Goal: Use online tool/utility: Utilize a website feature to perform a specific function

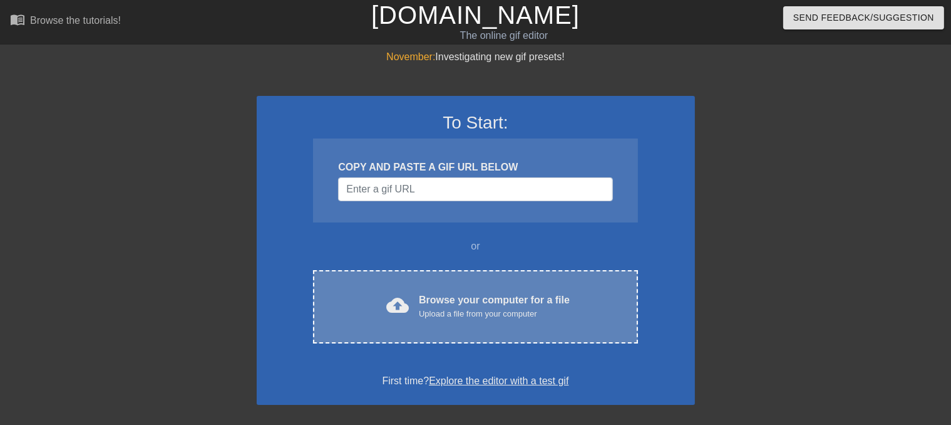
click at [468, 287] on div "cloud_upload Browse your computer for a file Upload a file from your computer C…" at bounding box center [475, 306] width 324 height 73
click at [523, 282] on div "cloud_upload Browse your computer for a file Upload a file from your computer C…" at bounding box center [475, 306] width 324 height 73
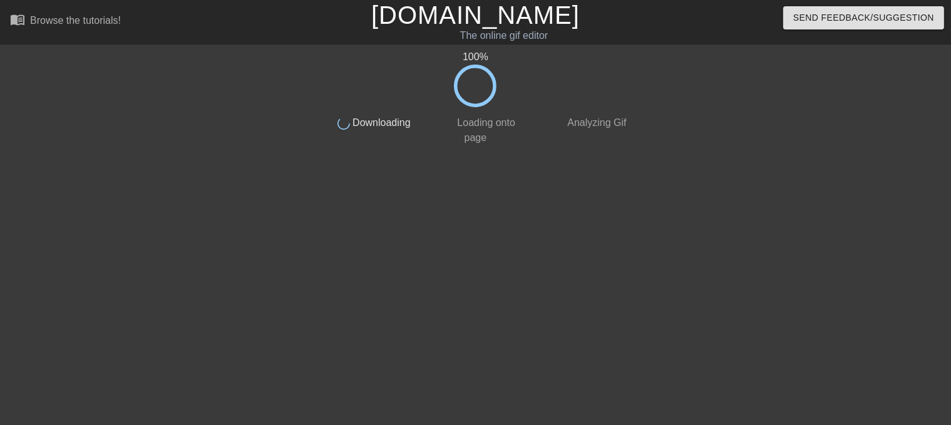
click at [0, 192] on div "100 % done Downloading done Loading onto page done Analyzing Gif" at bounding box center [475, 237] width 951 height 376
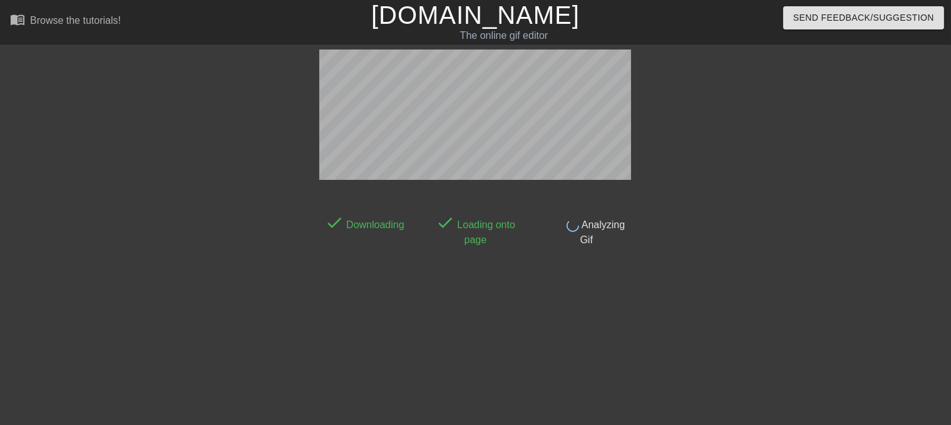
scroll to position [30, 0]
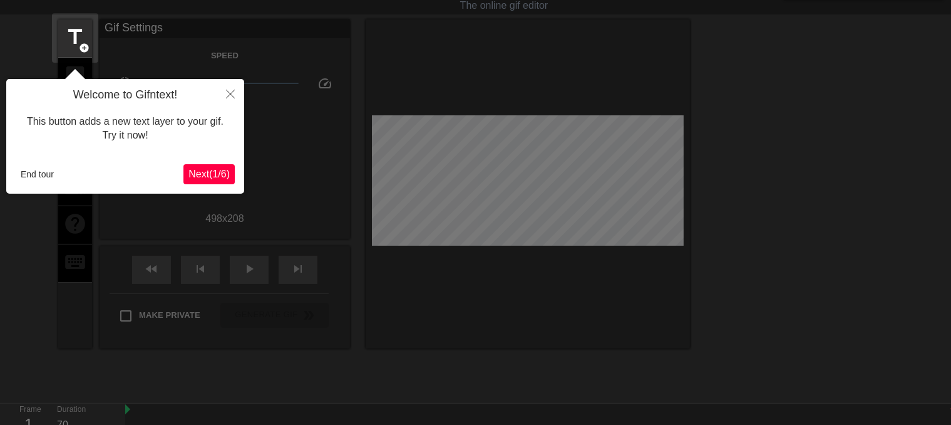
click at [223, 174] on span "Next ( 1 / 6 )" at bounding box center [209, 173] width 41 height 11
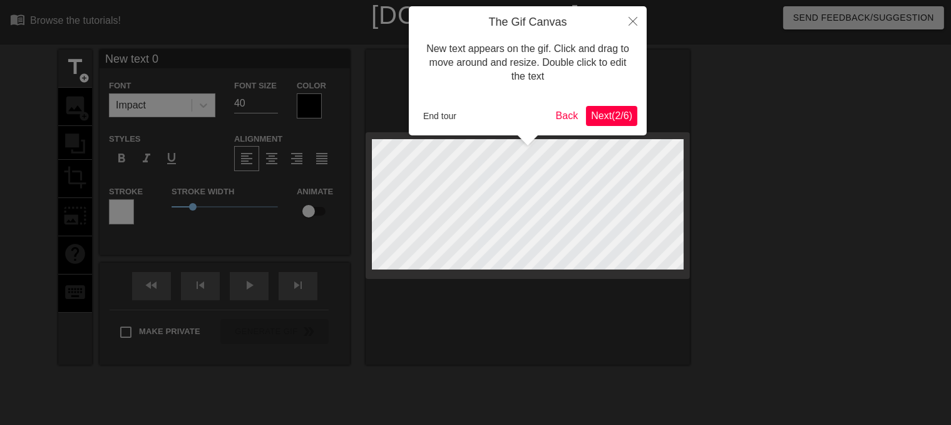
click at [624, 106] on button "Next ( 2 / 6 )" at bounding box center [611, 116] width 51 height 20
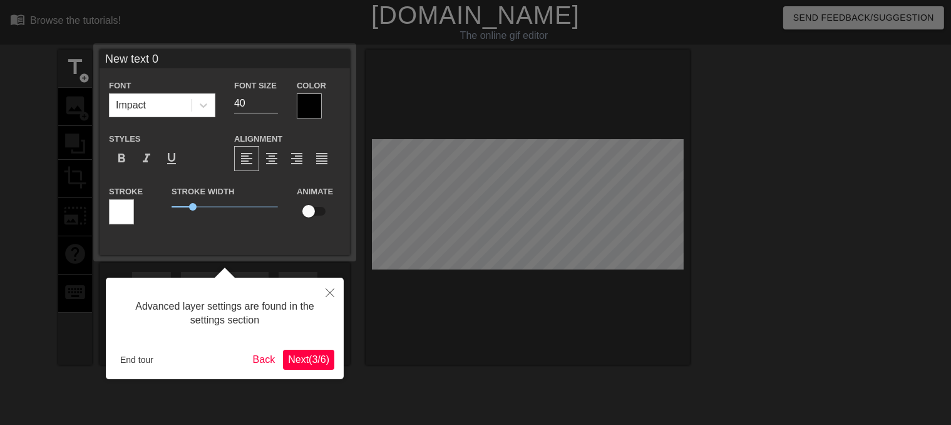
scroll to position [30, 0]
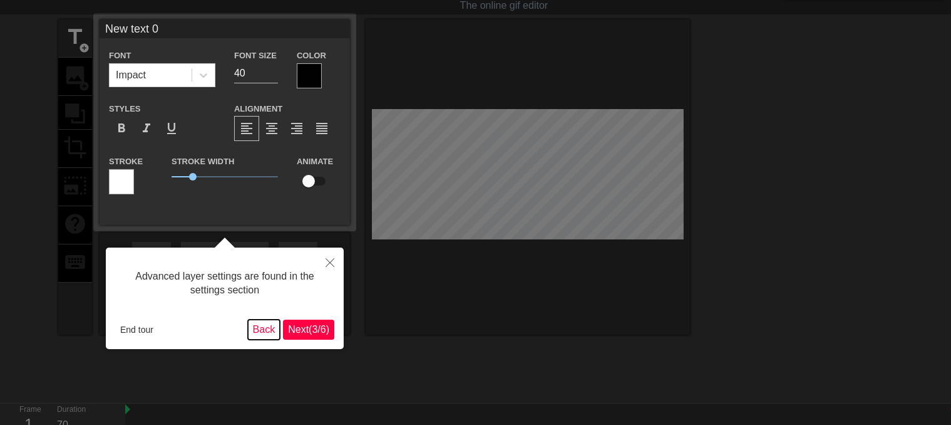
click at [266, 328] on button "Back" at bounding box center [264, 329] width 33 height 20
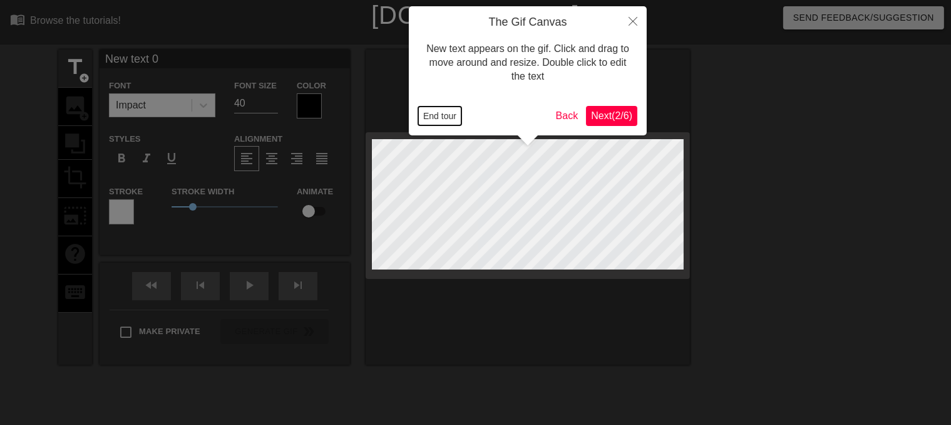
click at [455, 115] on button "End tour" at bounding box center [439, 115] width 43 height 19
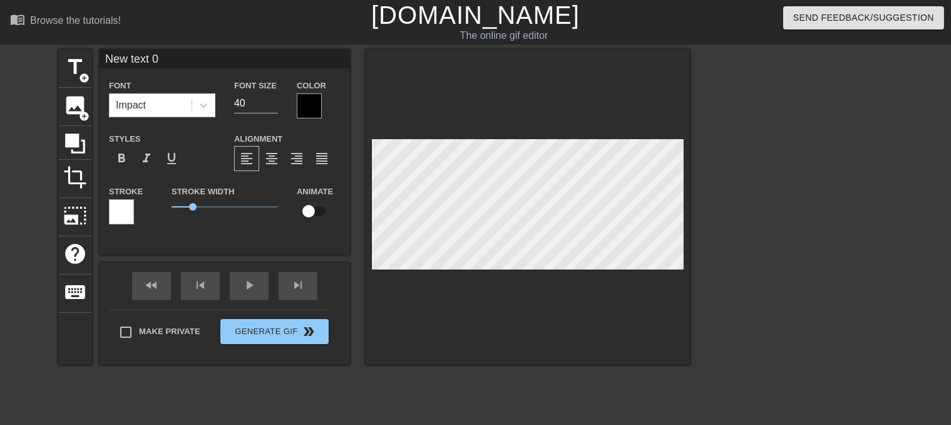
type input "New txt 0"
type textarea "New txt 0"
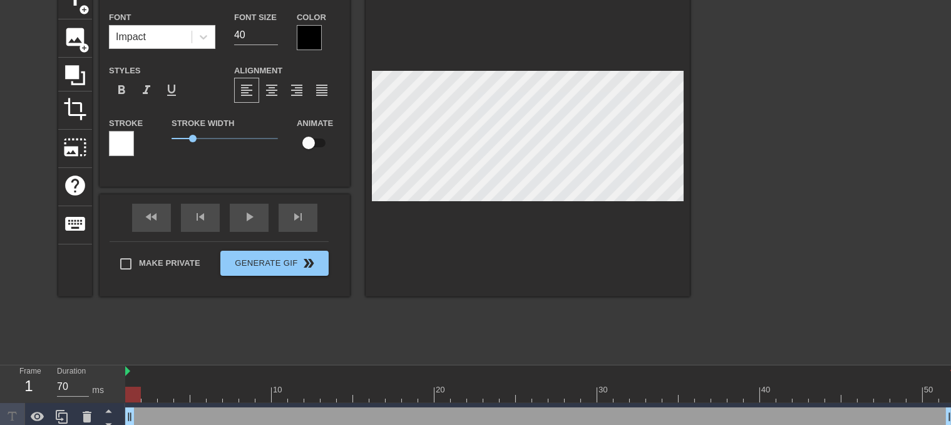
scroll to position [76, 0]
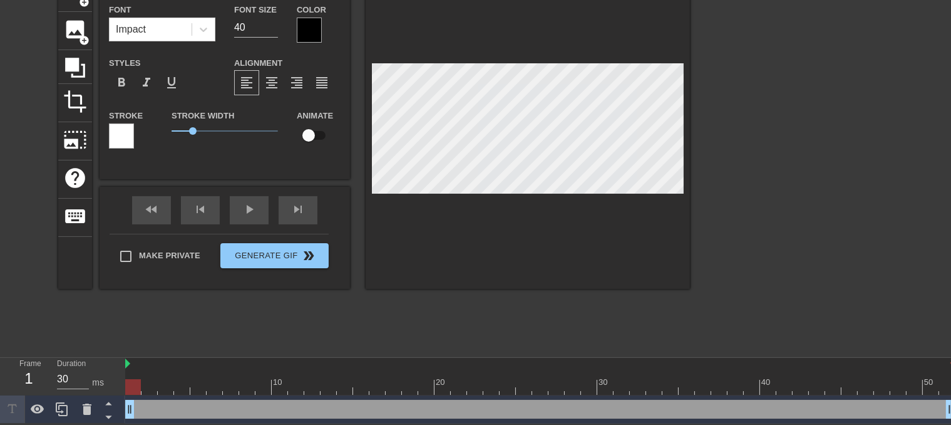
click at [148, 375] on div at bounding box center [150, 378] width 16 height 16
drag, startPoint x: 156, startPoint y: 373, endPoint x: 174, endPoint y: 368, distance: 19.0
click at [174, 368] on div "10 20 30 40 50" at bounding box center [540, 376] width 830 height 37
click at [180, 362] on div at bounding box center [540, 364] width 830 height 13
click at [139, 365] on div at bounding box center [540, 364] width 830 height 13
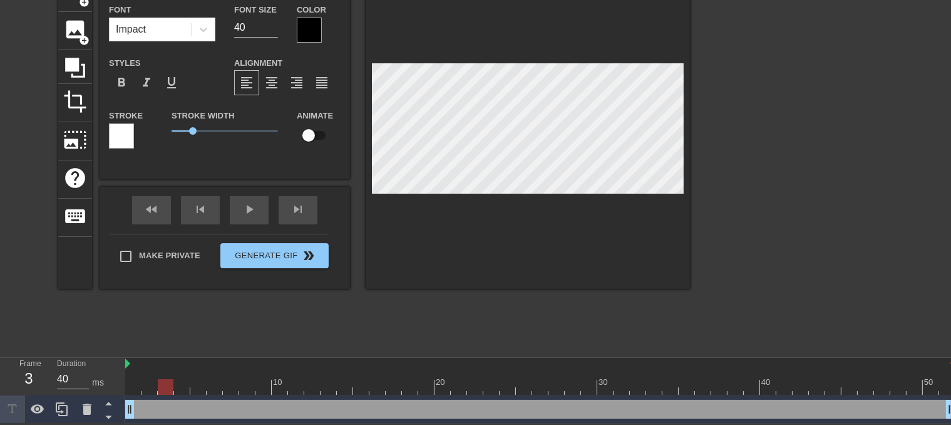
type input "70"
click at [130, 374] on div at bounding box center [133, 378] width 16 height 16
click at [76, 97] on span "crop" at bounding box center [75, 102] width 24 height 24
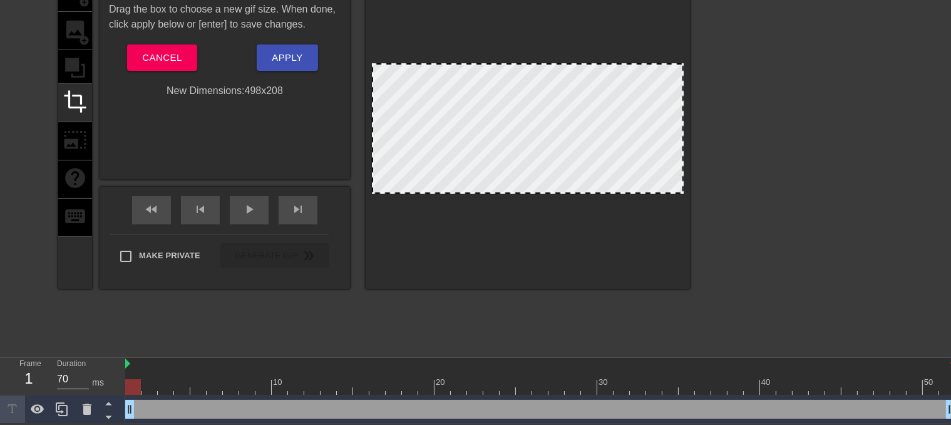
click at [79, 64] on div "title add_circle image add_circle crop photo_size_select_large help keyboard" at bounding box center [75, 131] width 34 height 315
click at [185, 52] on button "Cancel" at bounding box center [162, 57] width 70 height 26
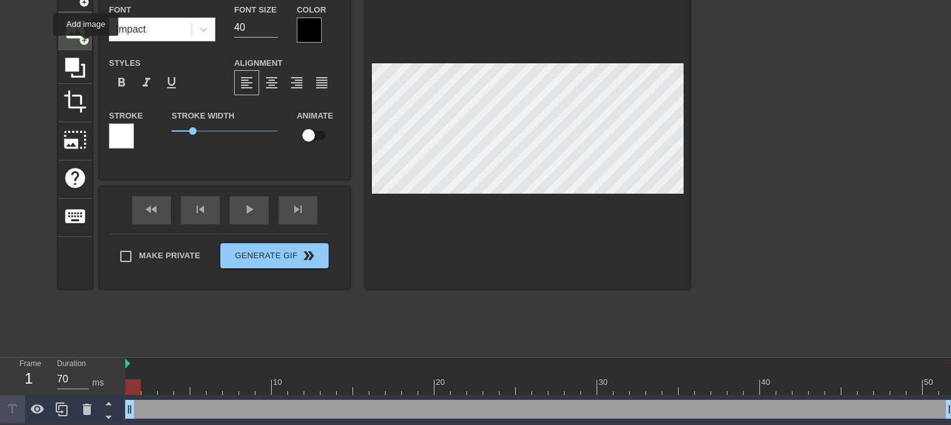
click at [78, 31] on span "image" at bounding box center [75, 30] width 24 height 24
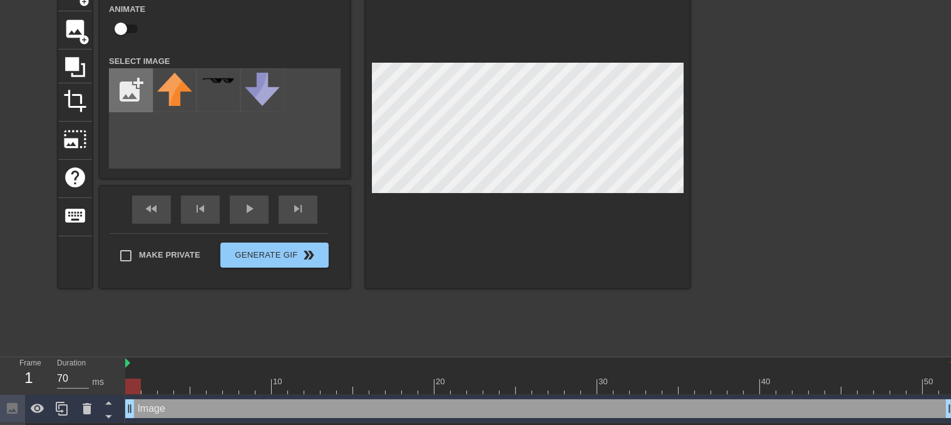
click at [133, 82] on input "file" at bounding box center [131, 90] width 43 height 43
type input "C:\fakepath\EVIL.png"
click at [175, 168] on div "add_photo_alternate" at bounding box center [225, 118] width 232 height 100
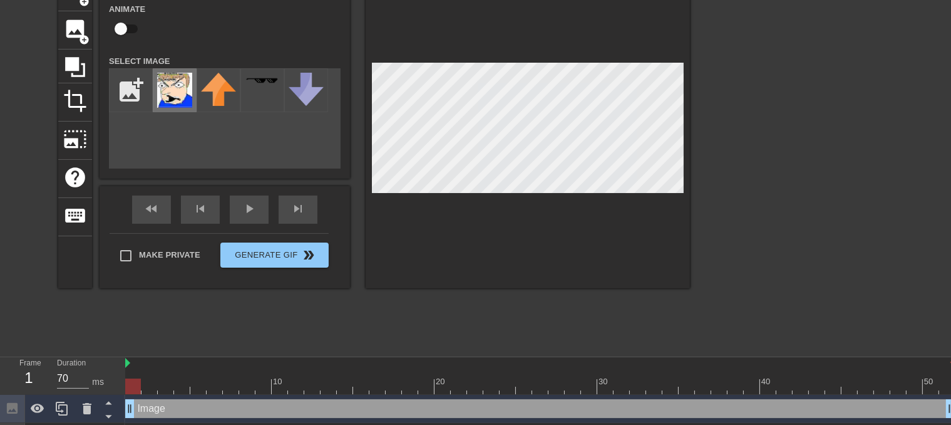
click at [180, 95] on img at bounding box center [174, 90] width 35 height 35
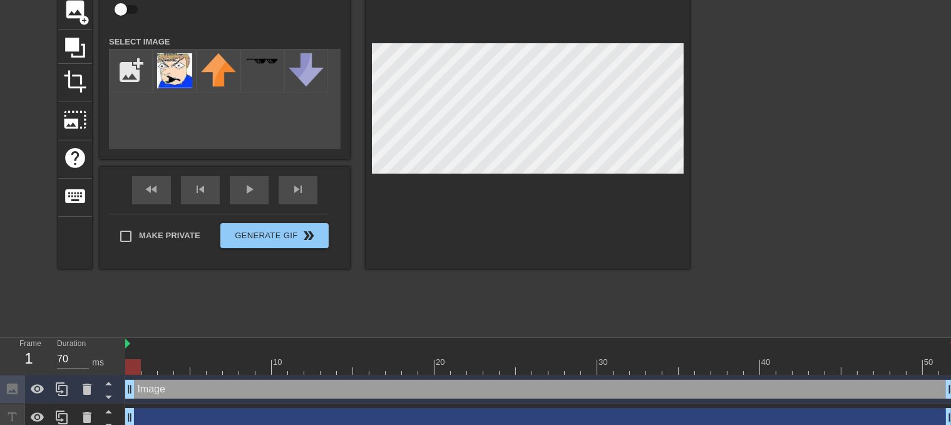
scroll to position [105, 0]
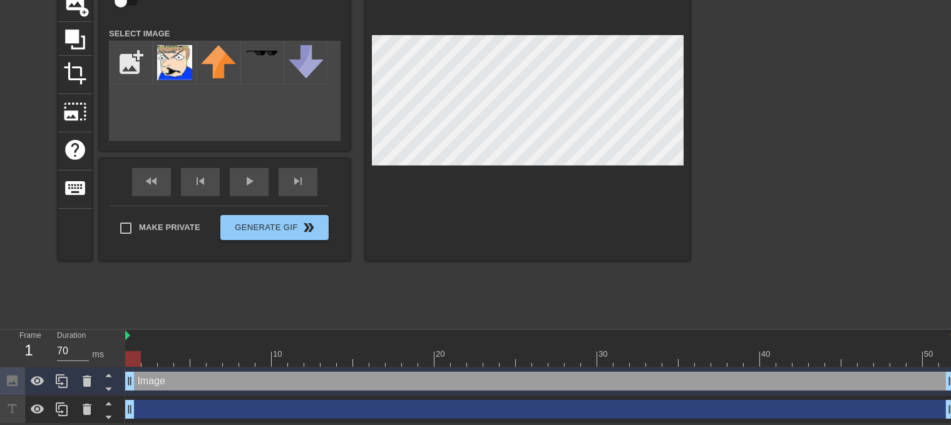
click at [137, 342] on div at bounding box center [133, 350] width 16 height 16
drag, startPoint x: 140, startPoint y: 381, endPoint x: 159, endPoint y: 381, distance: 19.4
click at [159, 381] on div "Image drag_handle drag_handle" at bounding box center [540, 380] width 830 height 19
click at [132, 346] on div at bounding box center [133, 350] width 16 height 16
drag, startPoint x: 132, startPoint y: 360, endPoint x: 138, endPoint y: 343, distance: 17.8
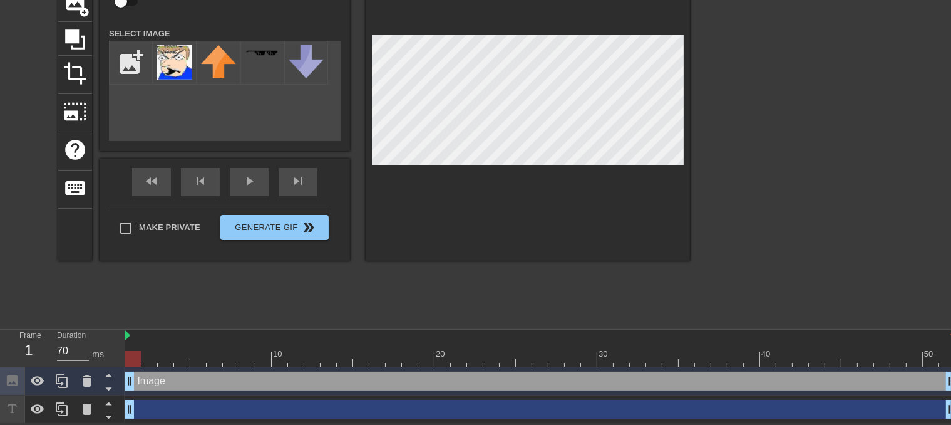
click at [133, 360] on div at bounding box center [133, 359] width 16 height 16
drag, startPoint x: 127, startPoint y: 333, endPoint x: 150, endPoint y: 336, distance: 23.4
click at [167, 352] on div at bounding box center [540, 359] width 830 height 16
click at [150, 361] on div at bounding box center [540, 359] width 830 height 16
click at [169, 360] on div at bounding box center [540, 359] width 830 height 16
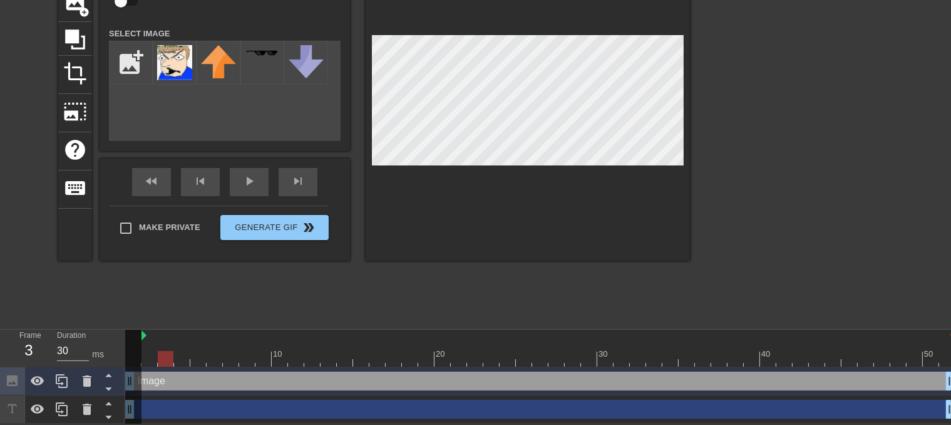
click at [187, 362] on div at bounding box center [540, 359] width 830 height 16
drag, startPoint x: 201, startPoint y: 363, endPoint x: 210, endPoint y: 365, distance: 9.0
click at [204, 363] on div at bounding box center [540, 359] width 830 height 16
click at [224, 363] on div at bounding box center [540, 359] width 830 height 16
click at [214, 360] on div at bounding box center [540, 359] width 830 height 16
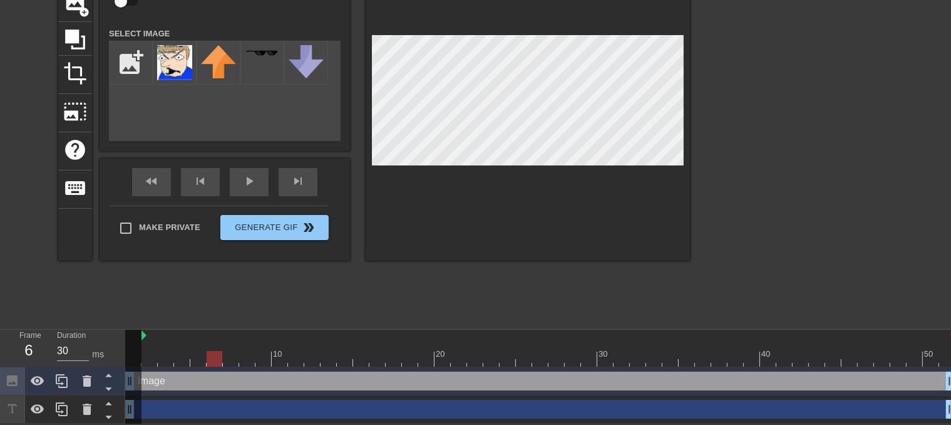
click at [203, 353] on div at bounding box center [540, 359] width 830 height 16
click at [195, 355] on div at bounding box center [198, 359] width 16 height 16
click at [188, 356] on div at bounding box center [540, 359] width 830 height 16
drag, startPoint x: 183, startPoint y: 356, endPoint x: 169, endPoint y: 358, distance: 13.8
click at [182, 356] on div at bounding box center [182, 359] width 16 height 16
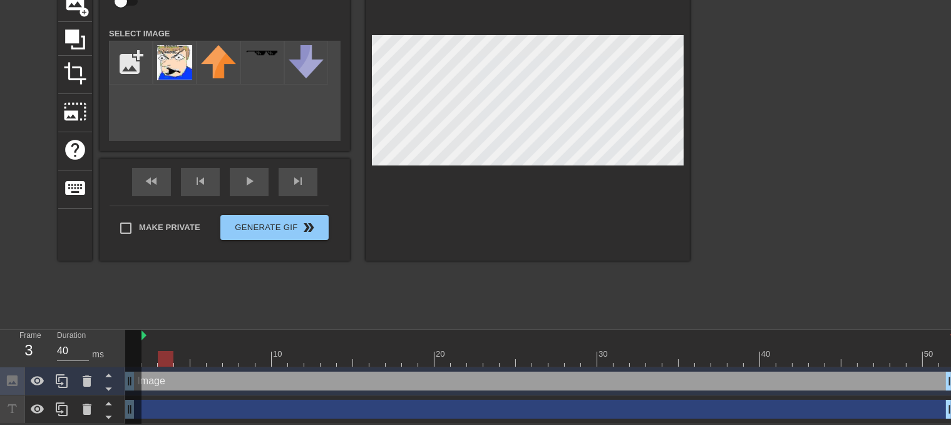
click at [168, 358] on div at bounding box center [540, 359] width 830 height 16
click at [161, 360] on div at bounding box center [166, 359] width 16 height 16
click at [152, 361] on div at bounding box center [540, 359] width 830 height 16
click at [148, 361] on div at bounding box center [150, 359] width 16 height 16
click at [135, 363] on div at bounding box center [133, 381] width 16 height 105
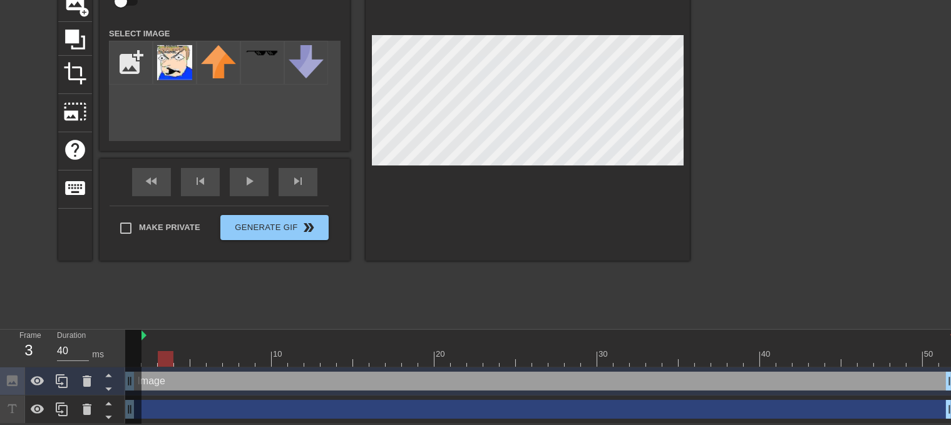
click at [162, 349] on div at bounding box center [166, 350] width 16 height 16
click at [135, 383] on div at bounding box center [133, 381] width 16 height 105
drag, startPoint x: 130, startPoint y: 376, endPoint x: 130, endPoint y: 348, distance: 28.2
click at [130, 375] on div at bounding box center [133, 381] width 16 height 105
drag, startPoint x: 128, startPoint y: 380, endPoint x: 170, endPoint y: 329, distance: 65.8
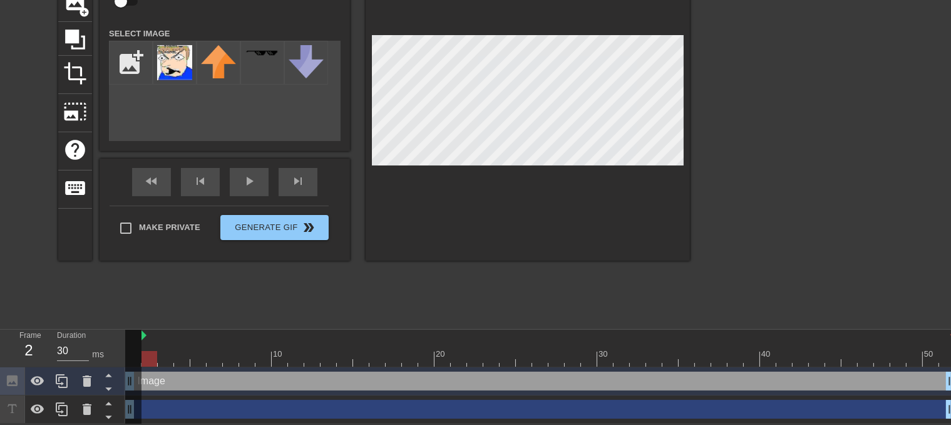
click at [130, 380] on div at bounding box center [133, 381] width 16 height 105
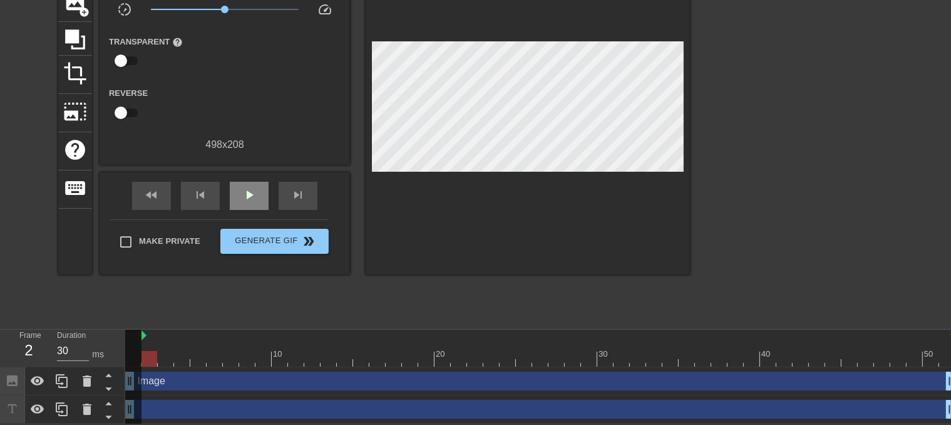
click at [251, 177] on div "fast_rewind skip_previous play_arrow skip_next" at bounding box center [225, 195] width 204 height 47
click at [246, 194] on span "play_arrow" at bounding box center [249, 194] width 15 height 15
click at [246, 194] on span "pause" at bounding box center [249, 194] width 15 height 15
click at [162, 195] on div "fast_rewind" at bounding box center [151, 196] width 39 height 28
click at [243, 198] on span "play_arrow" at bounding box center [249, 194] width 15 height 15
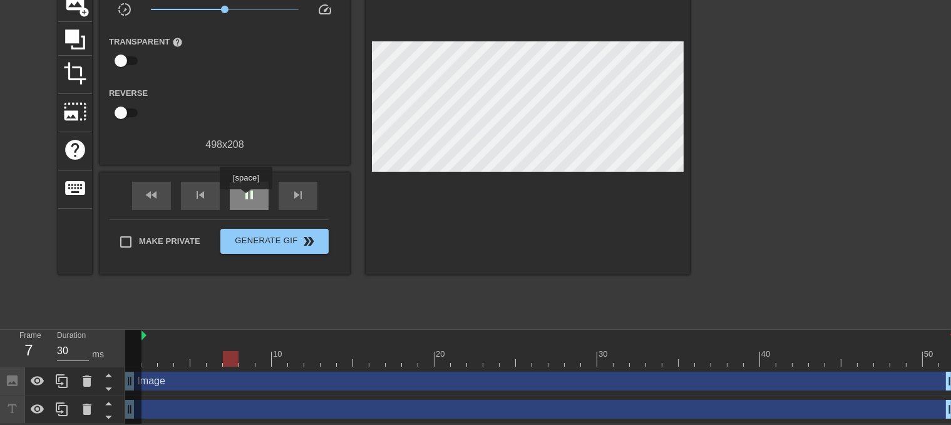
click at [249, 198] on span "pause" at bounding box center [249, 194] width 15 height 15
click at [145, 345] on div at bounding box center [150, 350] width 16 height 16
click at [134, 351] on div at bounding box center [133, 381] width 16 height 105
drag, startPoint x: 145, startPoint y: 383, endPoint x: 175, endPoint y: 380, distance: 30.2
click at [175, 380] on div "Image drag_handle drag_handle" at bounding box center [540, 380] width 830 height 19
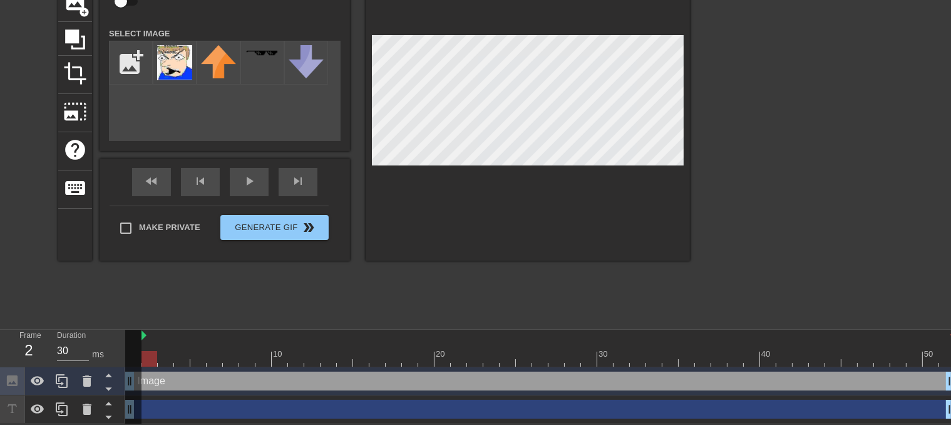
click at [175, 380] on div "Image drag_handle drag_handle" at bounding box center [540, 380] width 830 height 19
click at [192, 386] on div "Image drag_handle drag_handle" at bounding box center [540, 380] width 830 height 19
drag, startPoint x: 160, startPoint y: 382, endPoint x: 83, endPoint y: 383, distance: 76.4
click at [83, 383] on icon at bounding box center [87, 380] width 15 height 15
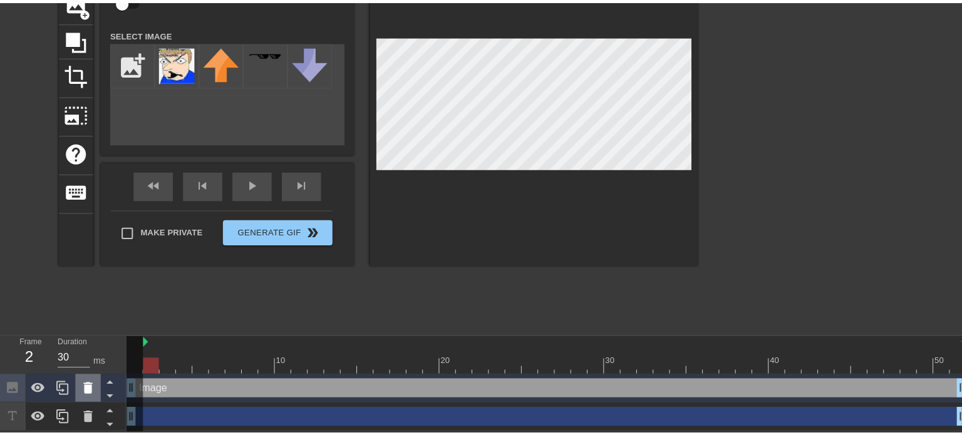
scroll to position [102, 0]
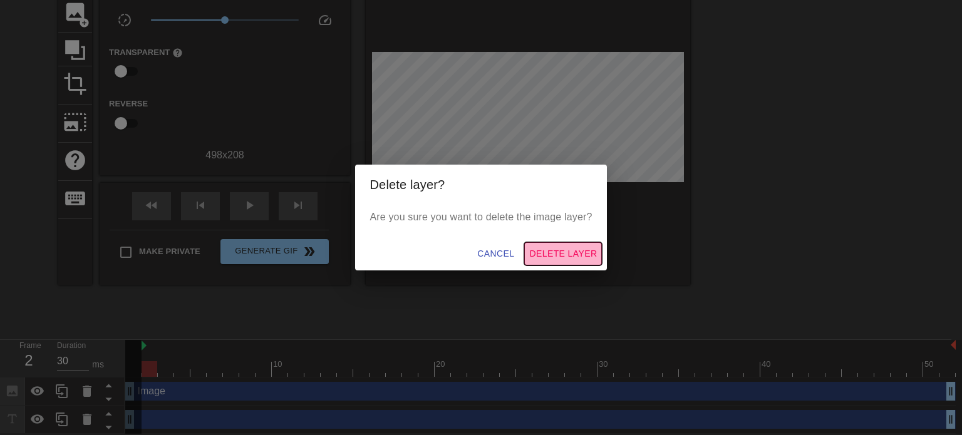
click at [561, 245] on button "Delete Layer" at bounding box center [563, 253] width 78 height 23
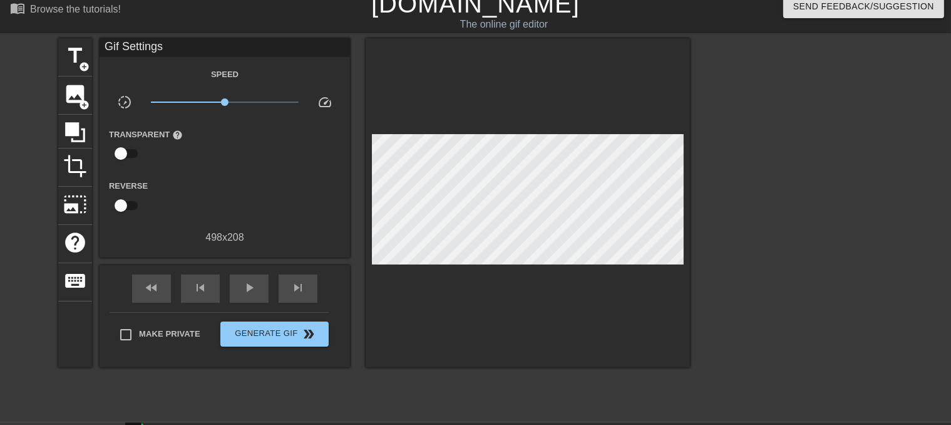
scroll to position [0, 0]
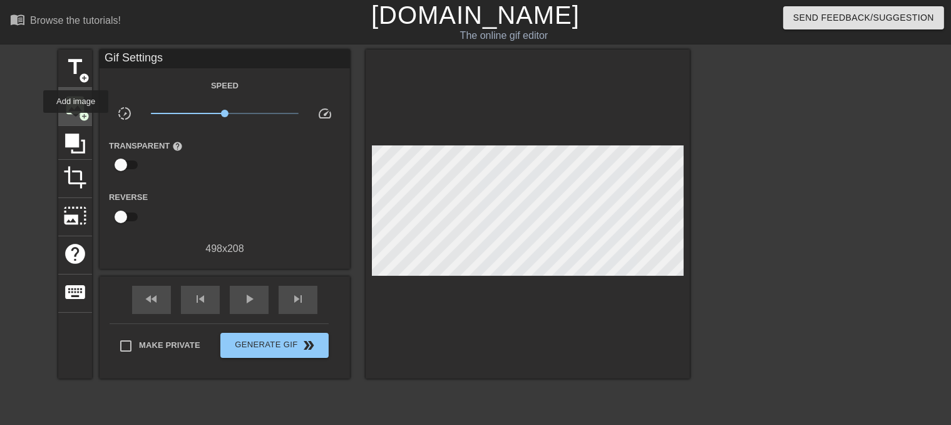
click at [75, 122] on div "image add_circle" at bounding box center [75, 107] width 34 height 38
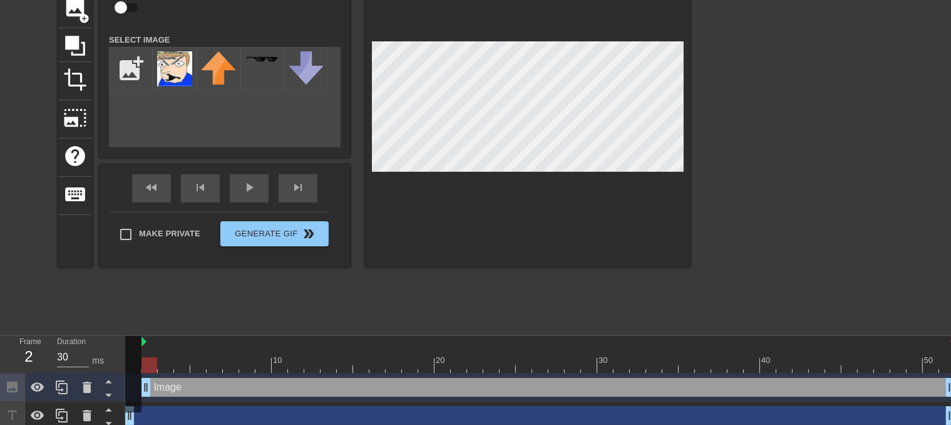
scroll to position [105, 0]
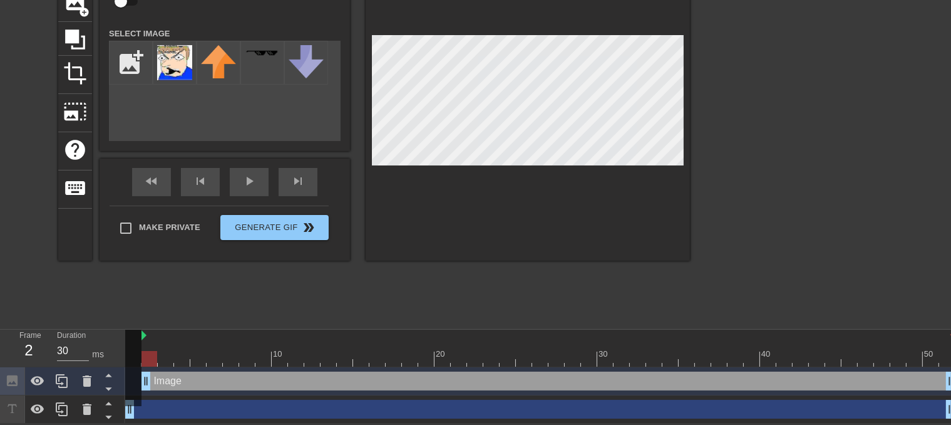
click at [174, 380] on div "Image drag_handle drag_handle" at bounding box center [549, 380] width 814 height 19
click at [153, 385] on div "Image drag_handle drag_handle" at bounding box center [549, 380] width 814 height 19
drag, startPoint x: 147, startPoint y: 384, endPoint x: 203, endPoint y: 380, distance: 56.5
click at [187, 71] on img at bounding box center [174, 62] width 35 height 35
click at [200, 386] on div "Image drag_handle drag_handle" at bounding box center [572, 380] width 765 height 19
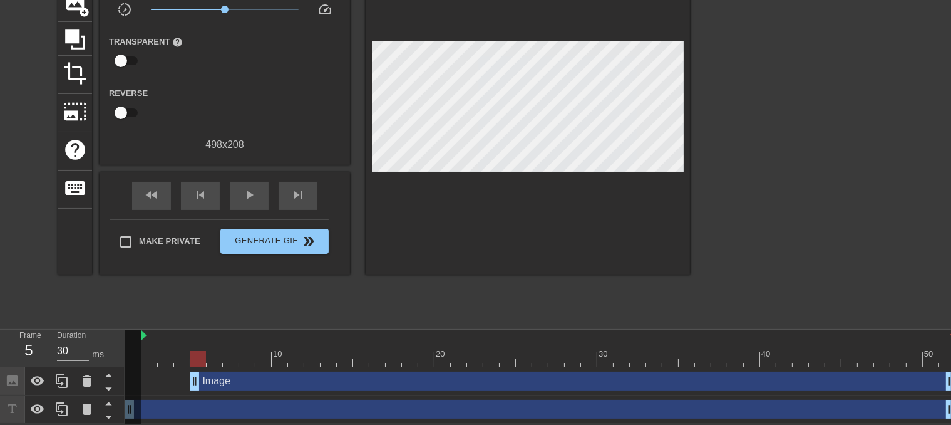
click at [185, 383] on div "Image drag_handle drag_handle" at bounding box center [540, 380] width 830 height 19
drag, startPoint x: 192, startPoint y: 383, endPoint x: 150, endPoint y: 384, distance: 42.6
click at [145, 354] on div at bounding box center [150, 359] width 16 height 16
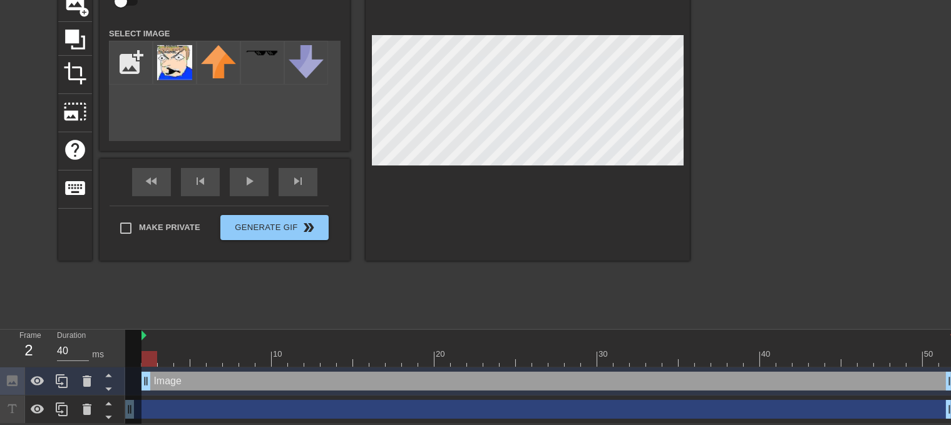
click at [158, 359] on div at bounding box center [540, 359] width 830 height 16
click at [148, 360] on div at bounding box center [540, 359] width 830 height 16
click at [156, 361] on div at bounding box center [150, 359] width 16 height 16
click at [162, 364] on div at bounding box center [540, 359] width 830 height 16
click at [126, 348] on div at bounding box center [133, 381] width 16 height 105
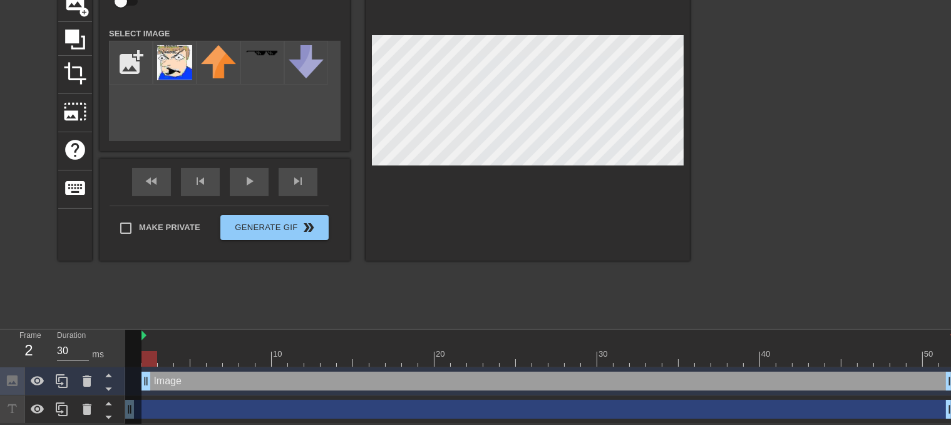
click at [128, 348] on div at bounding box center [133, 381] width 16 height 105
click at [222, 180] on div "fast_rewind skip_previous play_arrow skip_next" at bounding box center [225, 181] width 204 height 47
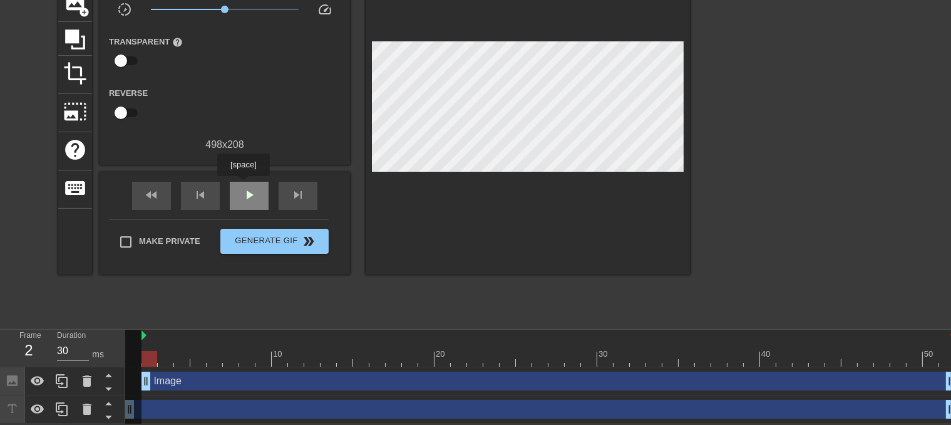
click at [243, 185] on div "play_arrow" at bounding box center [249, 196] width 39 height 28
click at [243, 187] on span "pause" at bounding box center [249, 194] width 15 height 15
click at [205, 197] on span "skip_previous" at bounding box center [200, 194] width 15 height 15
click at [208, 197] on span "skip_previous" at bounding box center [200, 194] width 15 height 15
drag, startPoint x: 155, startPoint y: 340, endPoint x: 147, endPoint y: 341, distance: 8.2
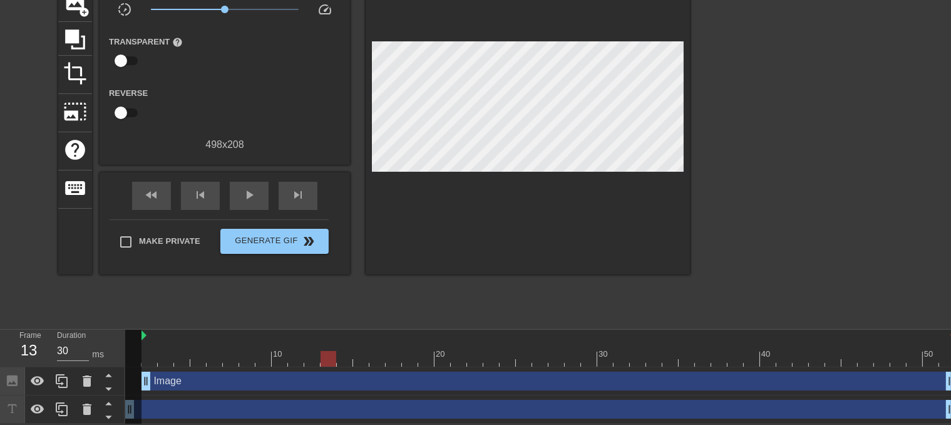
click at [152, 341] on div "10 20 30 40 50" at bounding box center [540, 347] width 830 height 37
click at [140, 343] on div at bounding box center [133, 381] width 16 height 105
click at [162, 378] on div "Image drag_handle drag_handle" at bounding box center [549, 380] width 814 height 19
click at [158, 368] on div "Image drag_handle drag_handle" at bounding box center [540, 381] width 830 height 28
click at [166, 400] on div "drag_handle drag_handle" at bounding box center [540, 409] width 830 height 19
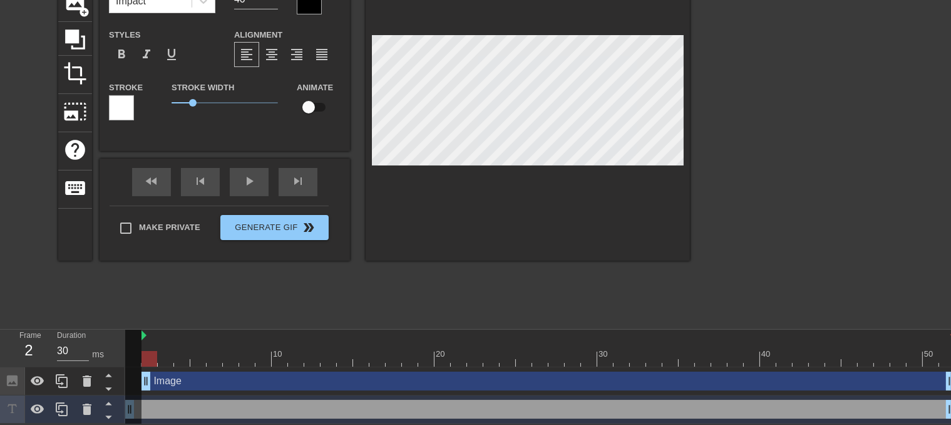
click at [162, 385] on div "Image drag_handle drag_handle" at bounding box center [549, 380] width 814 height 19
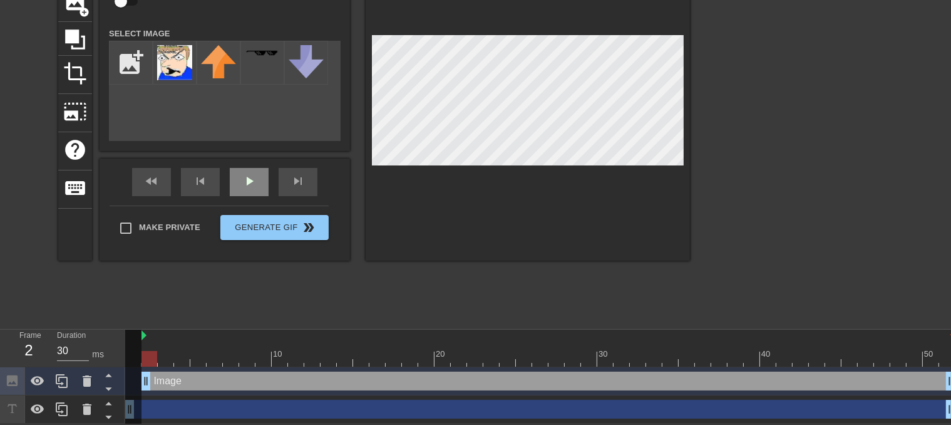
click at [244, 180] on div "play_arrow" at bounding box center [249, 182] width 39 height 28
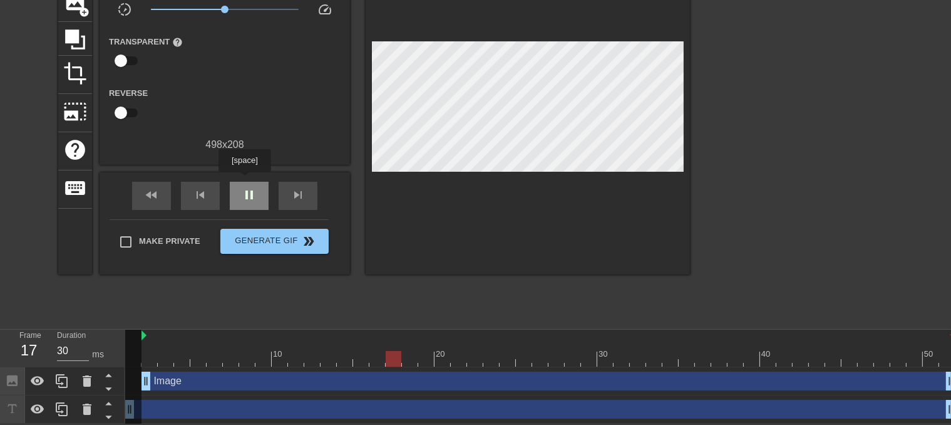
click at [244, 182] on div "pause" at bounding box center [249, 196] width 39 height 28
click at [210, 185] on div "skip_previous" at bounding box center [200, 196] width 39 height 28
click at [140, 343] on div at bounding box center [133, 381] width 16 height 105
click at [130, 348] on div at bounding box center [133, 381] width 16 height 105
click at [155, 194] on span "fast_rewind" at bounding box center [151, 194] width 15 height 15
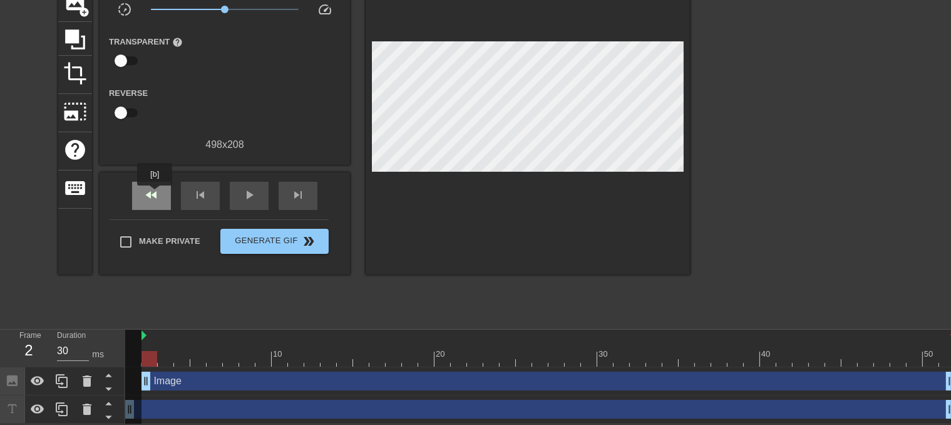
click at [155, 194] on span "fast_rewind" at bounding box center [151, 194] width 15 height 15
click at [184, 197] on div "skip_previous" at bounding box center [200, 196] width 39 height 28
click at [148, 362] on div at bounding box center [150, 359] width 16 height 16
click at [178, 389] on div "Image drag_handle drag_handle" at bounding box center [549, 380] width 814 height 19
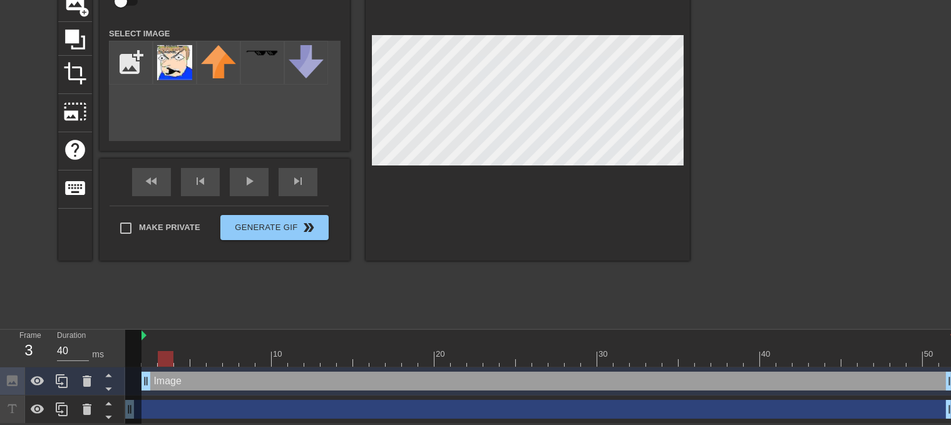
click at [162, 358] on div at bounding box center [540, 359] width 830 height 16
click at [145, 340] on div at bounding box center [549, 335] width 814 height 13
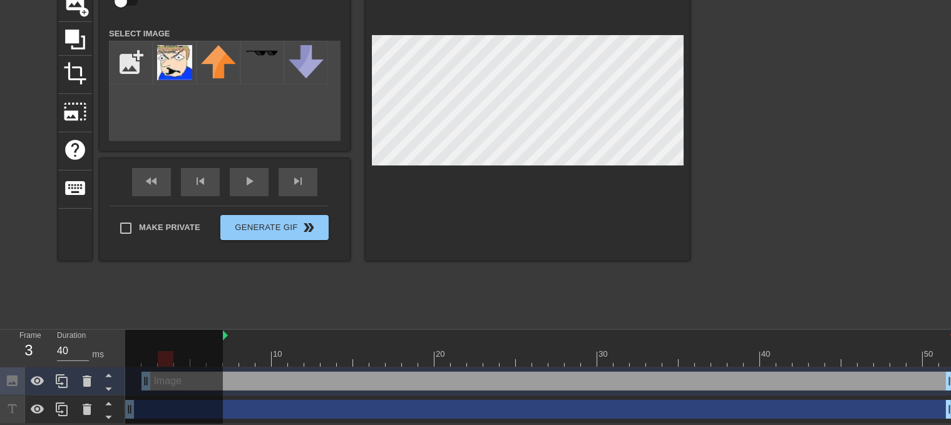
drag, startPoint x: 142, startPoint y: 331, endPoint x: 227, endPoint y: 342, distance: 85.3
click at [218, 340] on div "10 20 30 40 50" at bounding box center [540, 347] width 830 height 37
click at [232, 343] on div at bounding box center [231, 350] width 16 height 16
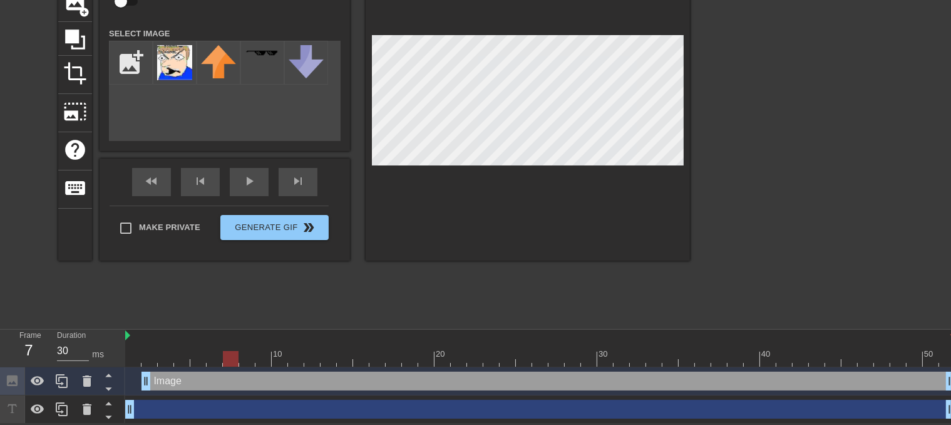
drag, startPoint x: 225, startPoint y: 338, endPoint x: 115, endPoint y: 350, distance: 110.3
click at [115, 350] on div "Frame 7 Duration 30 ms 10 20 30 40 50 Image drag_handle drag_handle drag_handle…" at bounding box center [475, 376] width 951 height 94
click at [135, 354] on div at bounding box center [540, 359] width 830 height 16
click at [144, 358] on div at bounding box center [540, 359] width 830 height 16
click at [133, 354] on div at bounding box center [540, 359] width 830 height 16
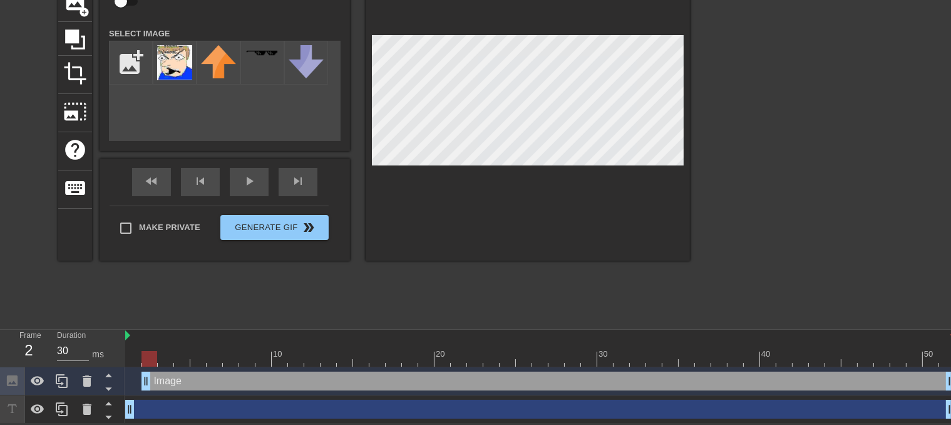
click at [151, 357] on div at bounding box center [540, 359] width 830 height 16
click at [140, 355] on div at bounding box center [540, 359] width 830 height 16
click at [150, 358] on div at bounding box center [540, 359] width 830 height 16
drag, startPoint x: 160, startPoint y: 382, endPoint x: 146, endPoint y: 383, distance: 14.4
click at [146, 383] on div "Image drag_handle drag_handle" at bounding box center [532, 380] width 814 height 19
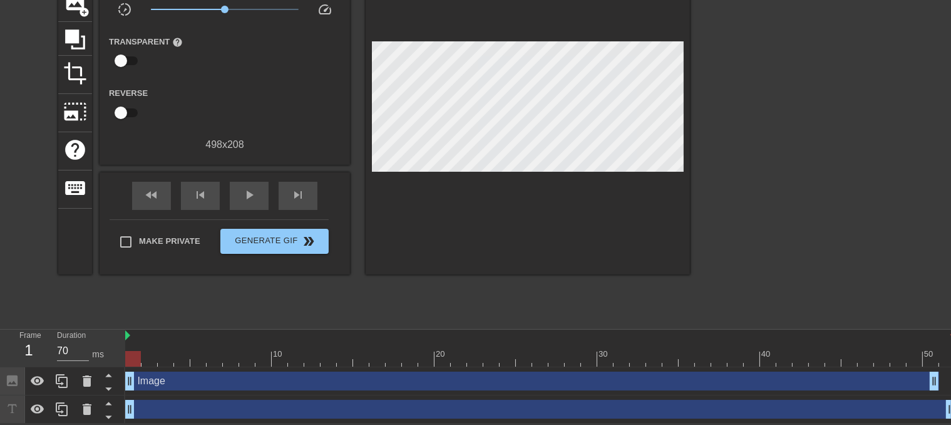
click at [130, 355] on div at bounding box center [133, 359] width 16 height 16
click at [142, 351] on div at bounding box center [540, 359] width 830 height 16
drag, startPoint x: 135, startPoint y: 354, endPoint x: 128, endPoint y: 363, distance: 11.2
click at [135, 354] on div at bounding box center [540, 359] width 830 height 16
click at [104, 381] on div at bounding box center [108, 388] width 17 height 14
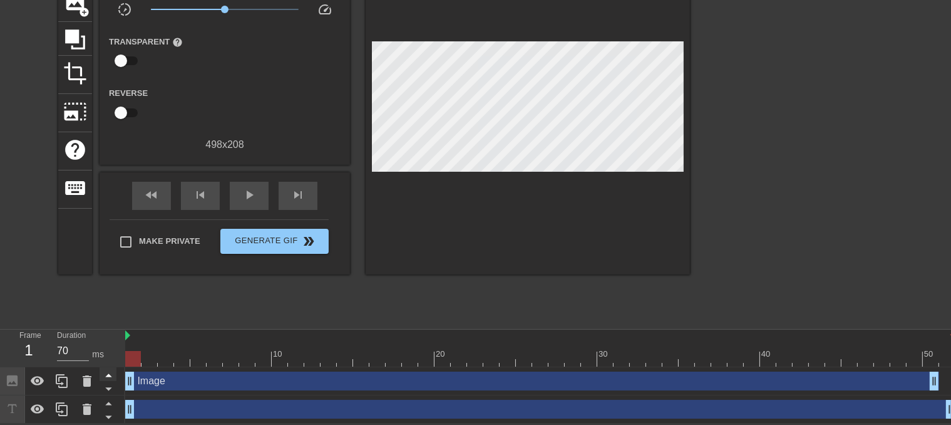
click at [108, 375] on icon at bounding box center [108, 375] width 6 height 3
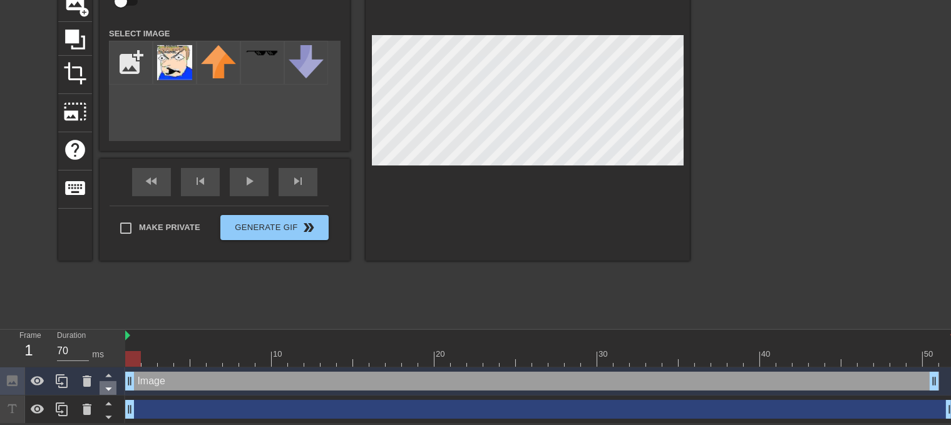
click at [106, 383] on icon at bounding box center [109, 389] width 16 height 16
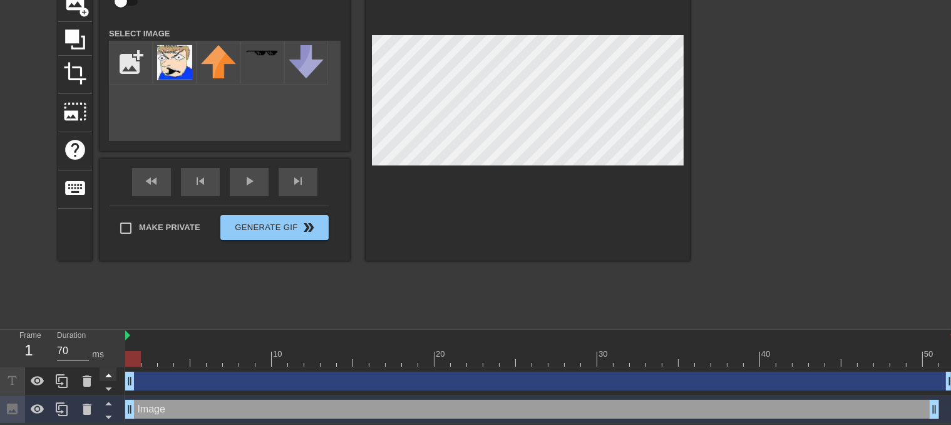
click at [107, 370] on icon at bounding box center [109, 375] width 16 height 16
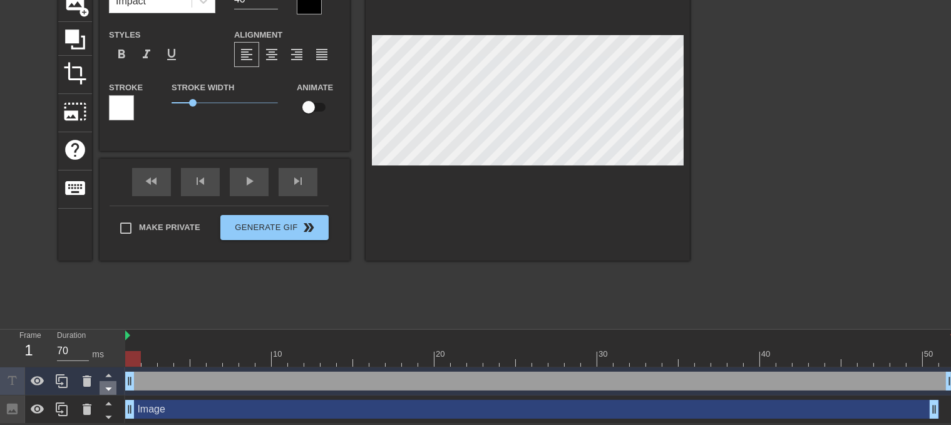
click at [113, 388] on icon at bounding box center [109, 389] width 16 height 16
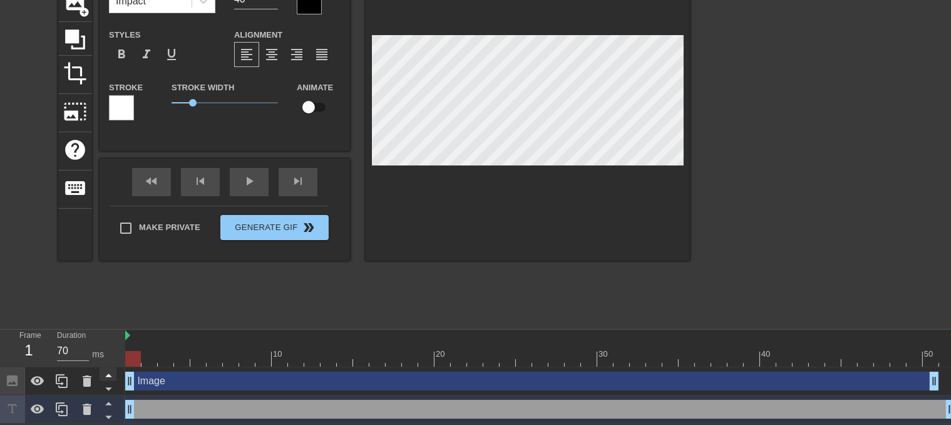
click at [106, 378] on icon at bounding box center [109, 375] width 16 height 16
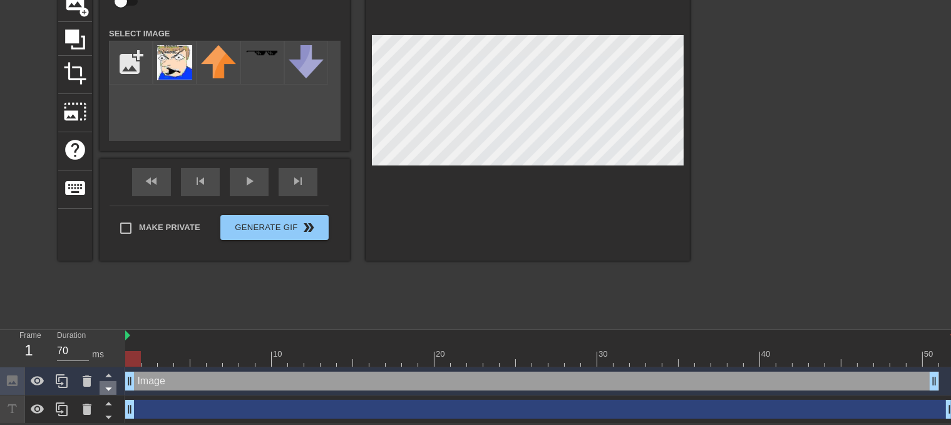
click at [106, 389] on icon at bounding box center [109, 389] width 16 height 16
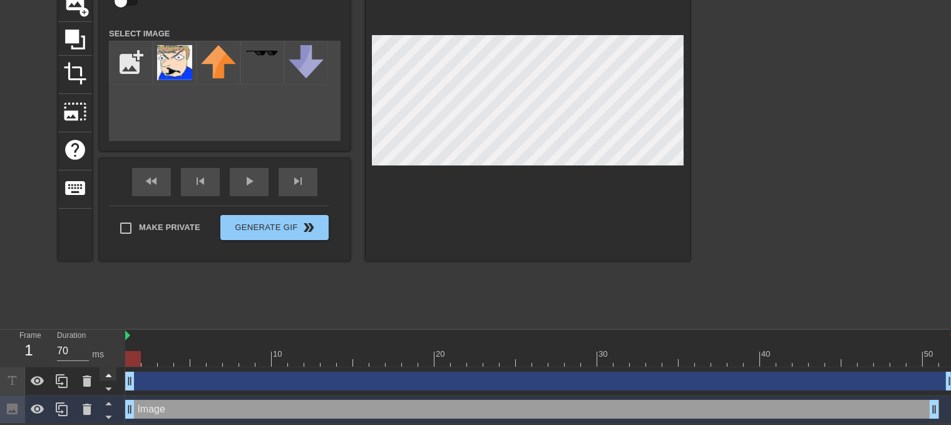
click at [108, 371] on icon at bounding box center [109, 375] width 16 height 16
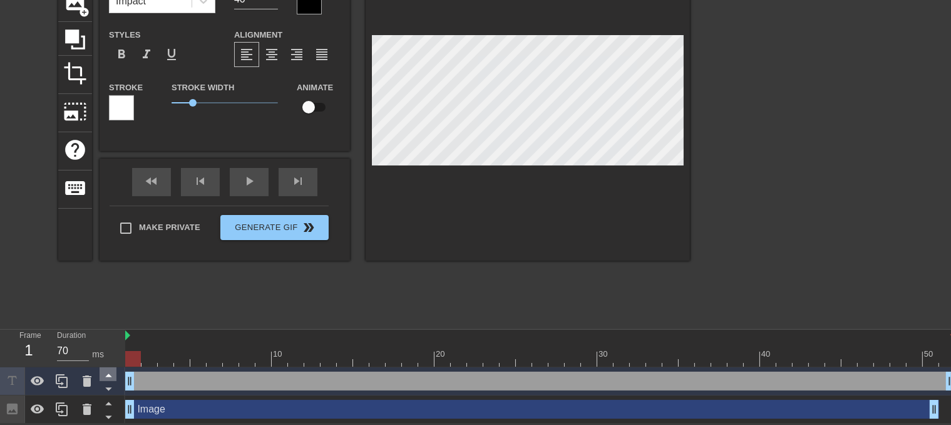
click at [115, 403] on icon at bounding box center [109, 403] width 16 height 16
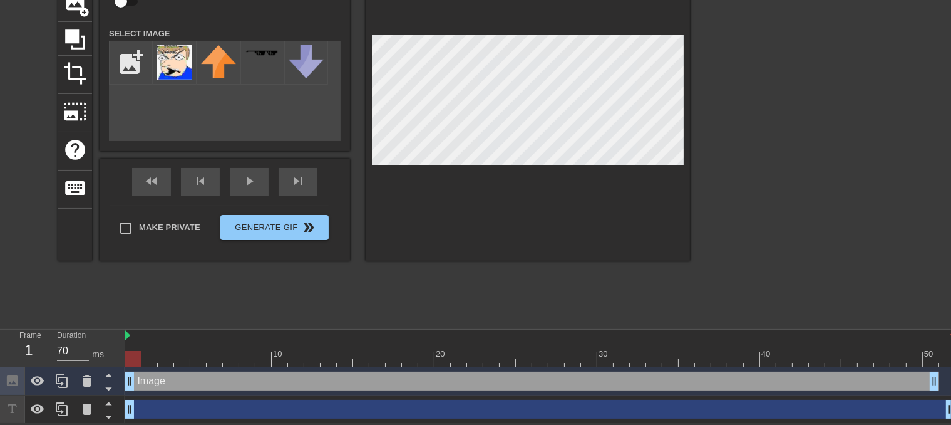
click at [132, 358] on div at bounding box center [133, 359] width 16 height 16
click at [148, 375] on div "Image drag_handle drag_handle" at bounding box center [532, 380] width 814 height 19
click at [160, 377] on div "Image drag_handle drag_handle" at bounding box center [532, 380] width 814 height 19
click at [157, 354] on div at bounding box center [540, 359] width 830 height 16
click at [138, 360] on div at bounding box center [540, 359] width 830 height 16
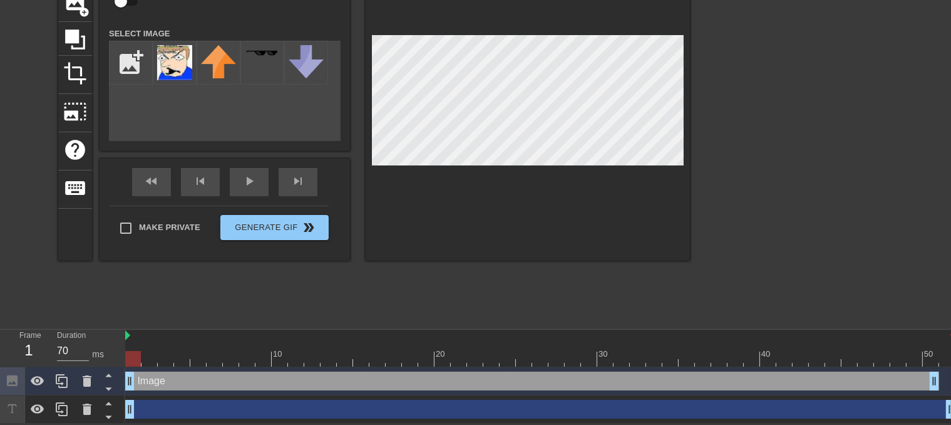
click at [145, 390] on div "Image drag_handle drag_handle" at bounding box center [540, 381] width 830 height 28
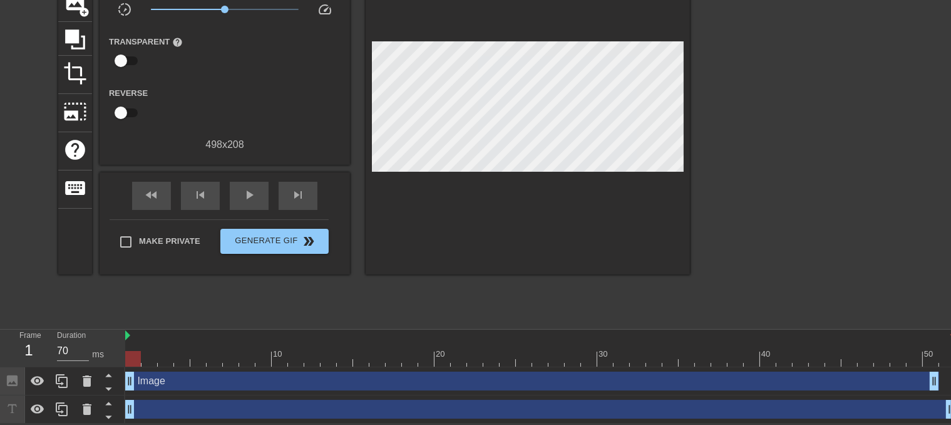
click at [147, 385] on div "Image drag_handle drag_handle" at bounding box center [532, 380] width 814 height 19
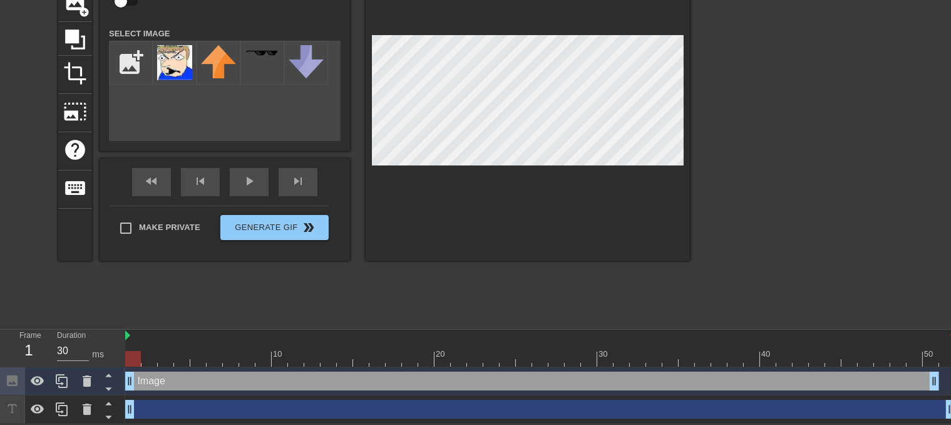
click at [149, 359] on div at bounding box center [540, 359] width 830 height 16
click at [136, 358] on div at bounding box center [540, 359] width 830 height 16
click at [38, 385] on icon at bounding box center [37, 380] width 15 height 15
click at [147, 359] on div at bounding box center [540, 359] width 830 height 16
drag, startPoint x: 151, startPoint y: 382, endPoint x: 140, endPoint y: 378, distance: 11.5
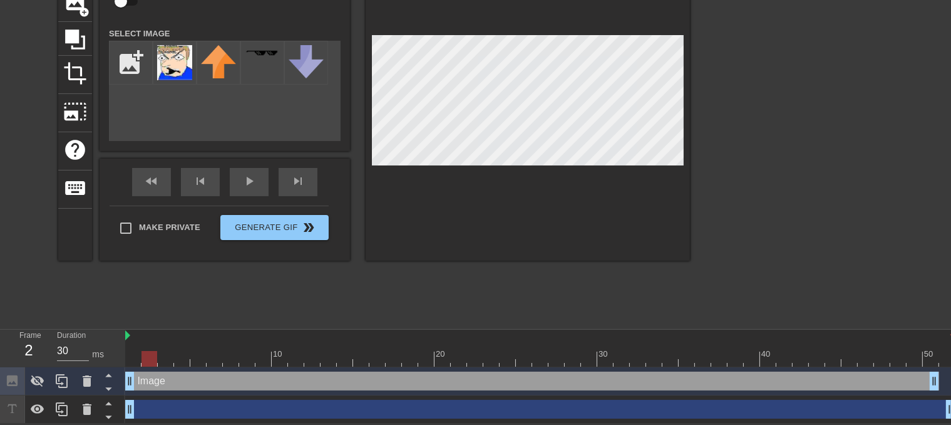
click at [138, 378] on div "Image drag_handle drag_handle" at bounding box center [532, 380] width 814 height 19
click at [148, 378] on div "Image drag_handle drag_handle" at bounding box center [532, 380] width 814 height 19
click at [41, 379] on icon at bounding box center [37, 380] width 15 height 15
click at [41, 379] on icon at bounding box center [38, 380] width 14 height 9
click at [135, 356] on div at bounding box center [540, 359] width 830 height 16
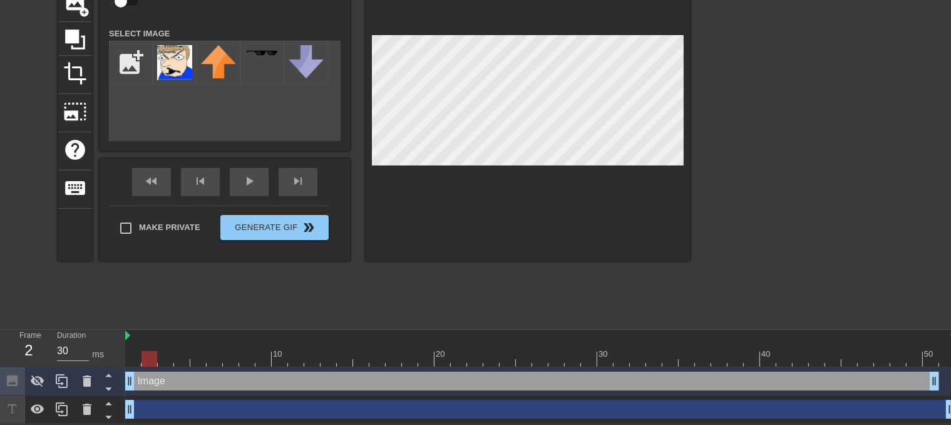
click at [150, 360] on div at bounding box center [540, 359] width 830 height 16
click at [146, 385] on div "Image drag_handle drag_handle" at bounding box center [532, 380] width 814 height 19
click at [148, 363] on div at bounding box center [540, 359] width 830 height 16
click at [148, 356] on div at bounding box center [150, 359] width 16 height 16
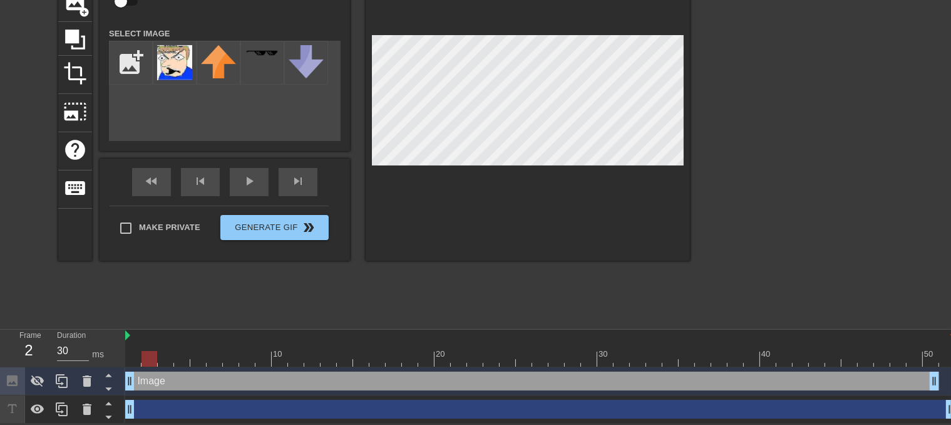
click at [148, 353] on div at bounding box center [150, 359] width 16 height 16
click at [133, 366] on div "10 20 30 40 50 Image drag_handle drag_handle drag_handle drag_handle" at bounding box center [538, 376] width 826 height 94
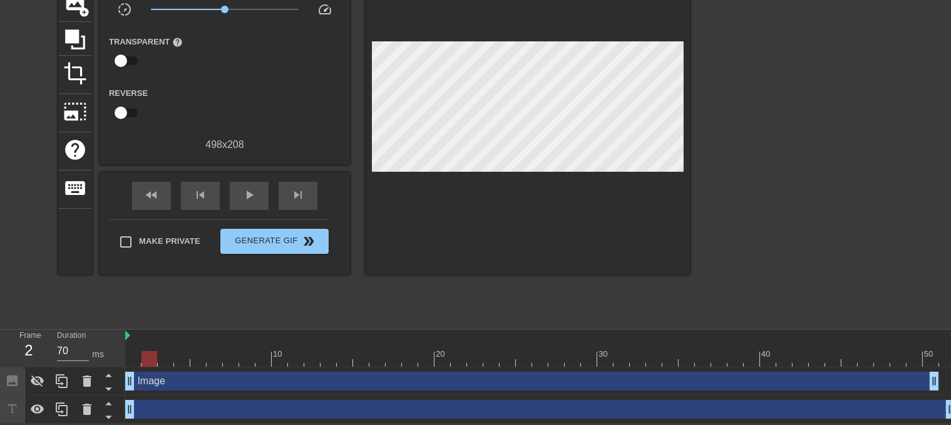
click at [135, 355] on div at bounding box center [540, 359] width 830 height 16
click at [139, 376] on div "Image drag_handle drag_handle" at bounding box center [532, 380] width 814 height 19
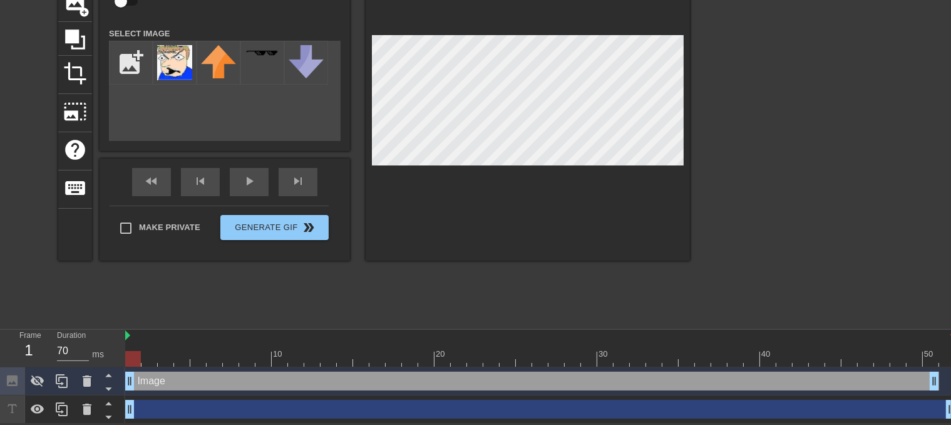
click at [137, 365] on div at bounding box center [133, 359] width 16 height 16
click at [134, 348] on div at bounding box center [133, 350] width 16 height 16
click at [34, 370] on div at bounding box center [37, 381] width 25 height 28
click at [145, 344] on div at bounding box center [150, 350] width 16 height 16
click at [140, 375] on div "Image drag_handle drag_handle" at bounding box center [532, 380] width 814 height 19
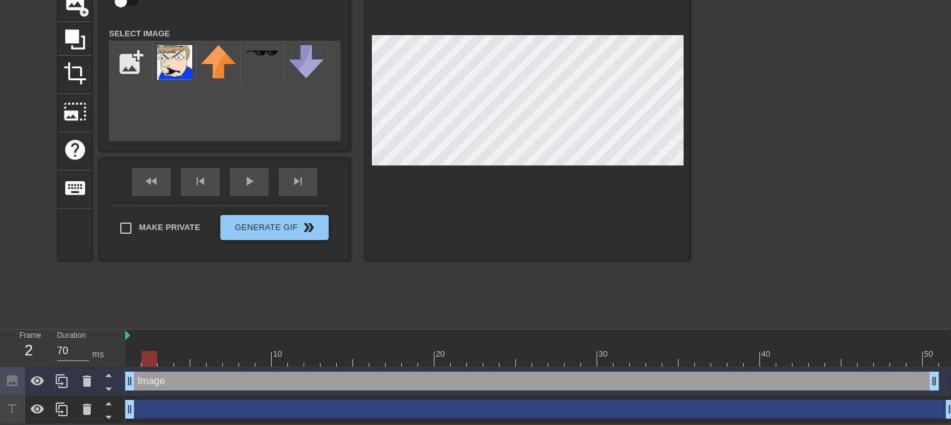
drag, startPoint x: 144, startPoint y: 373, endPoint x: 138, endPoint y: 381, distance: 9.8
click at [138, 381] on div "Image drag_handle drag_handle" at bounding box center [532, 380] width 814 height 19
click at [142, 381] on div "Image drag_handle drag_handle" at bounding box center [532, 380] width 814 height 19
click at [150, 354] on div at bounding box center [540, 359] width 830 height 16
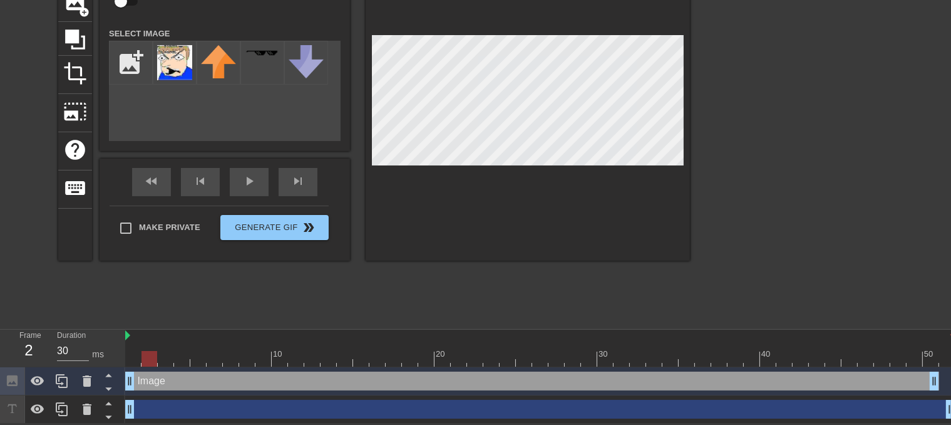
click at [155, 389] on div "Image drag_handle drag_handle" at bounding box center [532, 380] width 814 height 19
drag, startPoint x: 148, startPoint y: 343, endPoint x: 147, endPoint y: 363, distance: 20.1
drag, startPoint x: 147, startPoint y: 363, endPoint x: 148, endPoint y: 381, distance: 18.8
drag, startPoint x: 148, startPoint y: 381, endPoint x: 148, endPoint y: 390, distance: 8.1
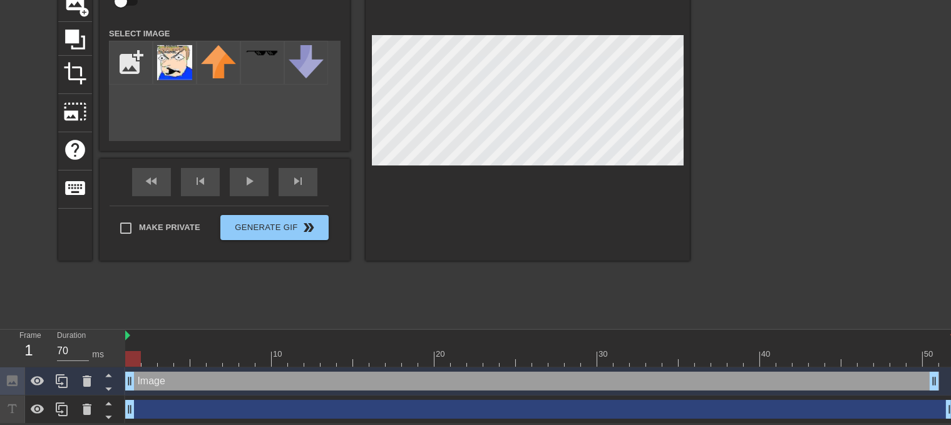
click at [148, 390] on div "Image drag_handle drag_handle" at bounding box center [540, 381] width 830 height 28
click at [153, 360] on div at bounding box center [540, 359] width 830 height 16
click at [83, 88] on div "crop" at bounding box center [75, 75] width 34 height 38
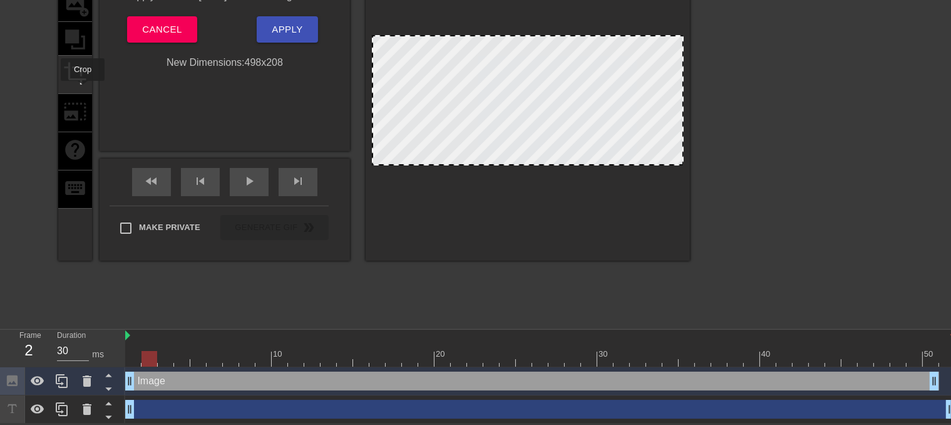
click at [81, 104] on div "title add_circle image add_circle crop photo_size_select_large help keyboard" at bounding box center [75, 103] width 34 height 315
click at [80, 123] on div "title add_circle image add_circle crop photo_size_select_large help keyboard" at bounding box center [75, 103] width 34 height 315
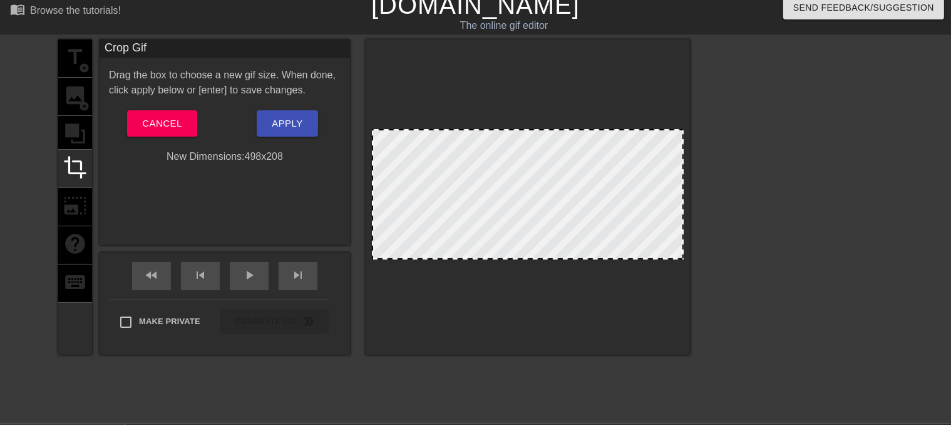
scroll to position [0, 0]
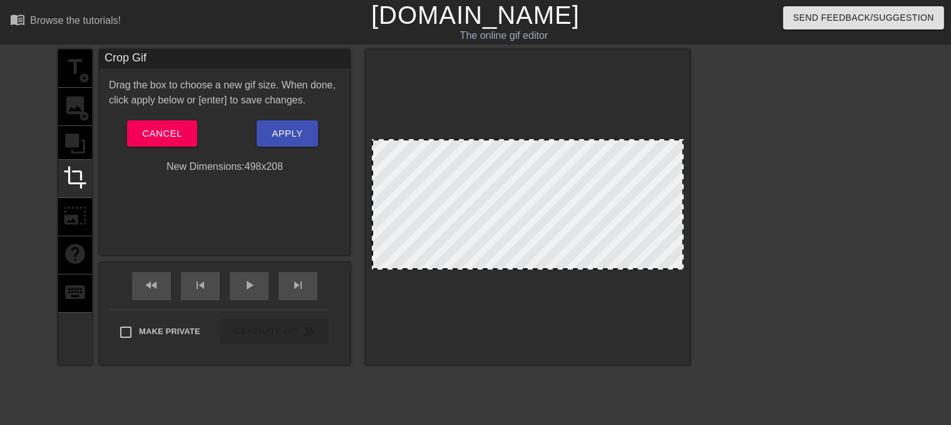
click at [73, 143] on div "title add_circle image add_circle crop photo_size_select_large help keyboard" at bounding box center [75, 206] width 34 height 315
click at [168, 138] on span "Cancel" at bounding box center [161, 133] width 39 height 16
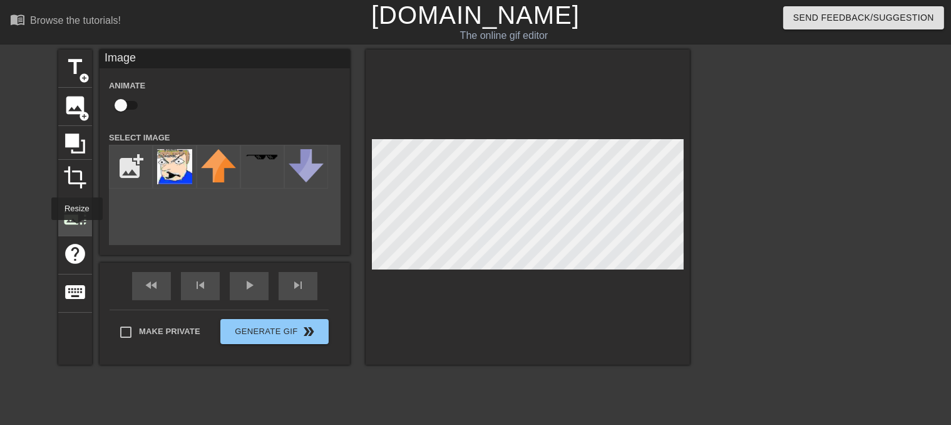
click at [76, 225] on div "photo_size_select_large" at bounding box center [75, 217] width 34 height 38
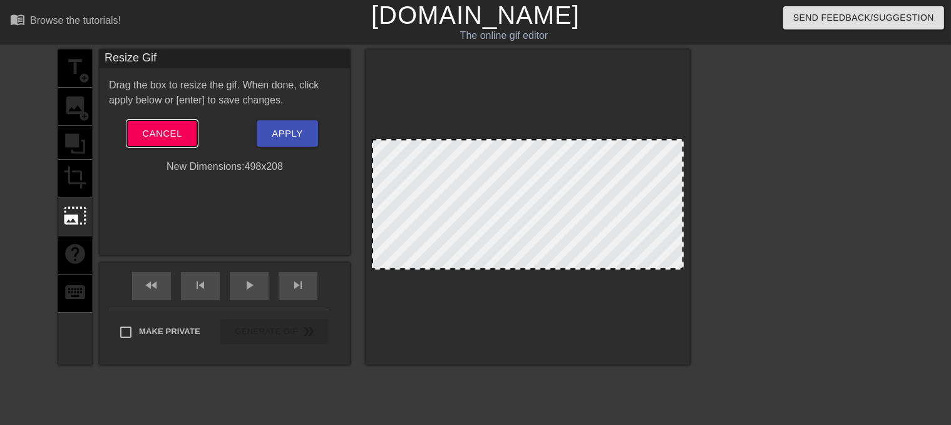
click at [162, 138] on span "Cancel" at bounding box center [161, 133] width 39 height 16
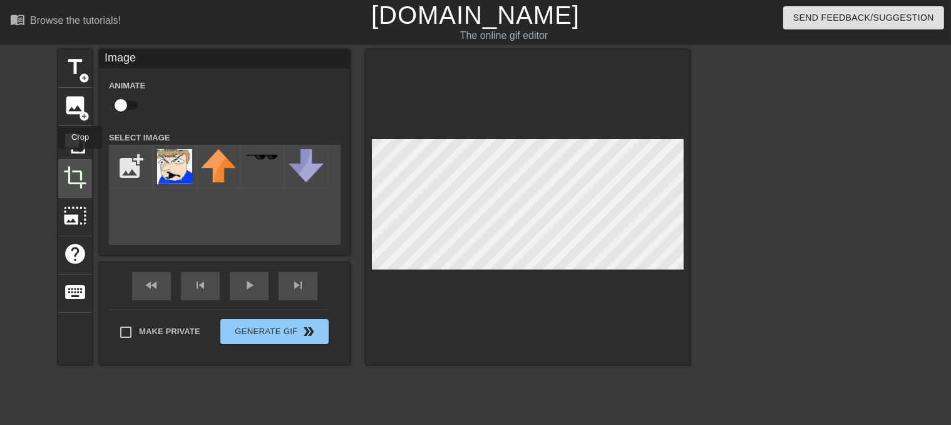
click at [80, 160] on div "crop" at bounding box center [75, 179] width 34 height 38
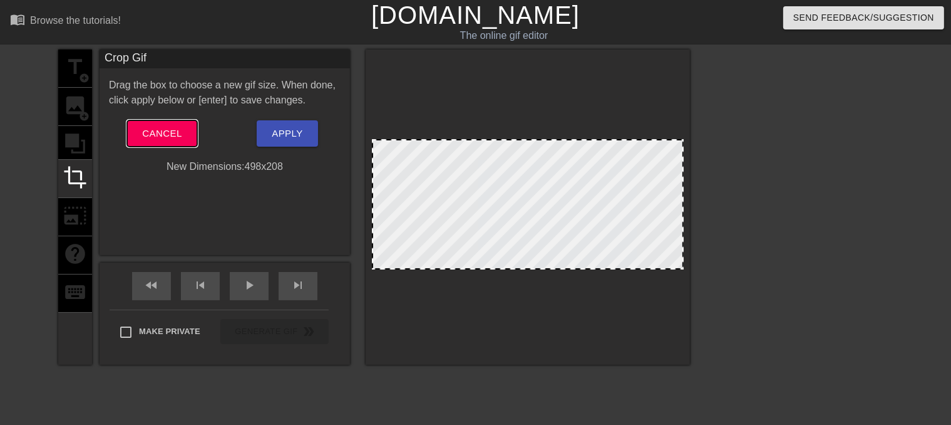
click at [187, 127] on button "Cancel" at bounding box center [162, 133] width 70 height 26
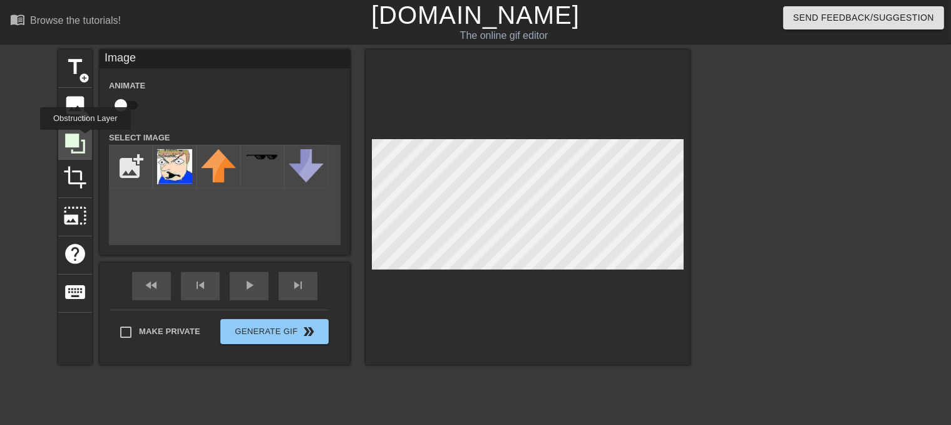
click at [85, 138] on icon at bounding box center [75, 144] width 24 height 24
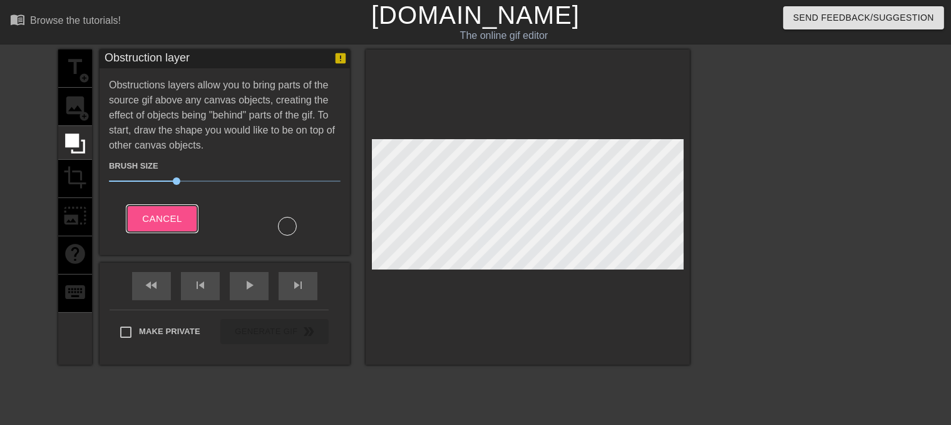
click at [167, 212] on span "Cancel" at bounding box center [161, 218] width 39 height 16
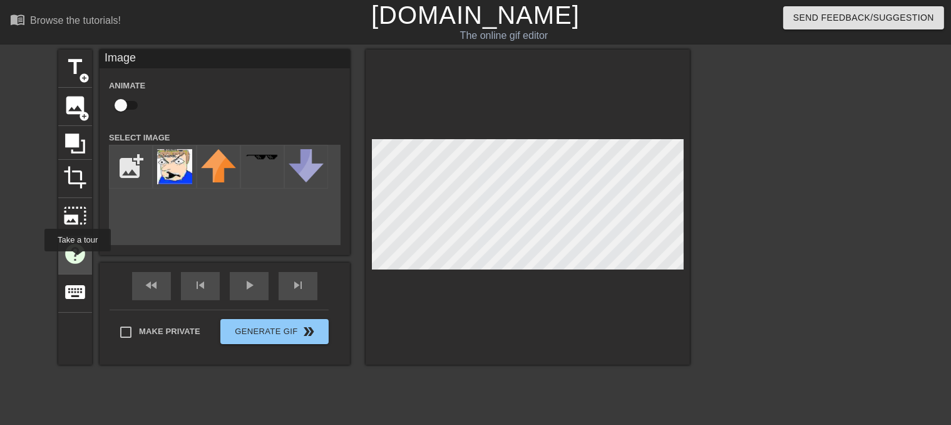
click at [76, 260] on span "help" at bounding box center [75, 254] width 24 height 24
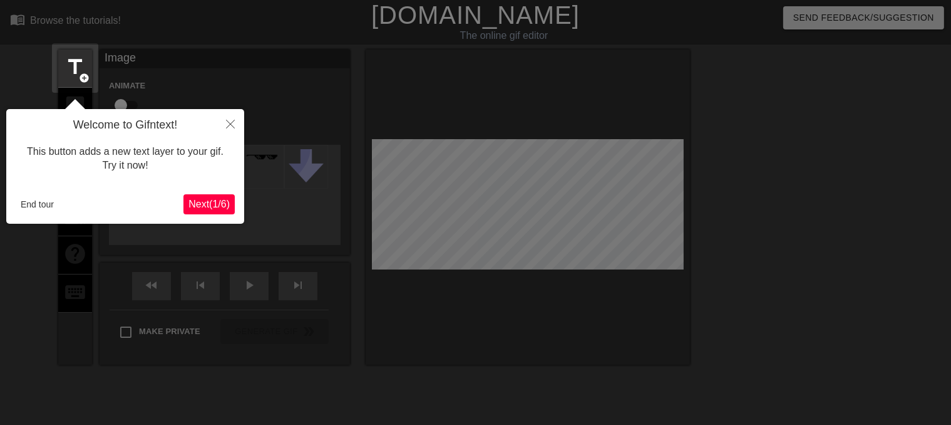
scroll to position [30, 0]
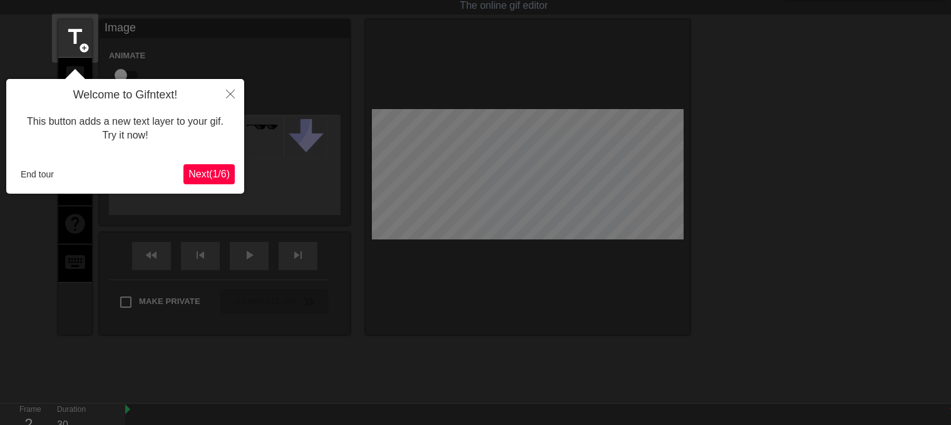
click at [198, 174] on span "Next ( 1 / 6 )" at bounding box center [209, 173] width 41 height 11
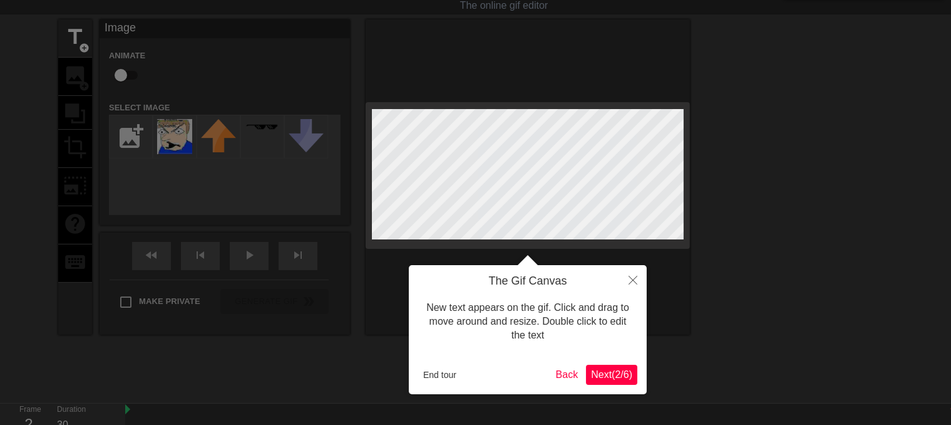
scroll to position [0, 0]
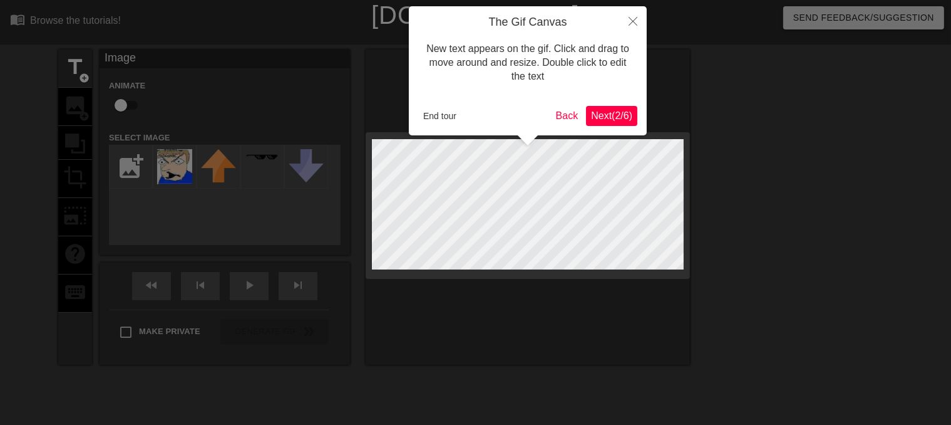
click at [616, 117] on span "Next ( 2 / 6 )" at bounding box center [611, 115] width 41 height 11
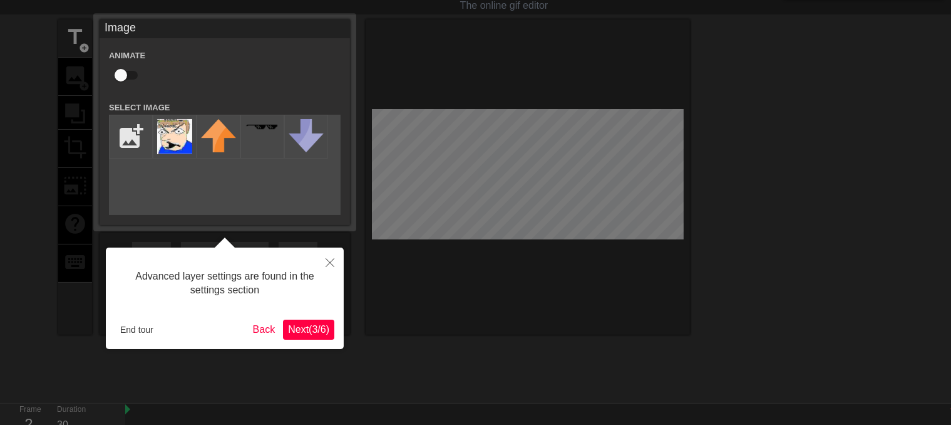
click at [318, 319] on button "Next ( 3 / 6 )" at bounding box center [308, 329] width 51 height 20
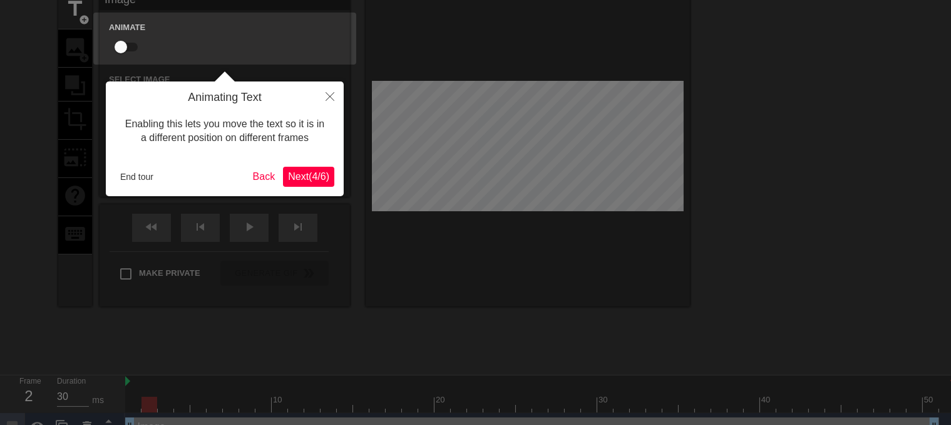
click at [305, 171] on span "Next ( 4 / 6 )" at bounding box center [308, 176] width 41 height 11
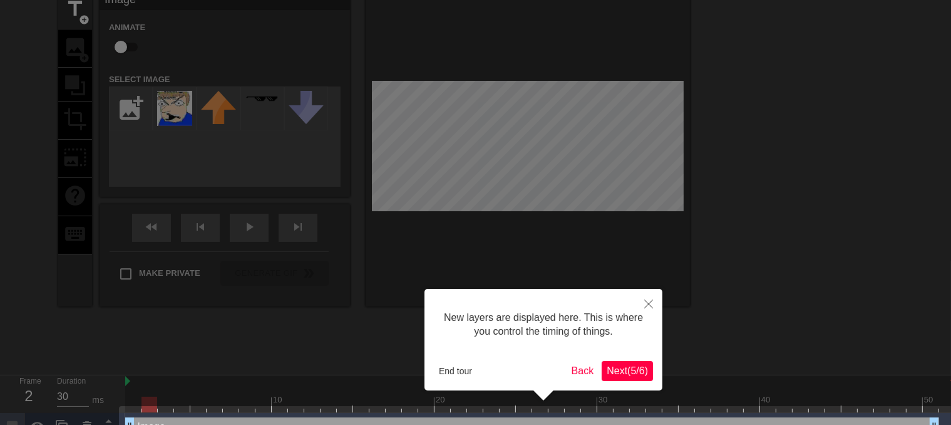
scroll to position [113, 0]
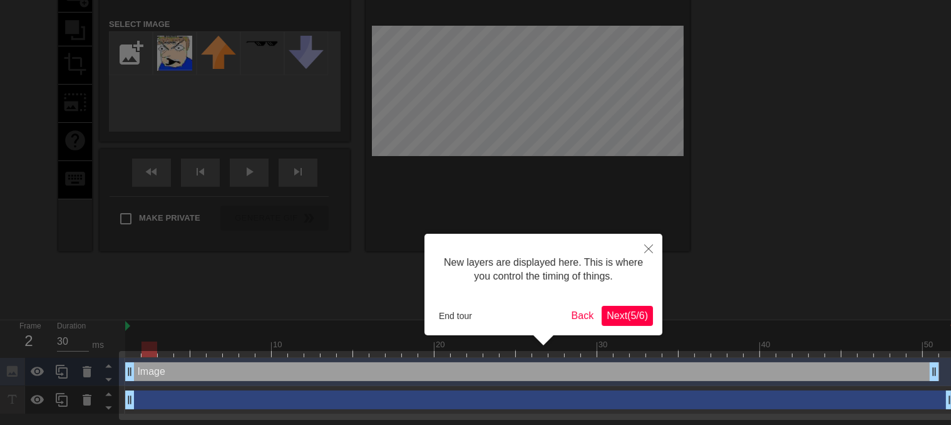
click at [619, 314] on span "Next ( 5 / 6 )" at bounding box center [627, 315] width 41 height 11
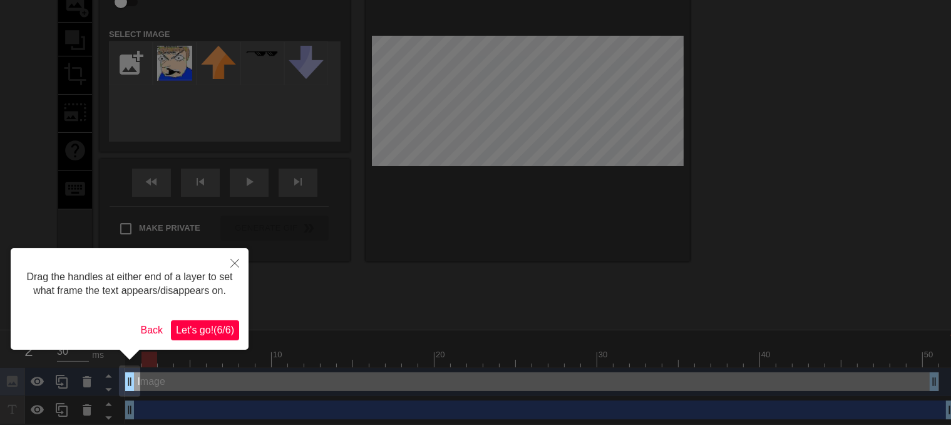
scroll to position [105, 0]
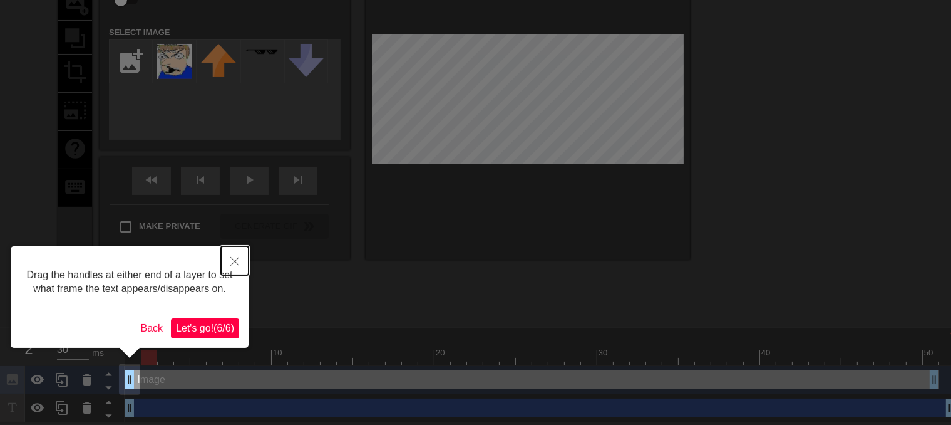
click at [232, 265] on icon "Close" at bounding box center [234, 261] width 9 height 9
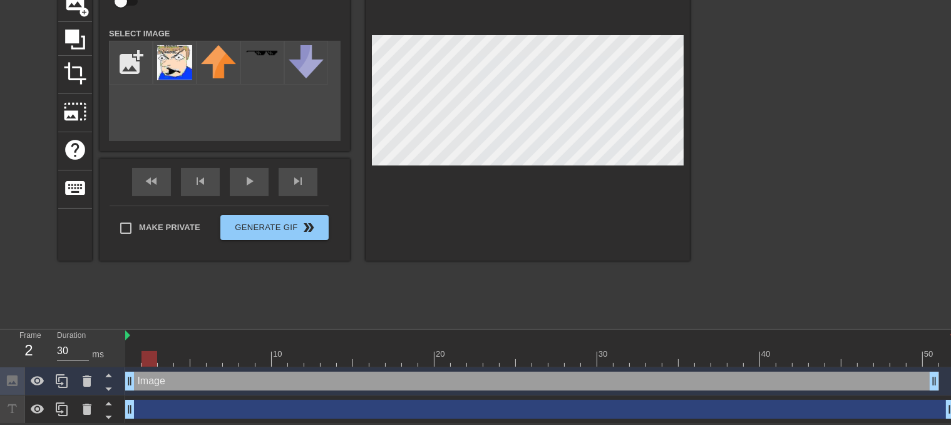
scroll to position [105, 0]
click at [143, 378] on div "Image drag_handle drag_handle" at bounding box center [532, 380] width 814 height 19
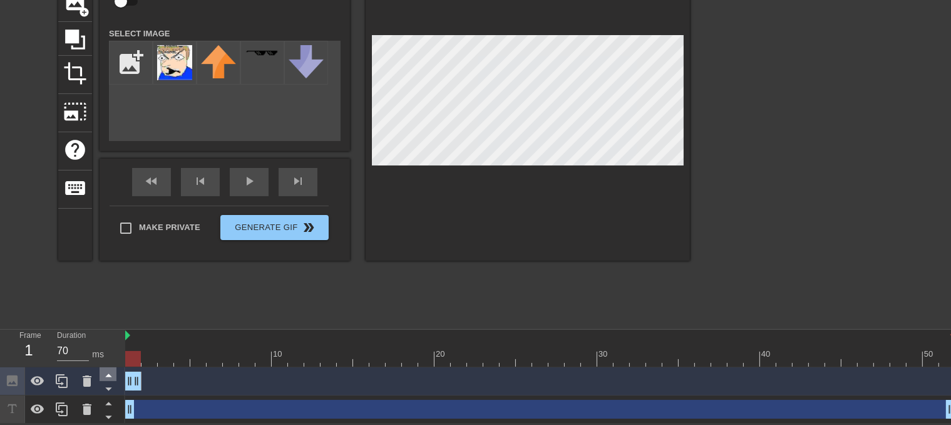
drag, startPoint x: 932, startPoint y: 386, endPoint x: 111, endPoint y: 366, distance: 820.7
click at [108, 365] on div "Frame 1 Duration 70 ms 10 20 30 40 50 Image drag_handle drag_handle drag_handle…" at bounding box center [475, 376] width 951 height 94
click at [142, 357] on div at bounding box center [540, 359] width 830 height 16
click at [135, 360] on div at bounding box center [540, 359] width 830 height 16
click at [151, 357] on div at bounding box center [540, 359] width 830 height 16
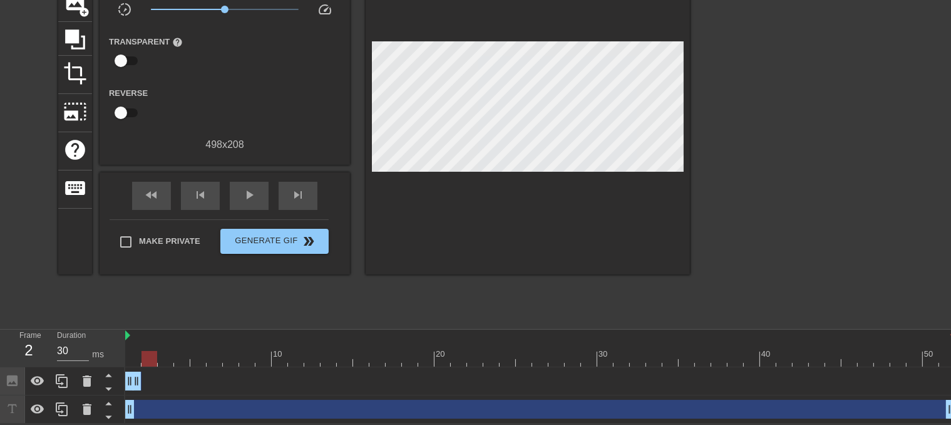
click at [143, 379] on div "Image drag_handle drag_handle" at bounding box center [540, 380] width 830 height 19
click at [71, 56] on div "crop" at bounding box center [75, 75] width 34 height 38
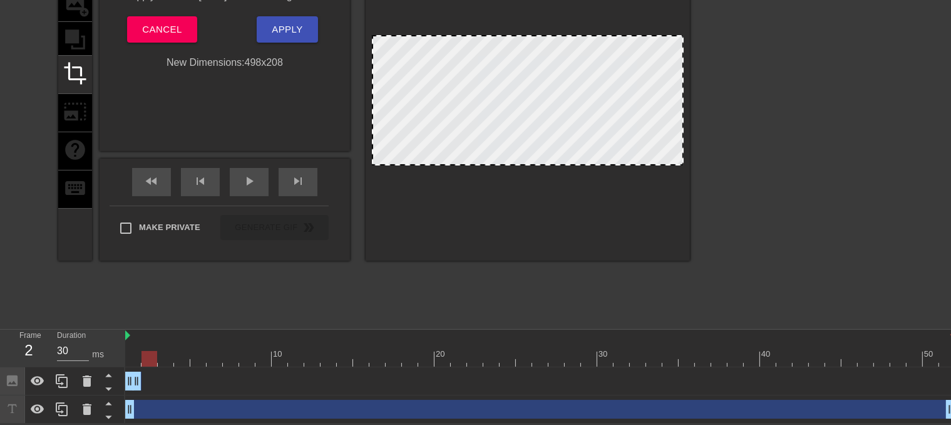
click at [78, 19] on div "title add_circle image add_circle crop photo_size_select_large help keyboard" at bounding box center [75, 103] width 34 height 315
click at [130, 14] on div "Drag the box to choose a new gif size. When done, click apply below or [enter] …" at bounding box center [225, 22] width 232 height 96
click at [143, 28] on button "Cancel" at bounding box center [162, 29] width 70 height 26
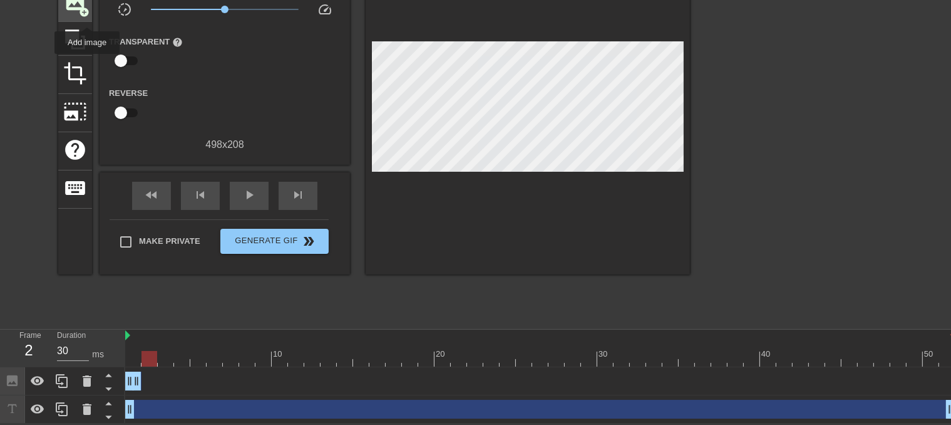
click at [79, 8] on span "add_circle" at bounding box center [84, 12] width 11 height 11
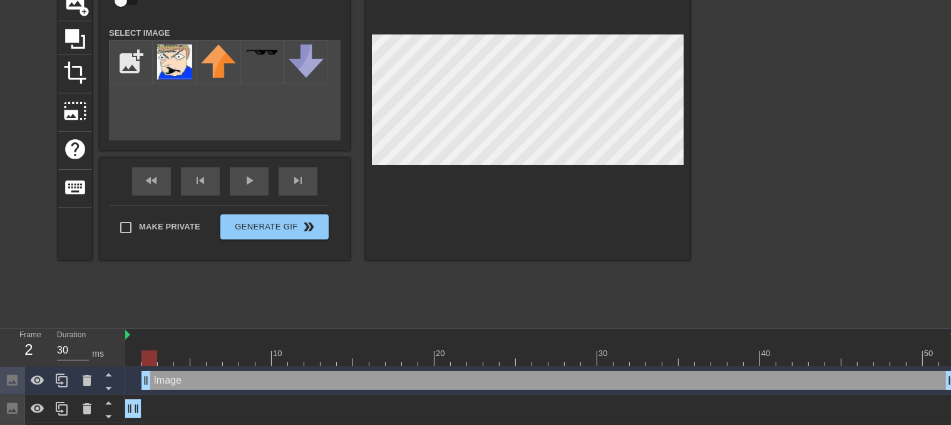
click at [167, 383] on div "Image drag_handle drag_handle" at bounding box center [549, 380] width 814 height 19
click at [90, 378] on icon at bounding box center [87, 380] width 9 height 11
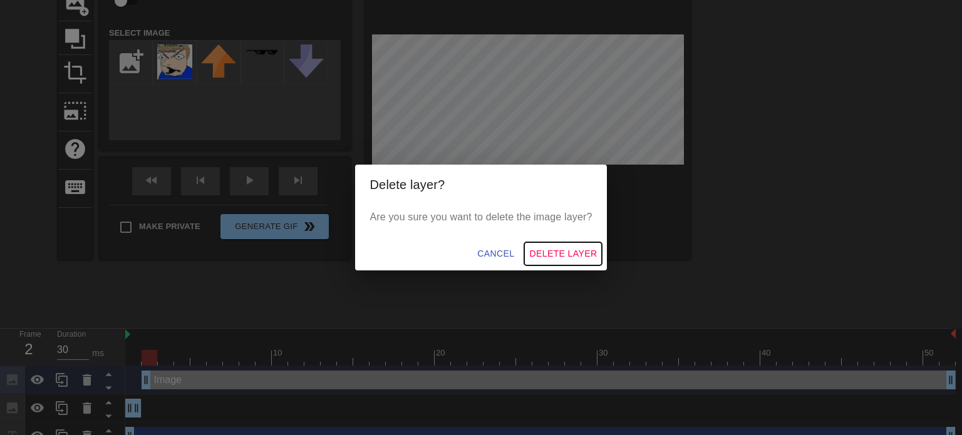
click at [585, 262] on button "Delete Layer" at bounding box center [563, 253] width 78 height 23
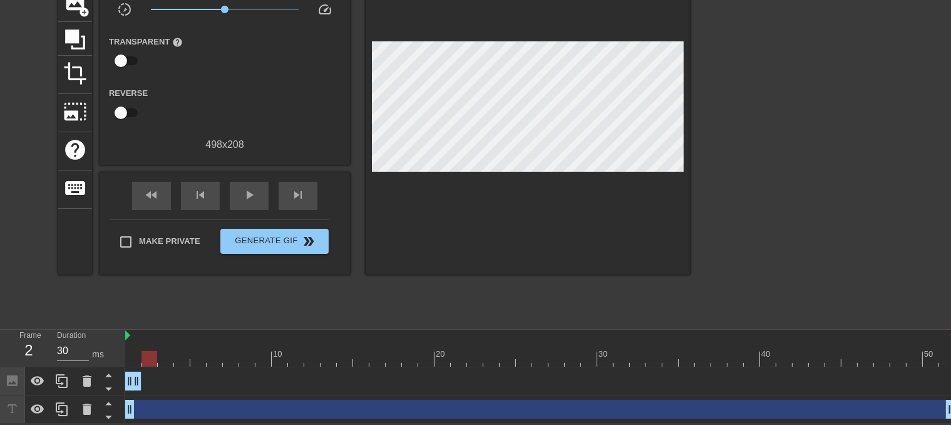
click at [153, 379] on div "Image drag_handle drag_handle" at bounding box center [540, 380] width 830 height 19
click at [70, 18] on div "image add_circle" at bounding box center [75, 3] width 34 height 38
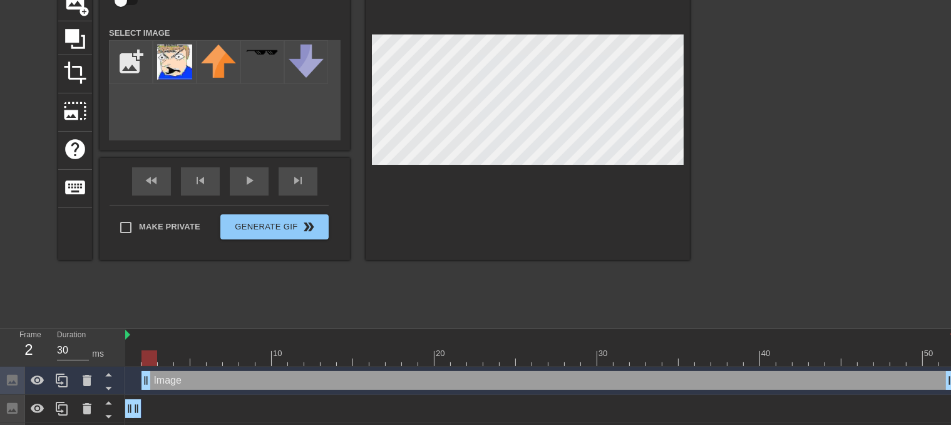
click at [163, 380] on div "Image drag_handle drag_handle" at bounding box center [549, 380] width 814 height 19
click at [176, 77] on img at bounding box center [174, 61] width 35 height 35
drag, startPoint x: 169, startPoint y: 387, endPoint x: 165, endPoint y: 420, distance: 32.8
click at [165, 420] on div "Image drag_handle drag_handle Image drag_handle drag_handle drag_handle drag_ha…" at bounding box center [538, 408] width 826 height 85
drag, startPoint x: 160, startPoint y: 383, endPoint x: 157, endPoint y: 415, distance: 32.1
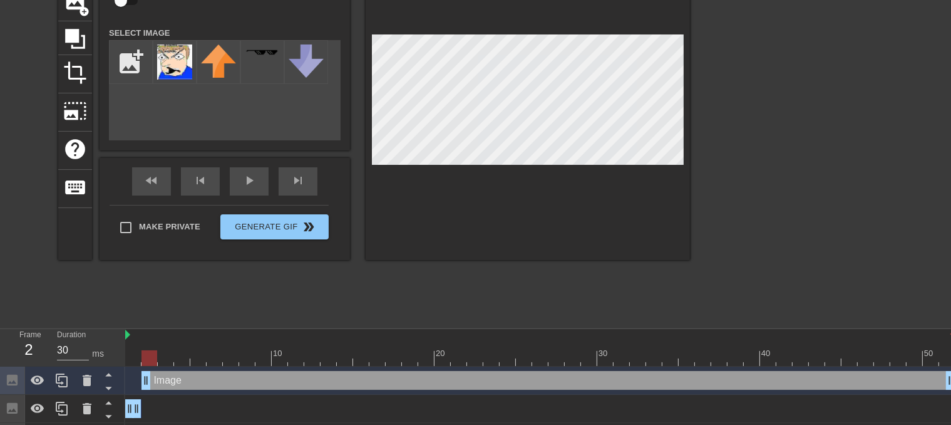
click at [157, 415] on div "Image drag_handle drag_handle Image drag_handle drag_handle drag_handle drag_ha…" at bounding box center [538, 408] width 826 height 85
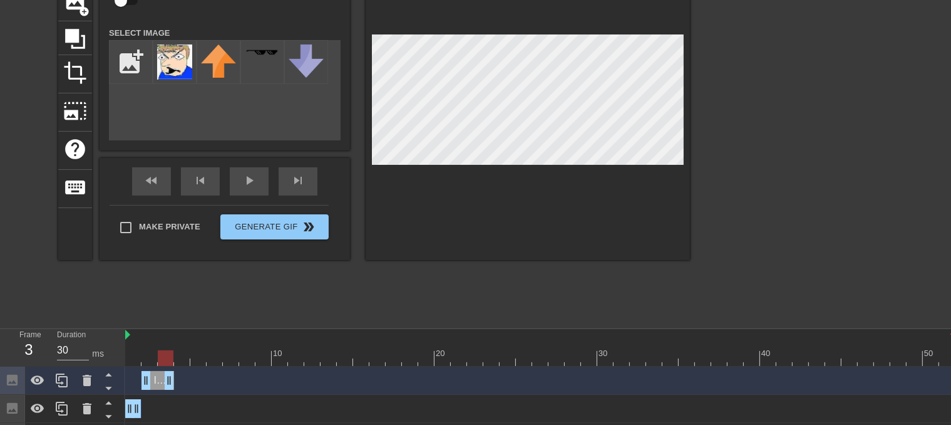
drag, startPoint x: 947, startPoint y: 386, endPoint x: 145, endPoint y: 405, distance: 802.5
click at [145, 405] on div "Image drag_handle drag_handle Image drag_handle drag_handle drag_handle drag_ha…" at bounding box center [538, 408] width 826 height 85
click at [135, 347] on div at bounding box center [133, 349] width 16 height 16
click at [145, 351] on div at bounding box center [540, 358] width 830 height 16
click at [133, 353] on div at bounding box center [540, 358] width 830 height 16
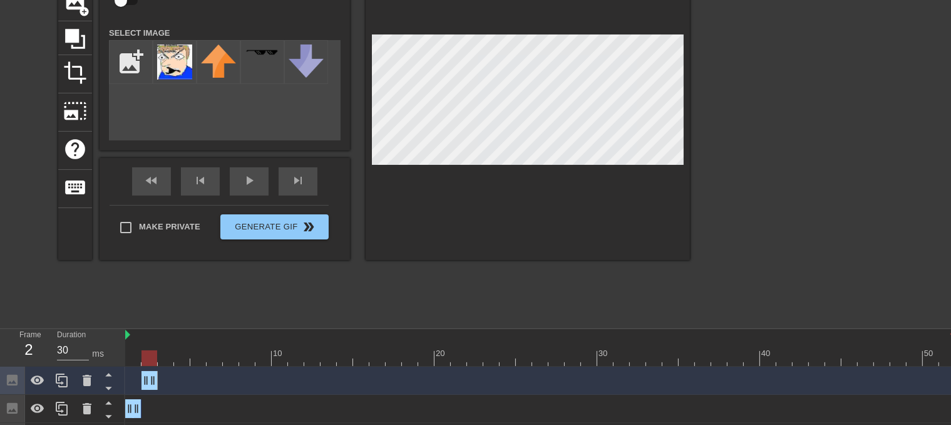
click at [143, 357] on div at bounding box center [540, 358] width 830 height 16
click at [138, 348] on div at bounding box center [133, 349] width 16 height 16
click at [150, 350] on div at bounding box center [540, 358] width 830 height 16
click at [138, 354] on div at bounding box center [540, 358] width 830 height 16
click at [147, 350] on div at bounding box center [540, 358] width 830 height 16
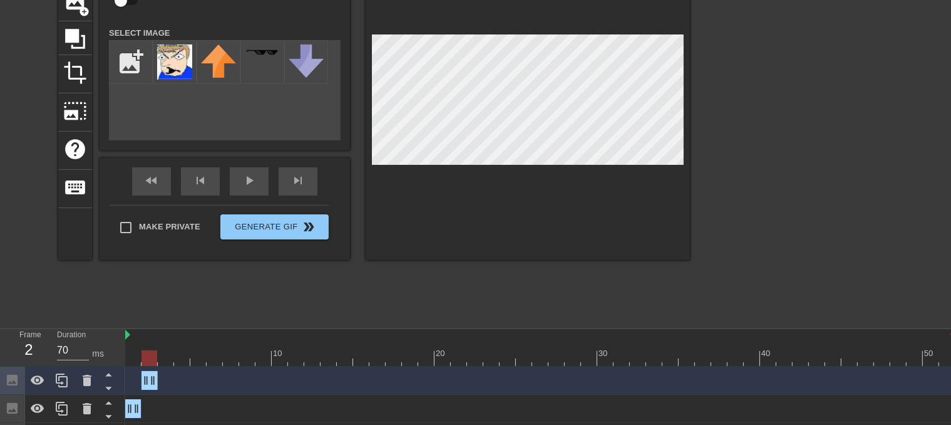
click at [135, 352] on div at bounding box center [540, 358] width 830 height 16
click at [147, 358] on div at bounding box center [540, 358] width 830 height 16
drag, startPoint x: 138, startPoint y: 363, endPoint x: 147, endPoint y: 363, distance: 9.4
click at [139, 363] on div at bounding box center [540, 358] width 830 height 16
click at [152, 361] on div at bounding box center [540, 358] width 830 height 16
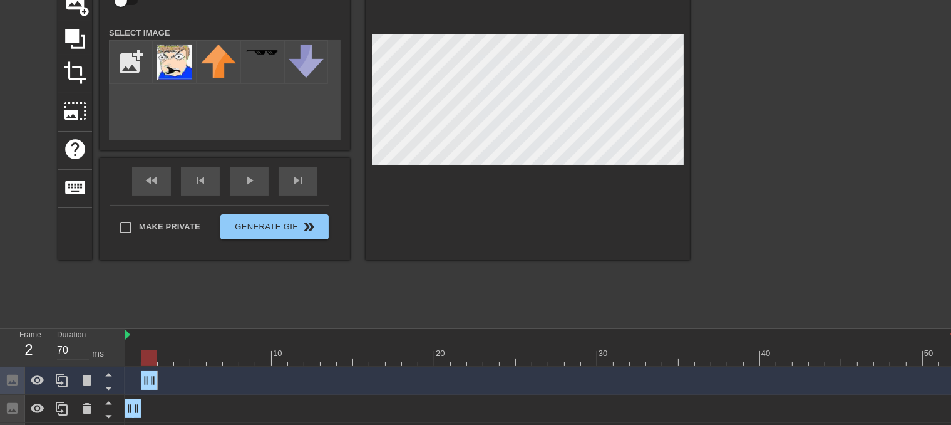
click at [134, 359] on div at bounding box center [540, 358] width 830 height 16
click at [150, 360] on div at bounding box center [540, 358] width 830 height 16
click at [135, 361] on div at bounding box center [540, 358] width 830 height 16
click at [150, 360] on div at bounding box center [540, 358] width 830 height 16
drag, startPoint x: 133, startPoint y: 410, endPoint x: 158, endPoint y: 410, distance: 25.1
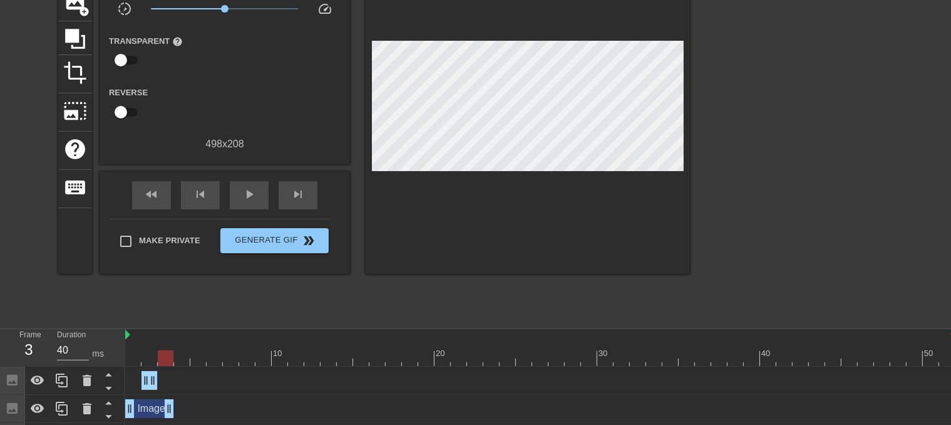
click at [158, 380] on div "Image drag_handle drag_handle" at bounding box center [540, 380] width 830 height 19
click at [90, 381] on icon at bounding box center [87, 380] width 9 height 11
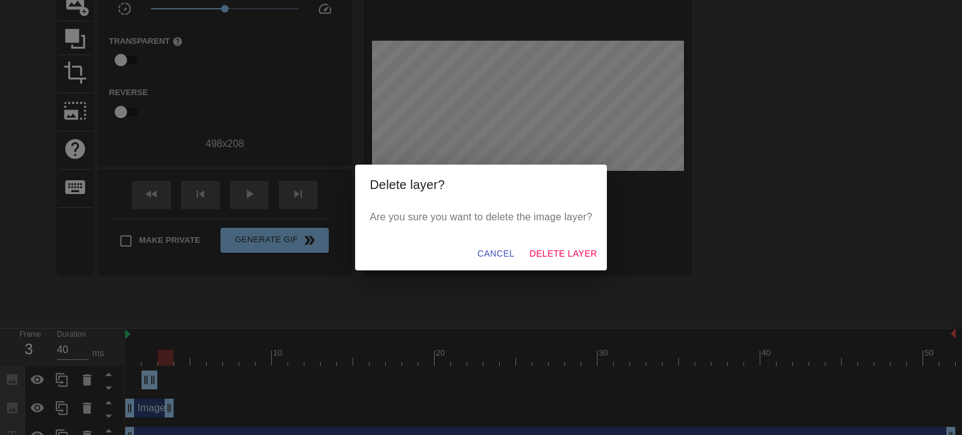
click at [592, 238] on div "Cancel Delete Layer" at bounding box center [481, 253] width 252 height 33
click at [582, 254] on span "Delete Layer" at bounding box center [563, 254] width 68 height 16
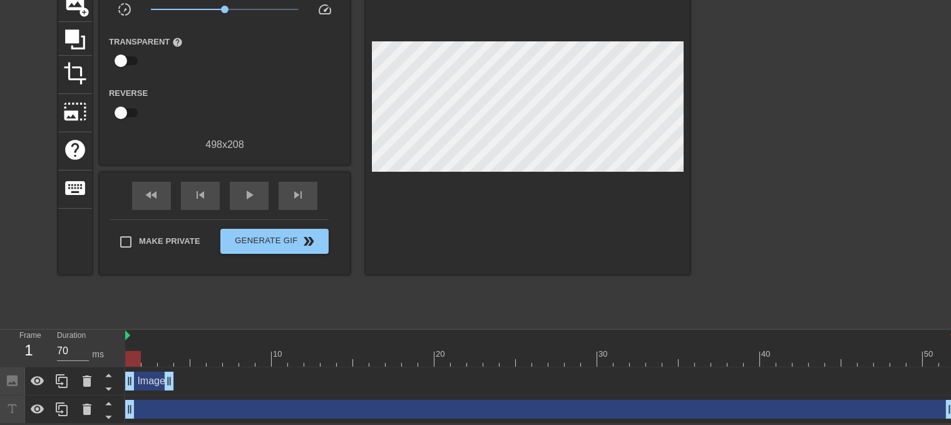
click at [139, 358] on div at bounding box center [540, 359] width 830 height 16
click at [155, 378] on div "Image drag_handle drag_handle" at bounding box center [149, 380] width 49 height 19
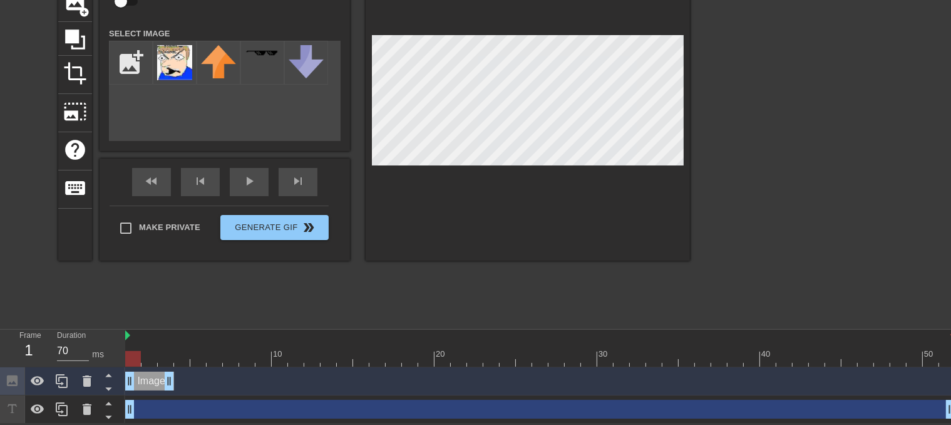
drag, startPoint x: 155, startPoint y: 378, endPoint x: 141, endPoint y: 386, distance: 16.0
click at [141, 386] on div "Image drag_handle drag_handle" at bounding box center [149, 380] width 49 height 19
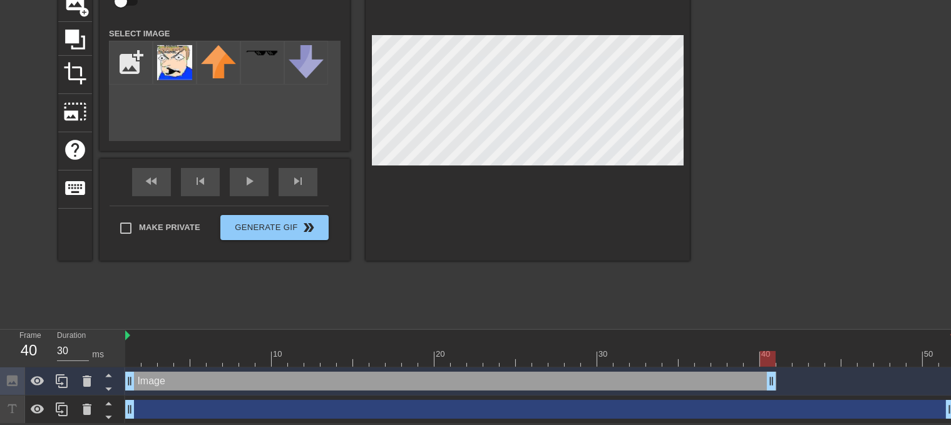
drag, startPoint x: 172, startPoint y: 373, endPoint x: 767, endPoint y: 370, distance: 595.0
click at [767, 370] on div "Image drag_handle drag_handle" at bounding box center [540, 381] width 830 height 28
click at [142, 349] on div at bounding box center [150, 350] width 16 height 16
click at [142, 359] on div at bounding box center [540, 359] width 830 height 16
click at [135, 357] on div at bounding box center [540, 359] width 830 height 16
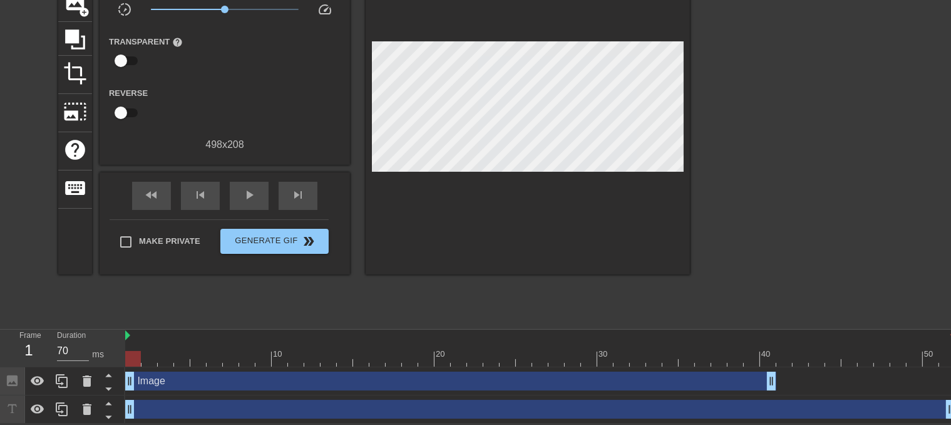
click at [148, 365] on div "10 20 30 40 50" at bounding box center [540, 348] width 830 height 38
click at [137, 375] on div "Image drag_handle drag_handle" at bounding box center [450, 380] width 651 height 19
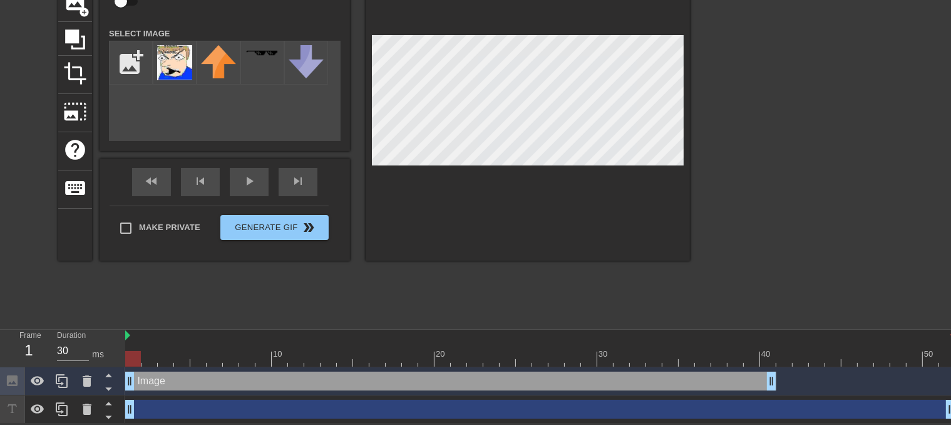
drag, startPoint x: 140, startPoint y: 353, endPoint x: 175, endPoint y: 276, distance: 84.6
click at [141, 351] on div at bounding box center [133, 359] width 16 height 16
click at [237, 173] on div "fast_rewind skip_previous play_arrow skip_next" at bounding box center [225, 181] width 204 height 47
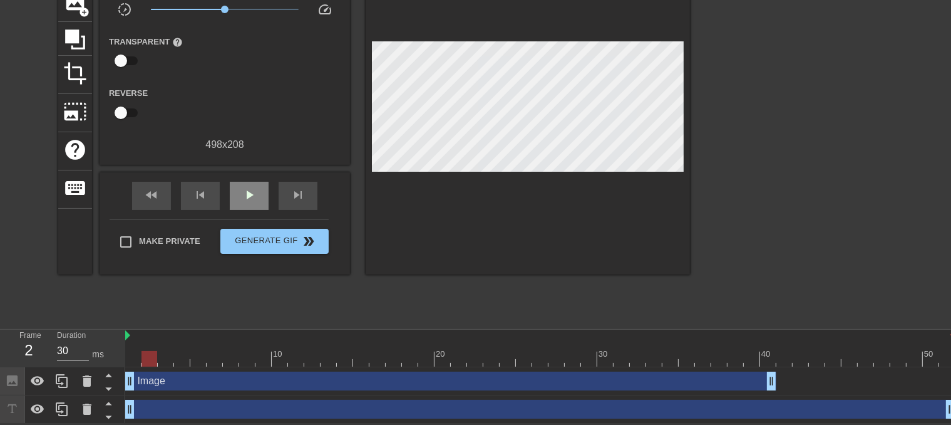
click at [240, 190] on div "play_arrow" at bounding box center [249, 196] width 39 height 28
click at [238, 192] on div "pause" at bounding box center [249, 196] width 39 height 28
click at [183, 192] on div "skip_previous" at bounding box center [200, 196] width 39 height 28
click at [167, 192] on div "fast_rewind" at bounding box center [151, 196] width 39 height 28
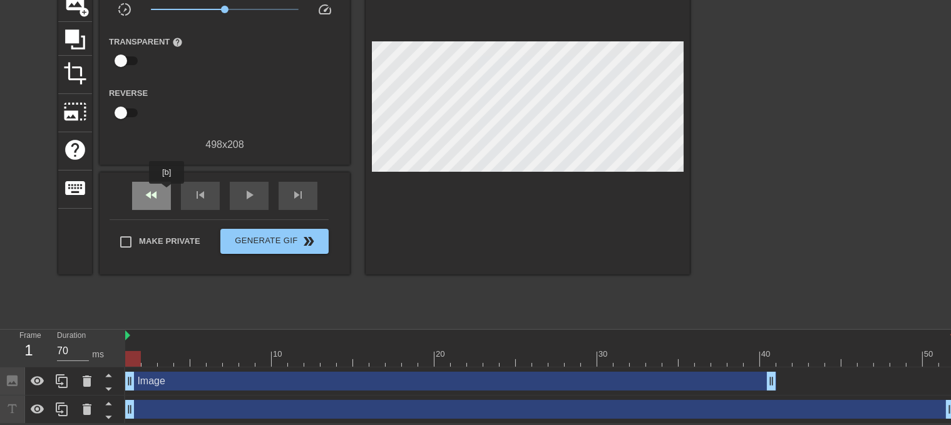
click at [167, 192] on div "fast_rewind" at bounding box center [151, 196] width 39 height 28
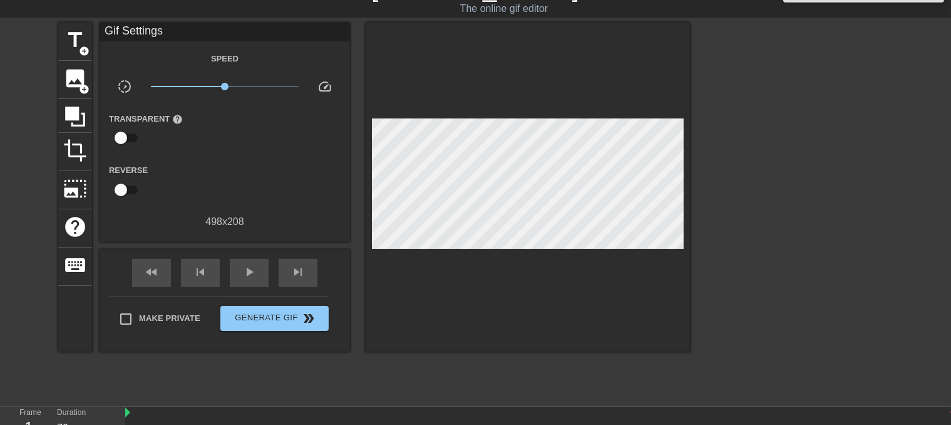
scroll to position [0, 0]
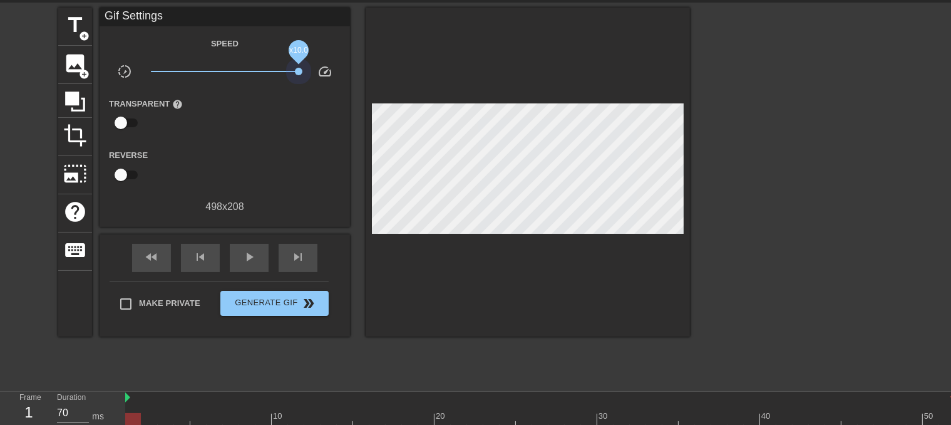
drag, startPoint x: 227, startPoint y: 65, endPoint x: 370, endPoint y: 95, distance: 145.8
click at [366, 91] on div "title add_circle image add_circle crop photo_size_select_large help keyboard Gi…" at bounding box center [374, 172] width 632 height 329
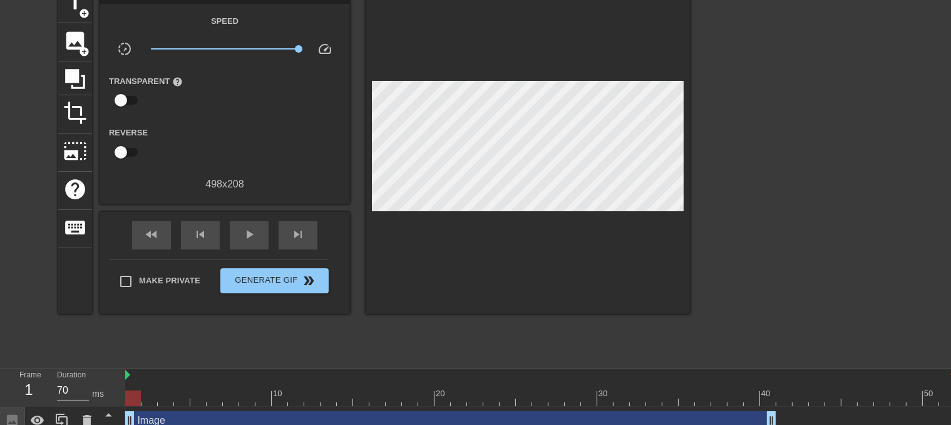
scroll to position [105, 0]
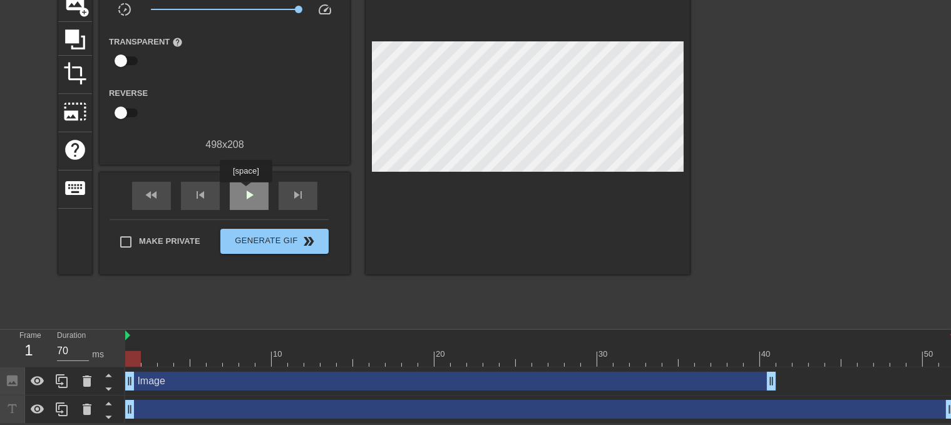
click at [246, 191] on span "play_arrow" at bounding box center [249, 194] width 15 height 15
click at [246, 191] on span "pause" at bounding box center [249, 194] width 15 height 15
click at [383, 53] on div "title add_circle image add_circle crop photo_size_select_large help keyboard Gi…" at bounding box center [374, 110] width 632 height 329
click at [128, 345] on div at bounding box center [133, 350] width 16 height 16
click at [142, 372] on div "Image drag_handle drag_handle" at bounding box center [450, 380] width 651 height 19
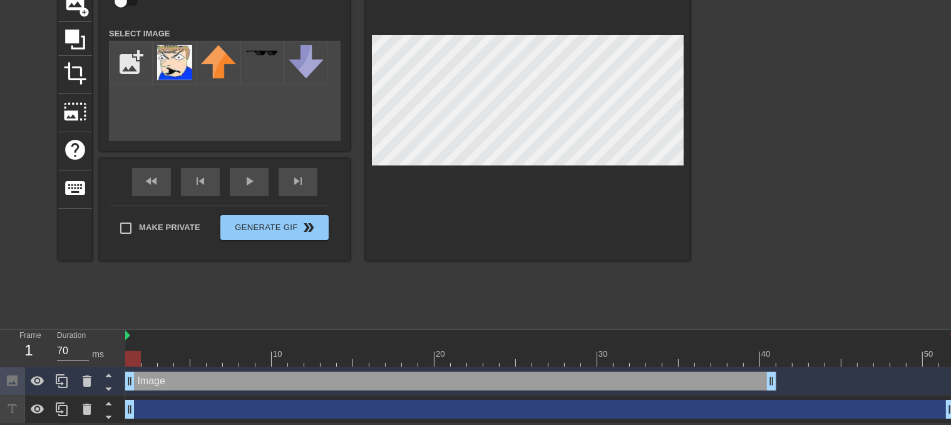
click at [139, 361] on div at bounding box center [133, 359] width 16 height 16
click at [144, 361] on div at bounding box center [540, 359] width 830 height 16
click at [137, 365] on div at bounding box center [540, 359] width 830 height 16
click at [157, 358] on div at bounding box center [540, 359] width 830 height 16
type input "70"
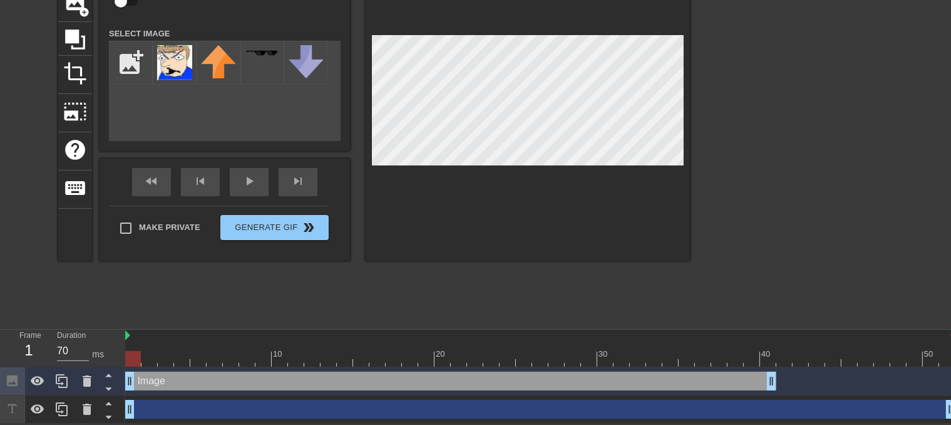
drag, startPoint x: 179, startPoint y: 354, endPoint x: 135, endPoint y: 361, distance: 43.7
click at [135, 361] on div at bounding box center [540, 359] width 830 height 16
click at [147, 371] on div "Image drag_handle drag_handle" at bounding box center [450, 380] width 651 height 19
click at [149, 381] on div "Image drag_handle drag_handle" at bounding box center [450, 380] width 651 height 19
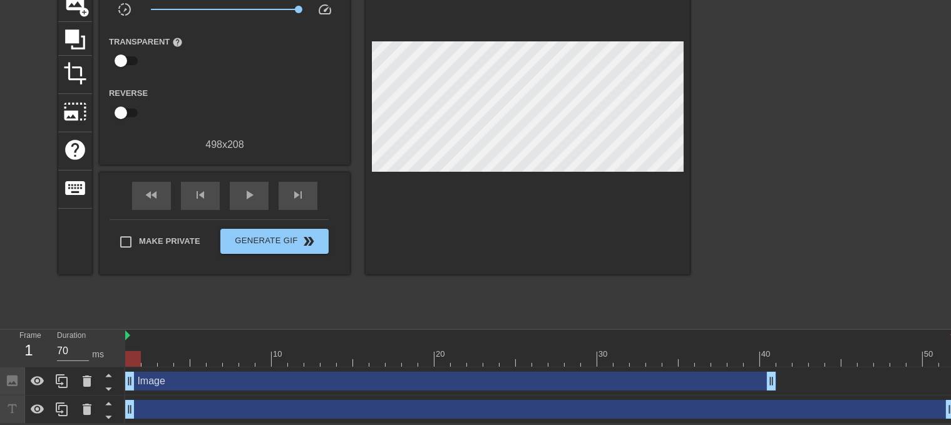
drag, startPoint x: 149, startPoint y: 381, endPoint x: 140, endPoint y: 393, distance: 14.3
click at [140, 393] on div "Image drag_handle drag_handle" at bounding box center [540, 381] width 830 height 28
click at [153, 374] on div "Image drag_handle drag_handle" at bounding box center [450, 380] width 651 height 19
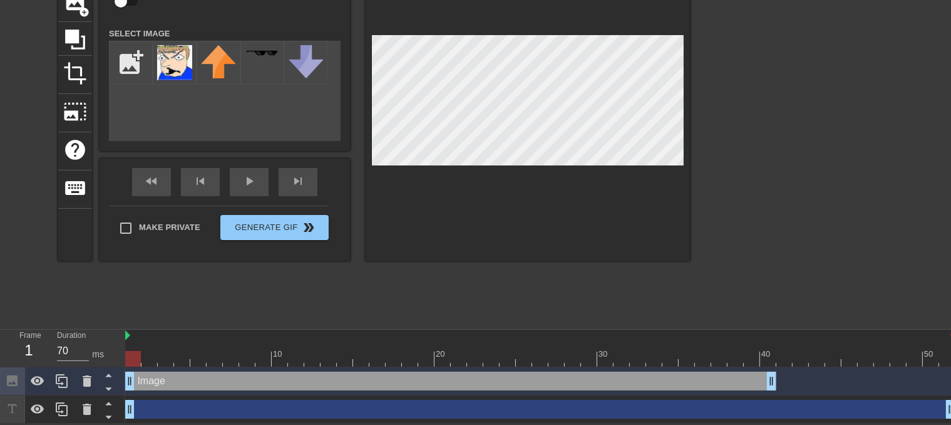
click at [153, 374] on div "Image drag_handle drag_handle" at bounding box center [450, 380] width 651 height 19
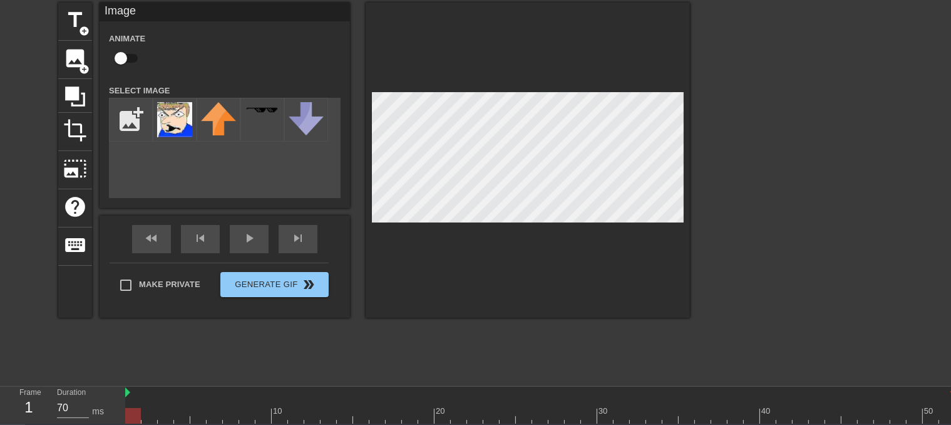
scroll to position [42, 0]
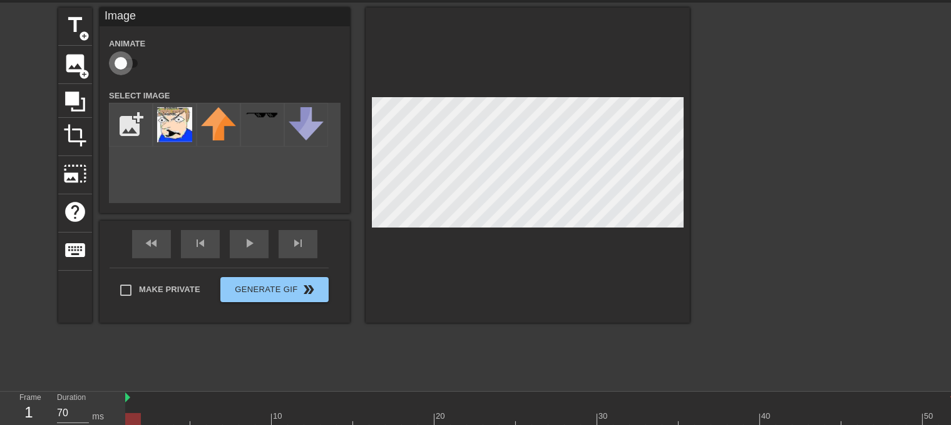
click at [128, 60] on input "checkbox" at bounding box center [120, 63] width 71 height 24
checkbox input "true"
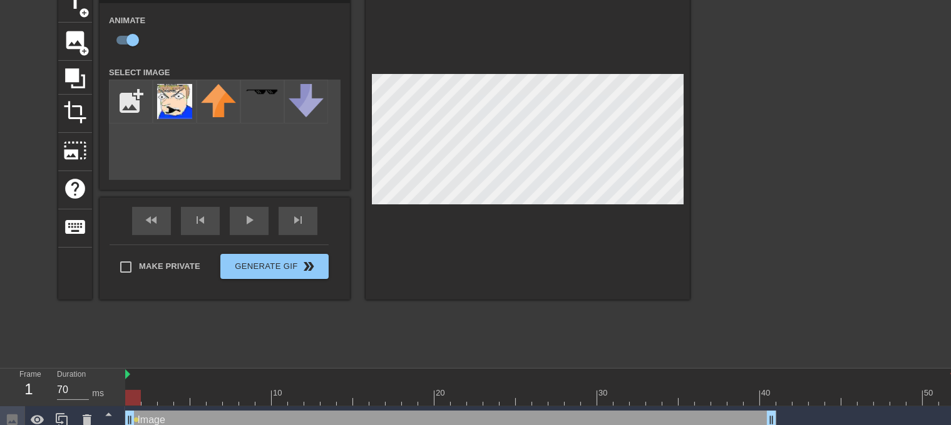
scroll to position [105, 0]
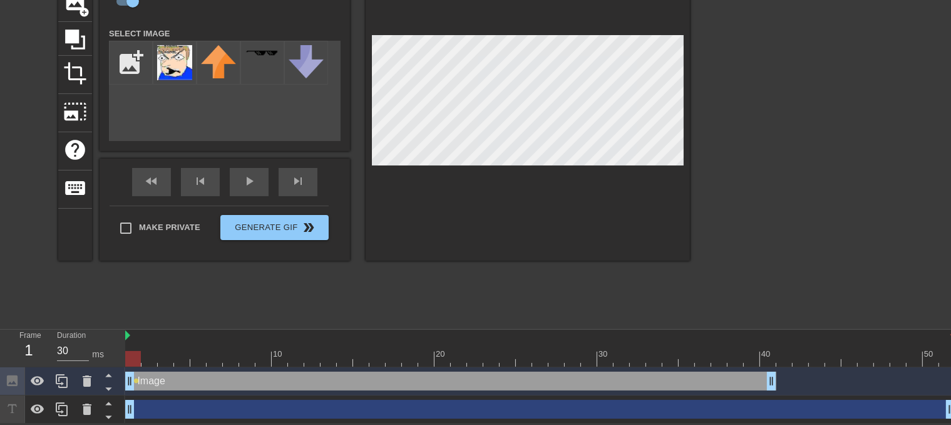
click at [145, 363] on div at bounding box center [540, 359] width 830 height 16
click at [140, 382] on div "Image drag_handle drag_handle" at bounding box center [450, 380] width 651 height 19
click at [143, 382] on div "Image drag_handle drag_handle" at bounding box center [450, 380] width 651 height 19
click at [144, 365] on div "10 20 30 40 50" at bounding box center [540, 348] width 830 height 38
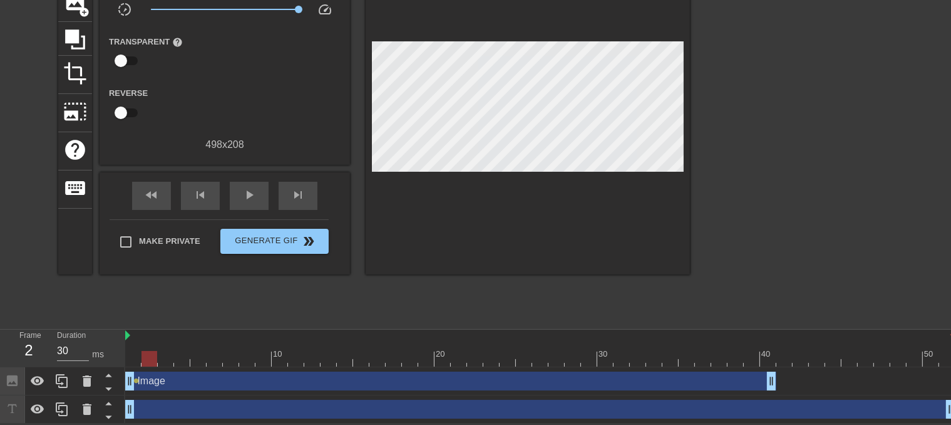
click at [140, 376] on div "Image drag_handle drag_handle" at bounding box center [450, 380] width 651 height 19
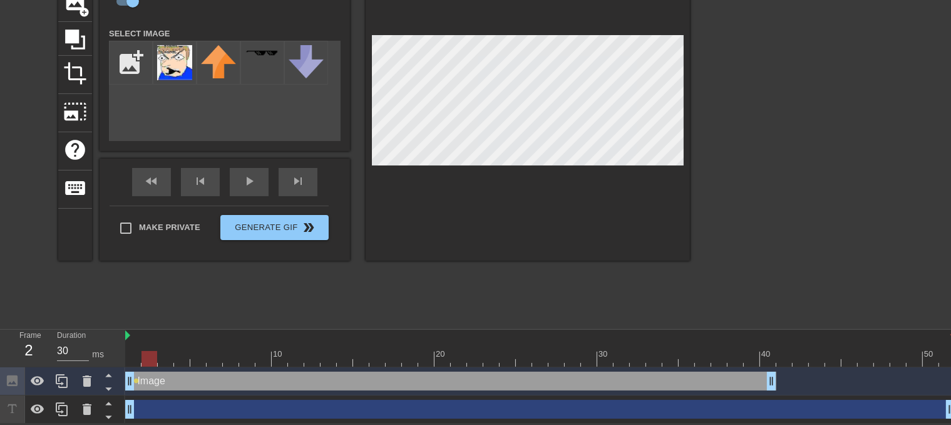
click at [147, 357] on div at bounding box center [150, 359] width 16 height 16
click at [139, 360] on div at bounding box center [540, 359] width 830 height 16
click at [147, 360] on div at bounding box center [540, 359] width 830 height 16
click at [130, 361] on div at bounding box center [540, 359] width 830 height 16
click at [148, 357] on div at bounding box center [540, 359] width 830 height 16
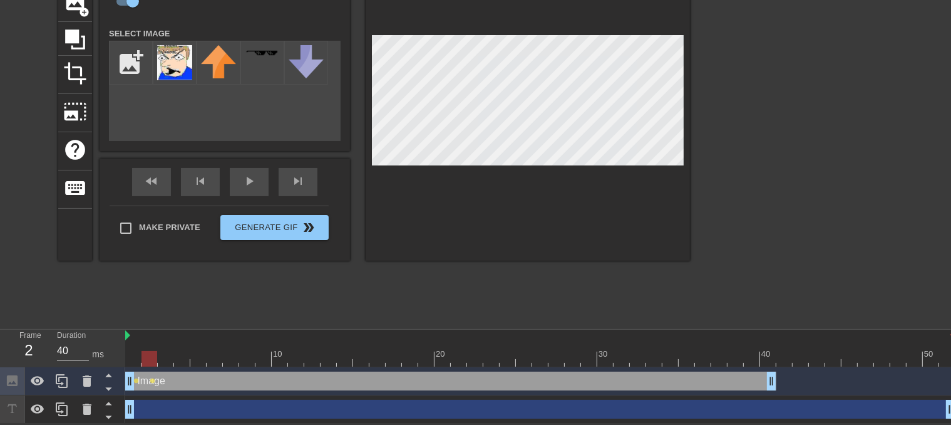
click at [166, 359] on div at bounding box center [540, 359] width 830 height 16
click at [154, 354] on div at bounding box center [540, 359] width 830 height 16
click at [167, 358] on div at bounding box center [540, 359] width 830 height 16
click at [182, 360] on div at bounding box center [540, 359] width 830 height 16
click at [193, 354] on div at bounding box center [540, 359] width 830 height 16
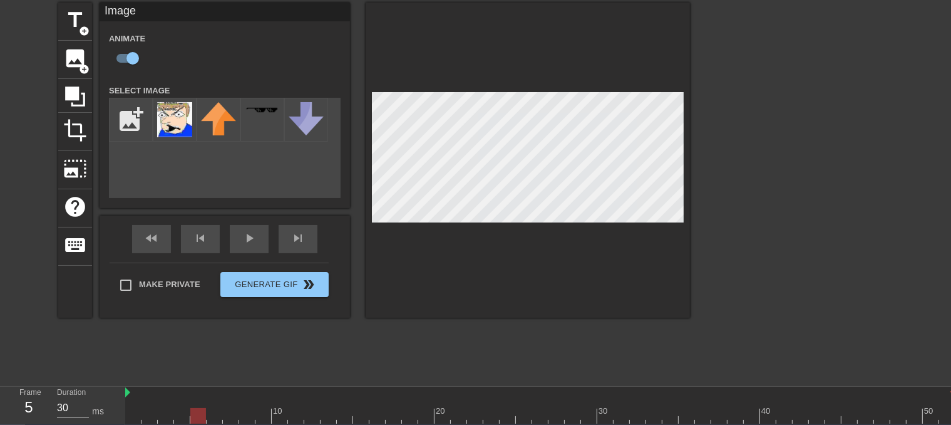
scroll to position [42, 0]
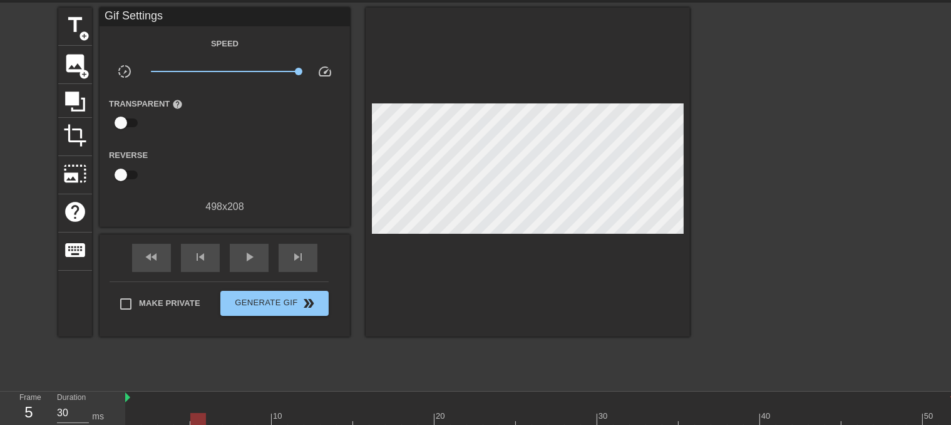
click at [503, 77] on div at bounding box center [528, 172] width 324 height 329
drag, startPoint x: 515, startPoint y: 97, endPoint x: 507, endPoint y: 102, distance: 10.1
click at [507, 102] on div at bounding box center [528, 172] width 324 height 329
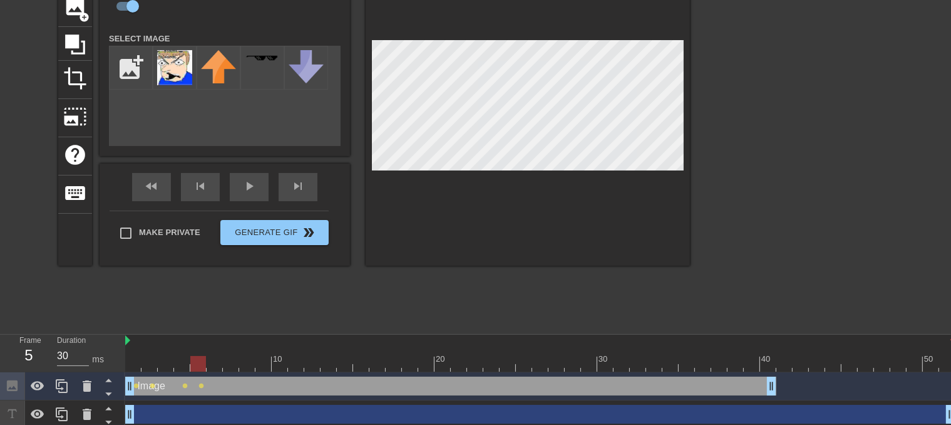
scroll to position [105, 0]
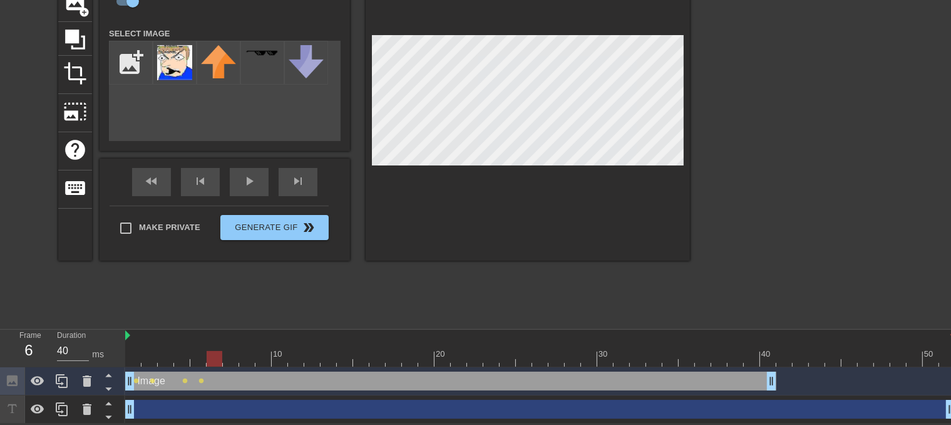
click at [214, 345] on div at bounding box center [215, 350] width 16 height 16
click at [207, 354] on div at bounding box center [215, 359] width 16 height 16
drag, startPoint x: 199, startPoint y: 356, endPoint x: 232, endPoint y: 353, distance: 33.3
click at [232, 353] on div at bounding box center [540, 359] width 830 height 16
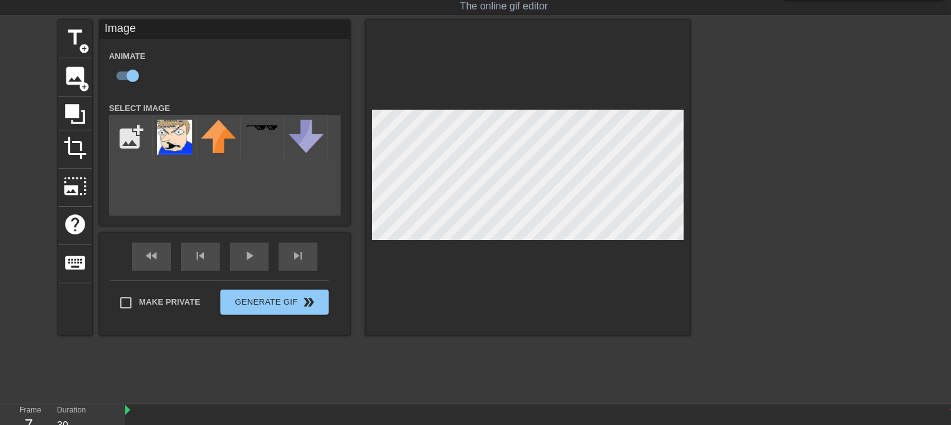
scroll to position [0, 0]
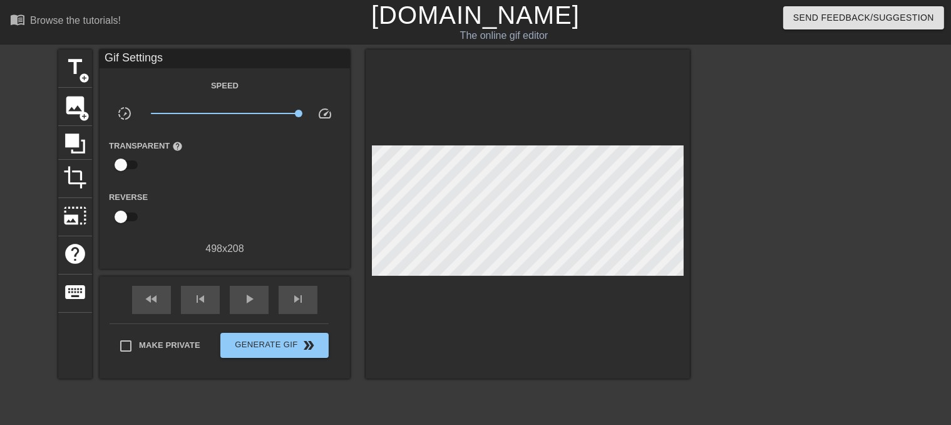
click at [471, 135] on div at bounding box center [528, 213] width 324 height 329
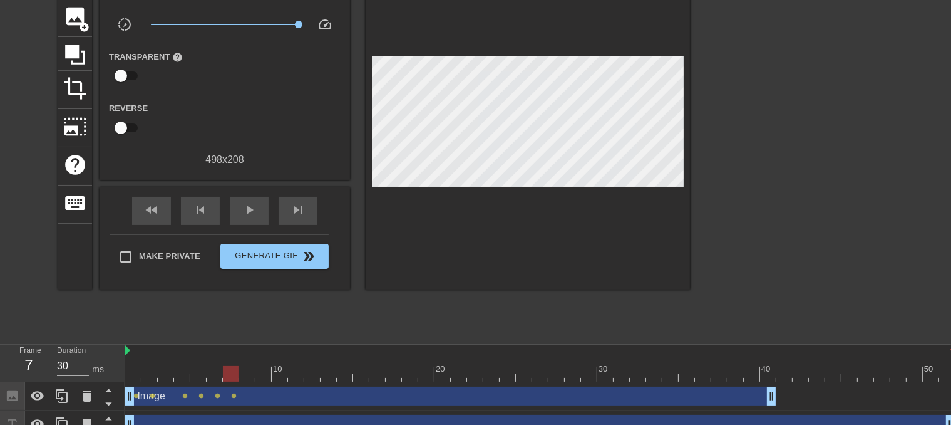
scroll to position [105, 0]
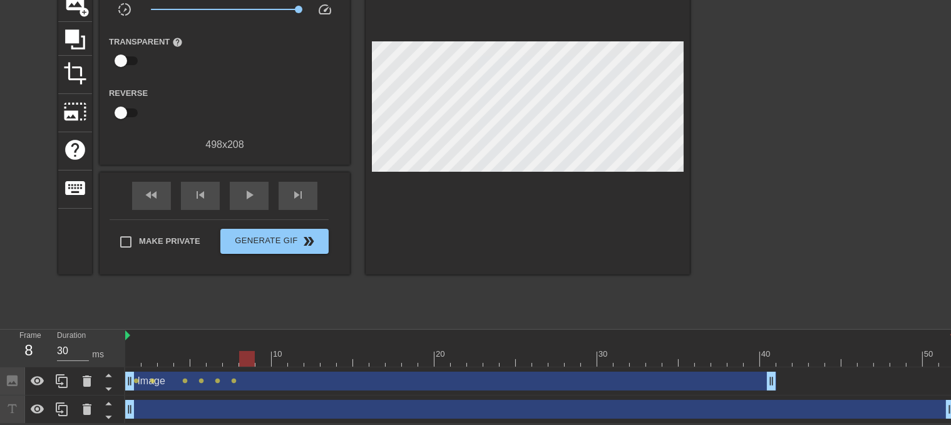
click at [251, 358] on div at bounding box center [540, 359] width 830 height 16
click at [254, 363] on div at bounding box center [247, 359] width 16 height 16
click at [233, 360] on div at bounding box center [540, 359] width 830 height 16
click at [224, 360] on div at bounding box center [231, 359] width 16 height 16
click at [239, 365] on div "10 20 30 40 50" at bounding box center [540, 348] width 830 height 38
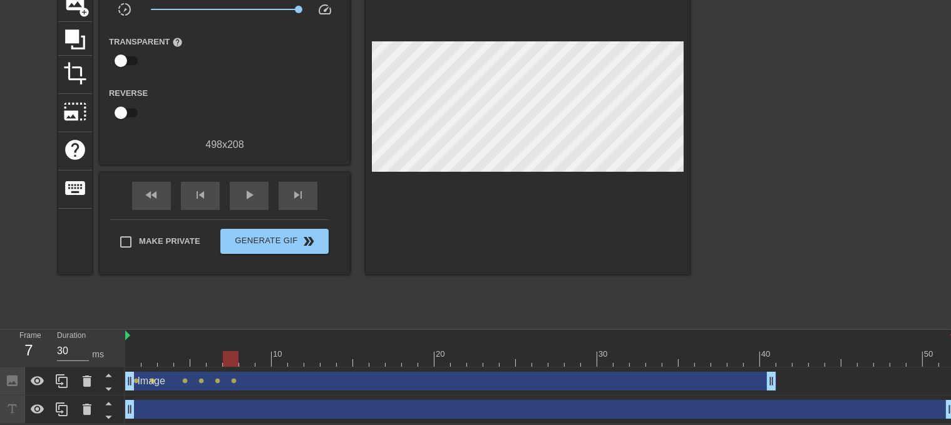
click at [249, 358] on div at bounding box center [540, 359] width 830 height 16
click at [266, 358] on div at bounding box center [540, 359] width 830 height 16
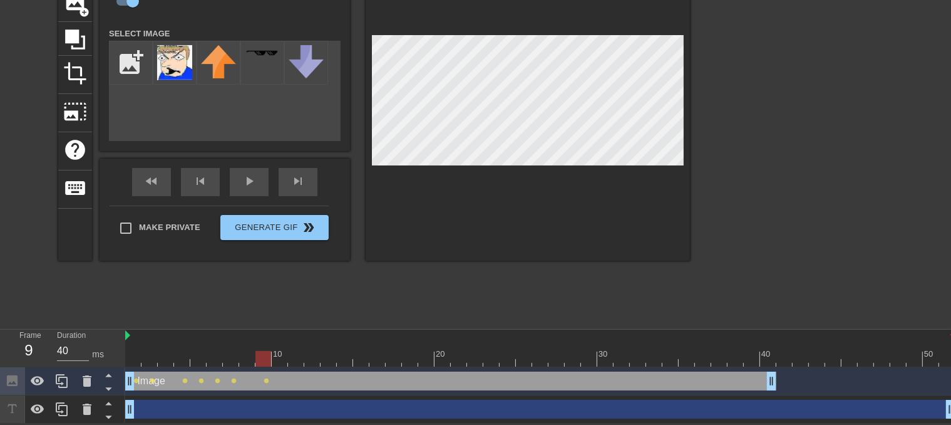
click at [263, 355] on div at bounding box center [264, 359] width 16 height 16
drag, startPoint x: 256, startPoint y: 358, endPoint x: 245, endPoint y: 357, distance: 10.7
click at [256, 358] on div at bounding box center [264, 359] width 16 height 16
click at [136, 352] on div at bounding box center [540, 359] width 830 height 16
click at [130, 353] on div at bounding box center [540, 359] width 830 height 16
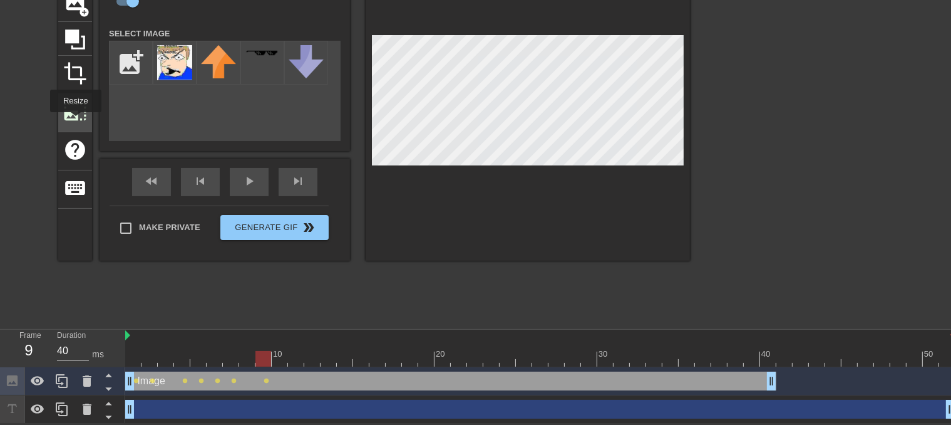
click at [76, 115] on span "photo_size_select_large" at bounding box center [75, 112] width 24 height 24
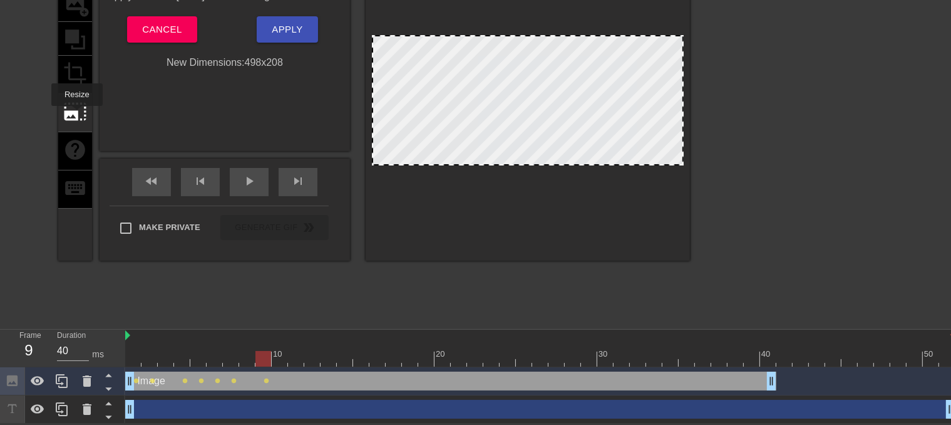
click at [75, 157] on div "title add_circle image add_circle crop photo_size_select_large help keyboard" at bounding box center [75, 103] width 34 height 315
click at [78, 153] on div "title add_circle image add_circle crop photo_size_select_large help keyboard" at bounding box center [75, 103] width 34 height 315
click at [183, 18] on button "Cancel" at bounding box center [162, 29] width 70 height 26
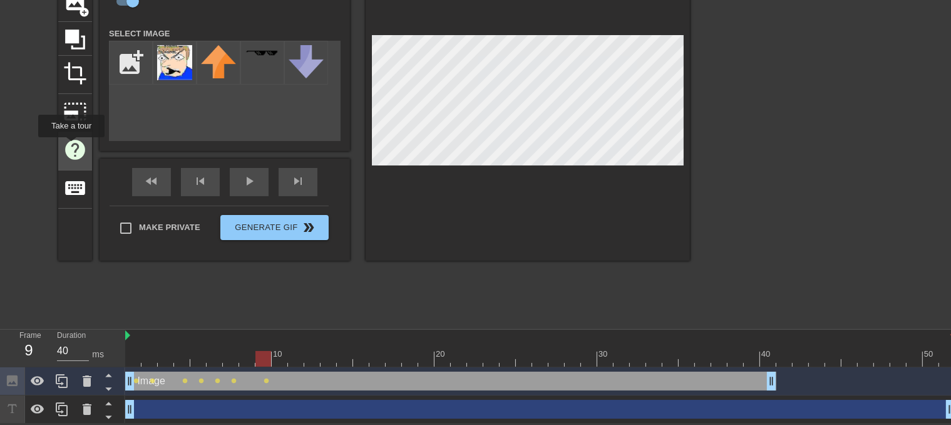
click at [69, 149] on span "help" at bounding box center [75, 150] width 24 height 24
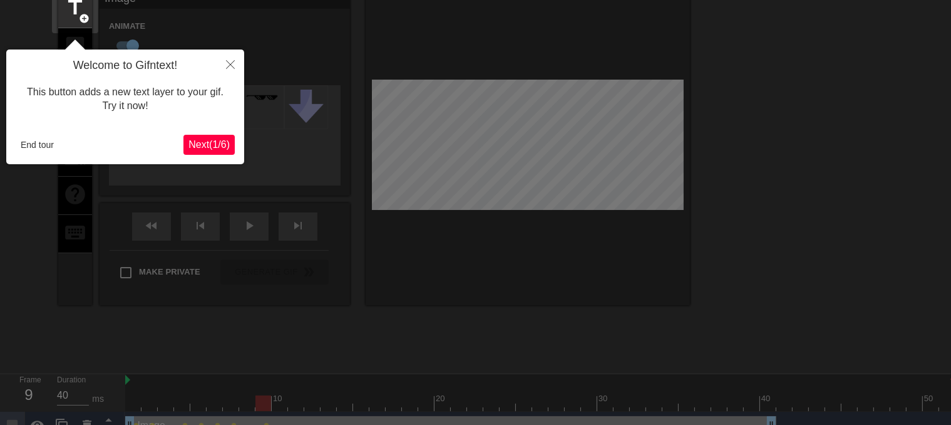
scroll to position [30, 0]
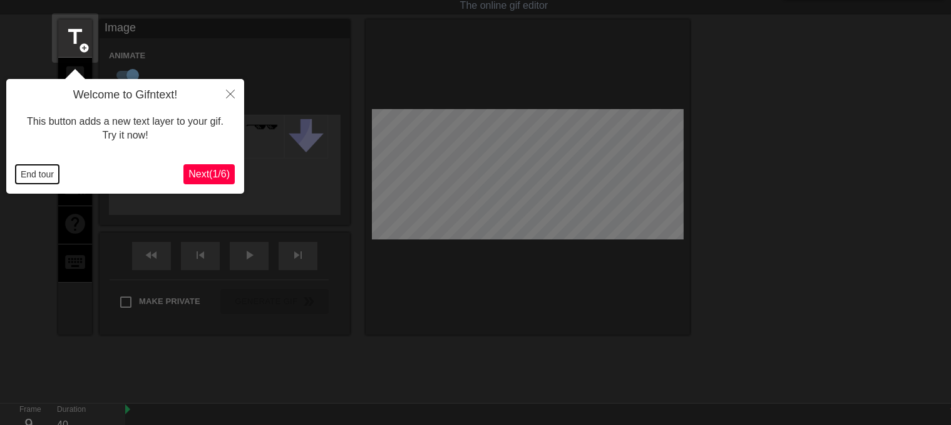
click at [45, 176] on button "End tour" at bounding box center [37, 174] width 43 height 19
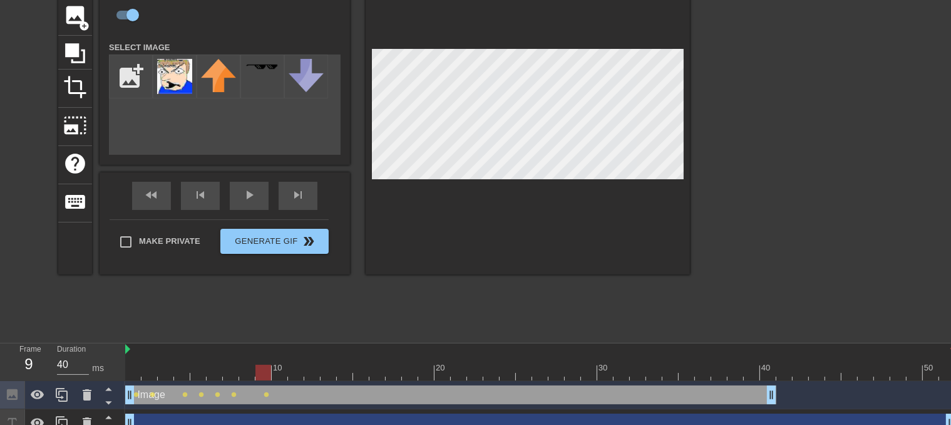
scroll to position [93, 0]
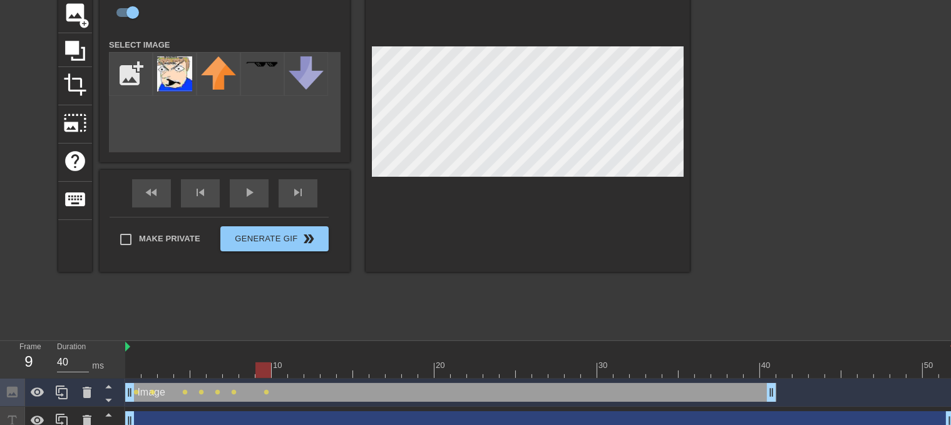
click at [158, 409] on div "drag_handle drag_handle" at bounding box center [540, 420] width 830 height 28
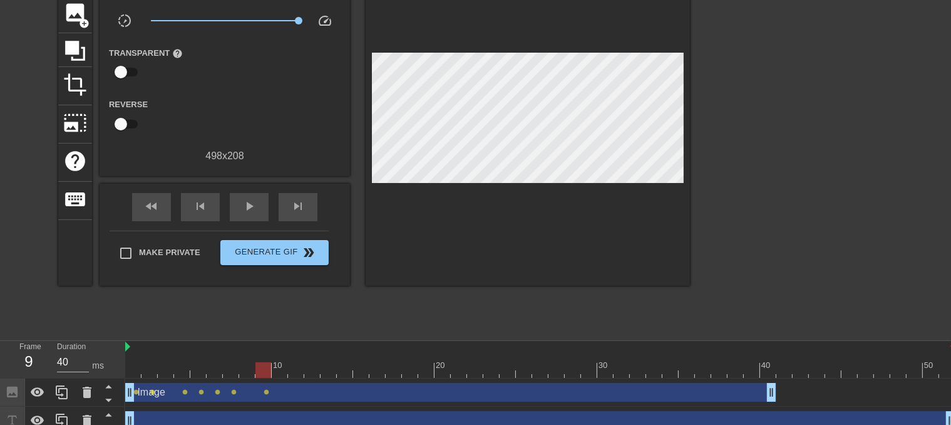
click at [157, 414] on div "drag_handle drag_handle" at bounding box center [540, 420] width 830 height 19
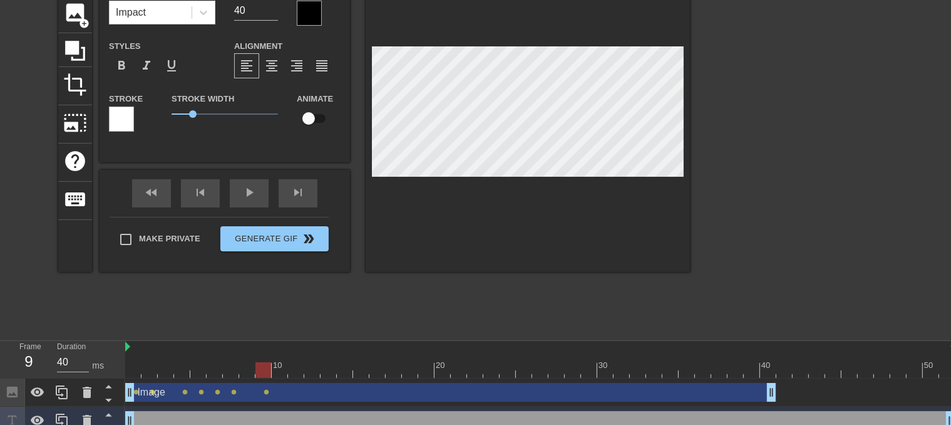
click at [170, 420] on div "drag_handle drag_handle" at bounding box center [540, 420] width 830 height 19
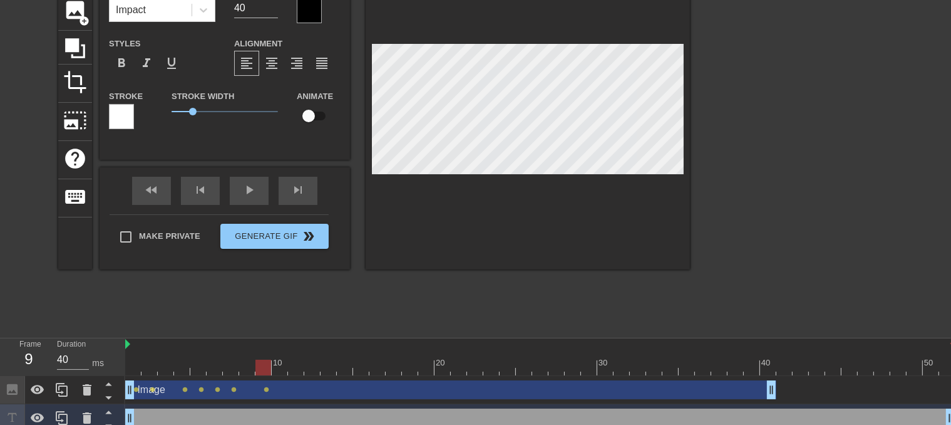
scroll to position [105, 0]
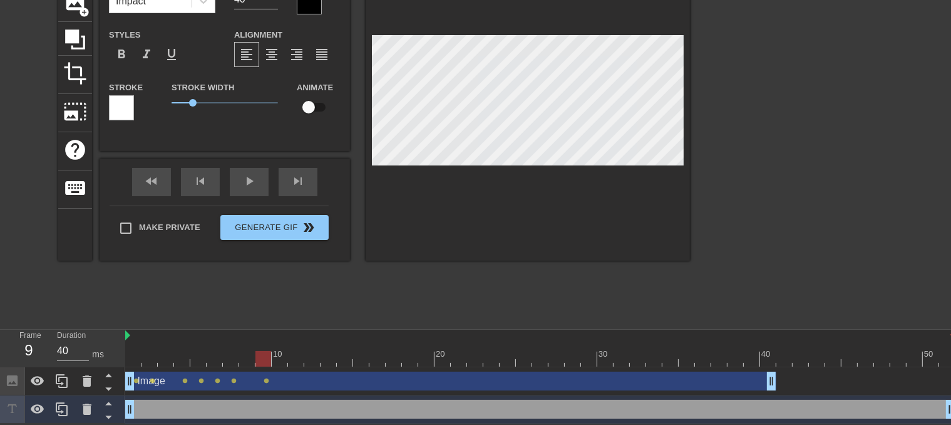
click at [148, 410] on div "drag_handle drag_handle" at bounding box center [540, 409] width 830 height 19
click at [368, 381] on div "Image drag_handle drag_handle" at bounding box center [450, 380] width 651 height 19
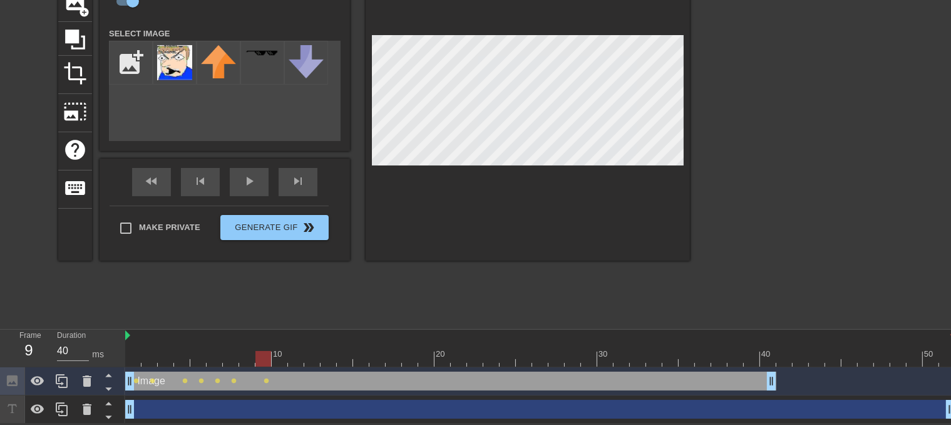
click at [344, 420] on div "drag_handle drag_handle" at bounding box center [540, 409] width 830 height 28
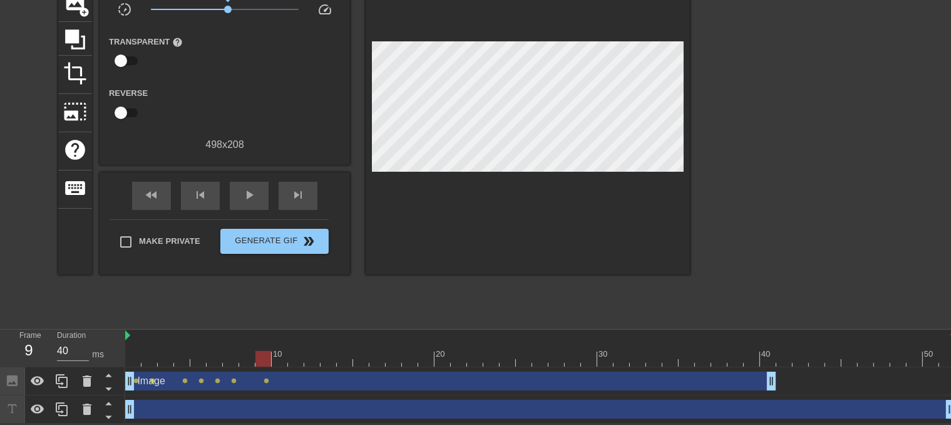
drag, startPoint x: 256, startPoint y: 9, endPoint x: 223, endPoint y: 10, distance: 33.2
click at [223, 10] on span "x1.10" at bounding box center [225, 9] width 148 height 15
click at [239, 187] on div "play_arrow" at bounding box center [249, 196] width 39 height 28
click at [239, 187] on div "pause" at bounding box center [249, 196] width 39 height 28
click at [153, 190] on span "fast_rewind" at bounding box center [151, 194] width 15 height 15
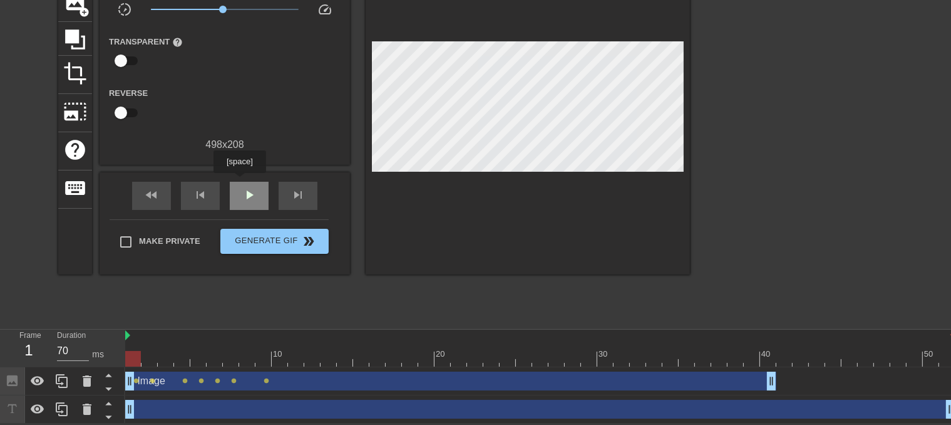
click at [256, 184] on div "play_arrow" at bounding box center [249, 196] width 39 height 28
click at [256, 184] on div "pause" at bounding box center [249, 196] width 39 height 28
click at [250, 353] on div at bounding box center [540, 359] width 830 height 16
drag, startPoint x: 175, startPoint y: 360, endPoint x: 193, endPoint y: 358, distance: 17.6
click at [193, 358] on div at bounding box center [540, 359] width 830 height 16
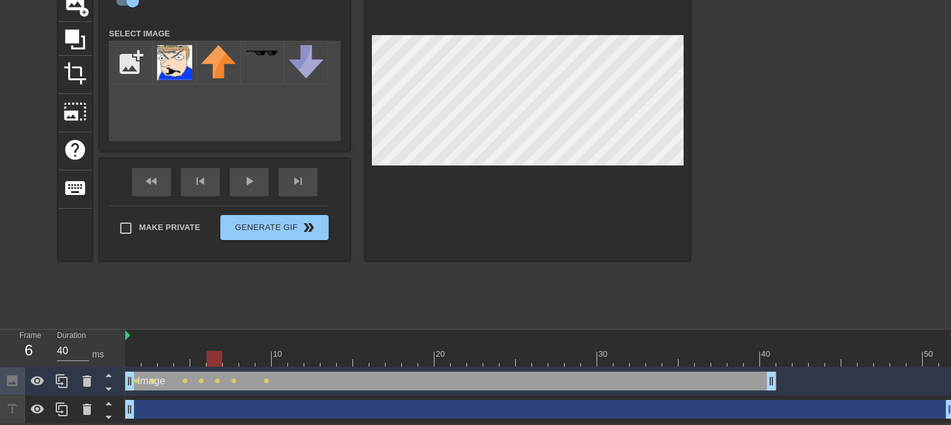
click at [208, 357] on div at bounding box center [540, 359] width 830 height 16
click at [230, 356] on div at bounding box center [540, 359] width 830 height 16
click at [229, 351] on div at bounding box center [231, 359] width 16 height 16
drag, startPoint x: 242, startPoint y: 358, endPoint x: 270, endPoint y: 350, distance: 29.2
click at [270, 351] on div at bounding box center [540, 359] width 830 height 16
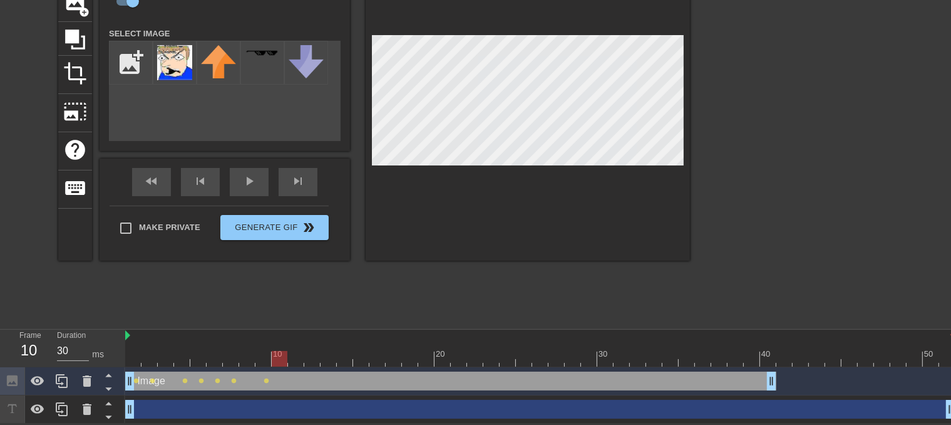
drag, startPoint x: 261, startPoint y: 361, endPoint x: 278, endPoint y: 343, distance: 24.8
click at [278, 343] on div "10 20 30 40 50" at bounding box center [540, 347] width 830 height 37
drag, startPoint x: 282, startPoint y: 353, endPoint x: 276, endPoint y: 354, distance: 6.4
click at [276, 354] on div at bounding box center [280, 359] width 16 height 16
drag, startPoint x: 276, startPoint y: 354, endPoint x: 128, endPoint y: 353, distance: 147.8
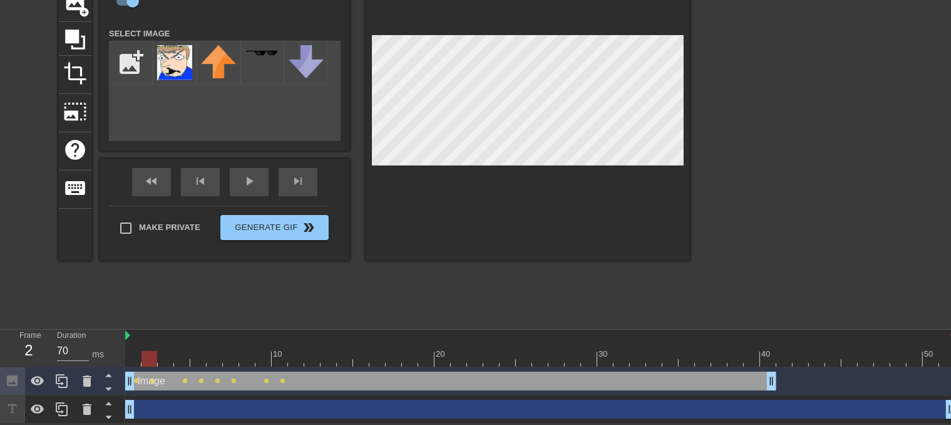
click at [142, 355] on div at bounding box center [150, 359] width 16 height 16
click at [241, 182] on div "play_arrow" at bounding box center [249, 182] width 39 height 28
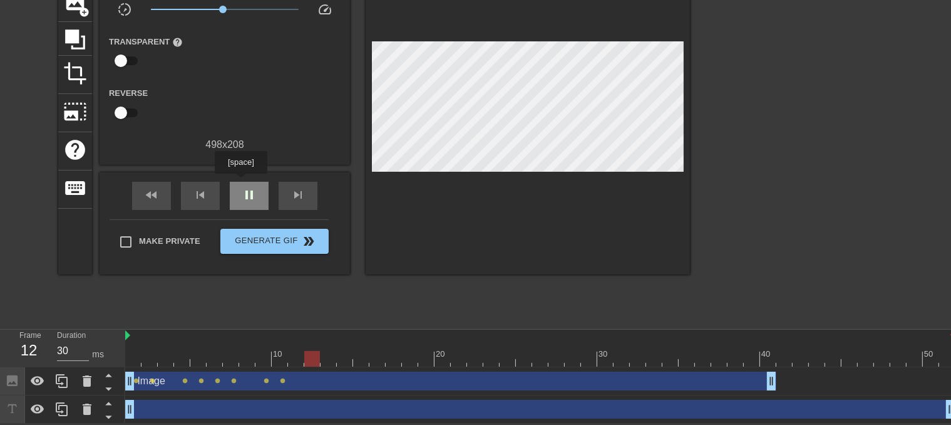
click at [241, 182] on div "pause" at bounding box center [249, 196] width 39 height 28
drag, startPoint x: 277, startPoint y: 354, endPoint x: 294, endPoint y: 358, distance: 17.9
click at [294, 358] on div at bounding box center [540, 359] width 830 height 16
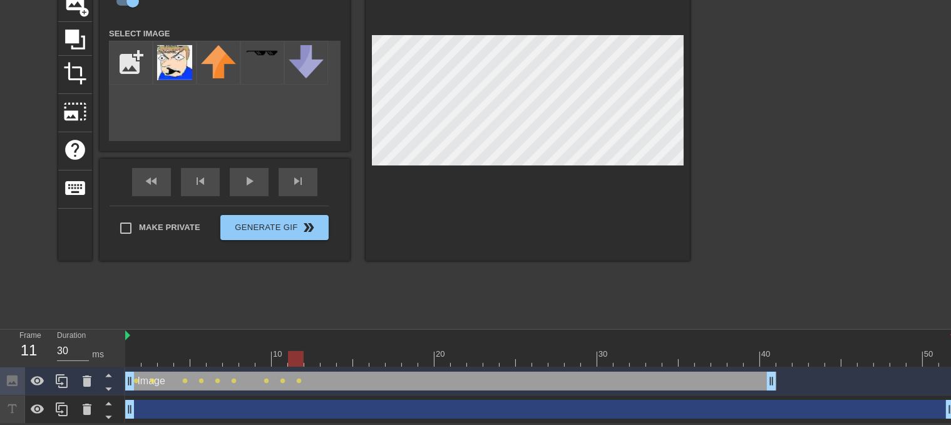
click at [455, 33] on div at bounding box center [528, 103] width 324 height 315
click at [281, 356] on div at bounding box center [540, 359] width 830 height 16
click at [292, 359] on div at bounding box center [540, 359] width 830 height 16
click at [308, 361] on div at bounding box center [540, 359] width 830 height 16
click at [316, 362] on div at bounding box center [312, 359] width 16 height 16
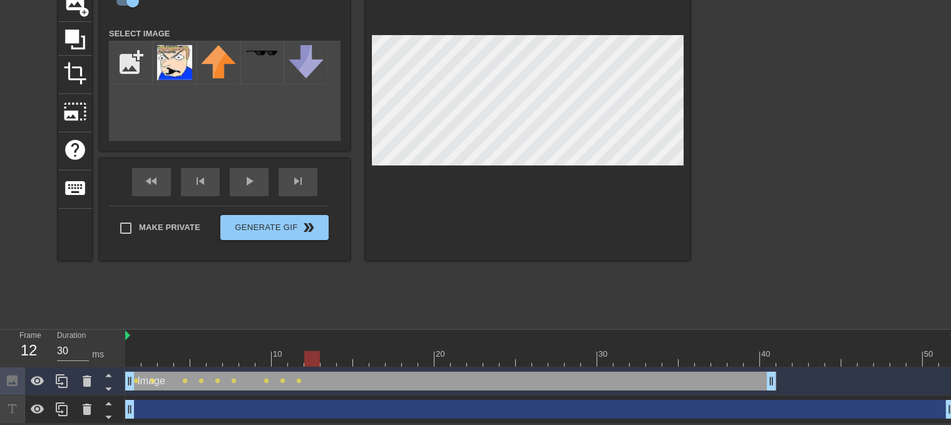
click at [291, 359] on div at bounding box center [540, 359] width 830 height 16
click at [314, 357] on div at bounding box center [540, 359] width 830 height 16
click at [296, 354] on div at bounding box center [540, 359] width 830 height 16
click at [280, 360] on div at bounding box center [540, 359] width 830 height 16
click at [297, 363] on div at bounding box center [540, 359] width 830 height 16
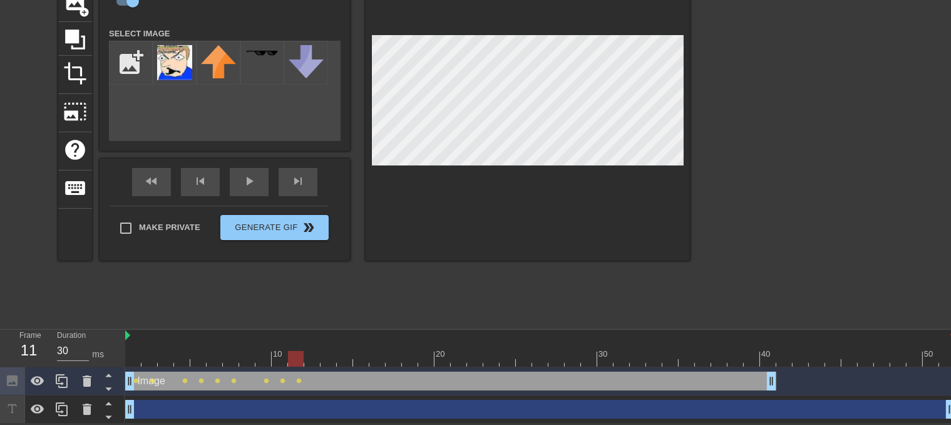
click at [323, 367] on div "Image drag_handle drag_handle lens lens lens lens lens lens lens lens lens" at bounding box center [540, 381] width 830 height 28
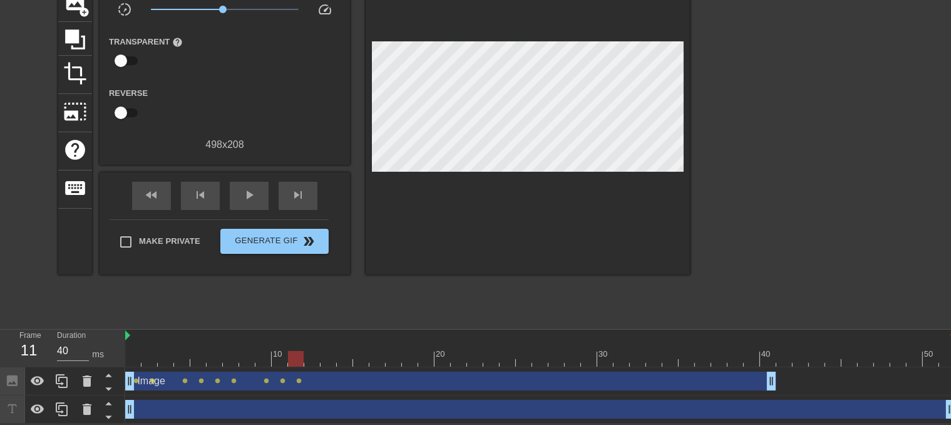
click at [311, 363] on div at bounding box center [540, 359] width 830 height 16
click at [326, 356] on div at bounding box center [540, 359] width 830 height 16
click at [317, 359] on div at bounding box center [540, 359] width 830 height 16
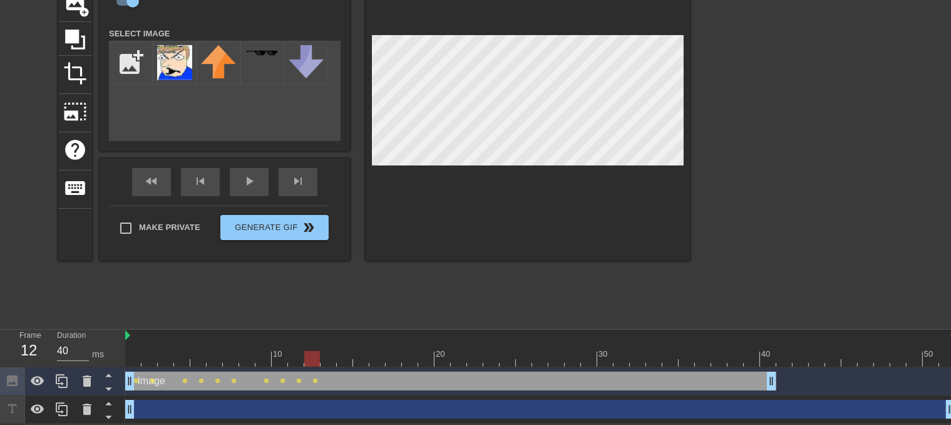
click at [451, 33] on div at bounding box center [528, 103] width 324 height 315
drag, startPoint x: 298, startPoint y: 355, endPoint x: 341, endPoint y: 356, distance: 43.2
click at [341, 356] on div at bounding box center [540, 359] width 830 height 16
click at [333, 354] on div at bounding box center [540, 359] width 830 height 16
click at [345, 351] on div at bounding box center [540, 359] width 830 height 16
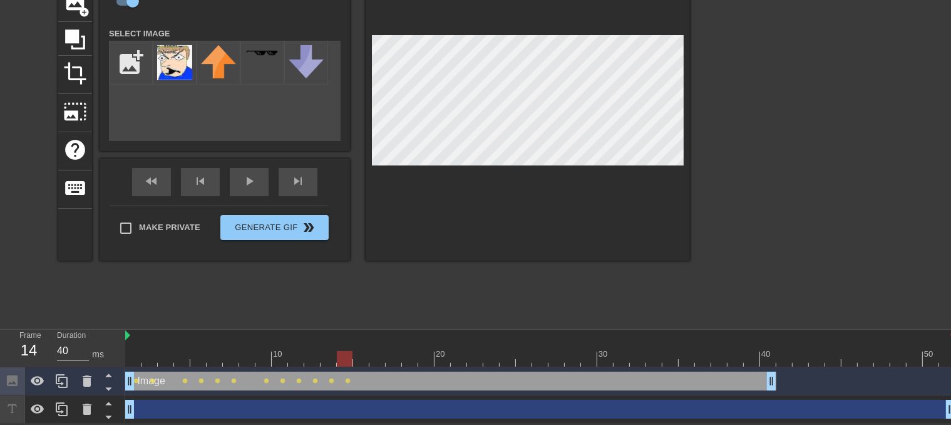
click at [359, 356] on div at bounding box center [540, 359] width 830 height 16
click at [381, 352] on div at bounding box center [540, 359] width 830 height 16
click at [386, 362] on div at bounding box center [540, 359] width 830 height 16
click at [448, 33] on div at bounding box center [528, 103] width 324 height 315
click at [413, 365] on div "10 20 30 40 50" at bounding box center [540, 348] width 830 height 38
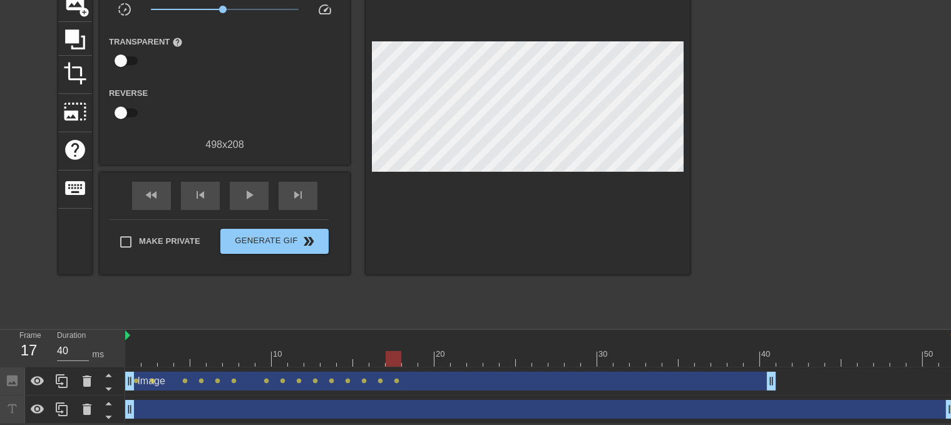
click at [408, 358] on div at bounding box center [540, 359] width 830 height 16
click at [398, 353] on div at bounding box center [540, 359] width 830 height 16
click at [405, 367] on div "Image drag_handle drag_handle lens lens lens lens lens lens lens lens lens lens…" at bounding box center [540, 381] width 830 height 28
click at [398, 372] on div "Image drag_handle drag_handle" at bounding box center [450, 380] width 651 height 19
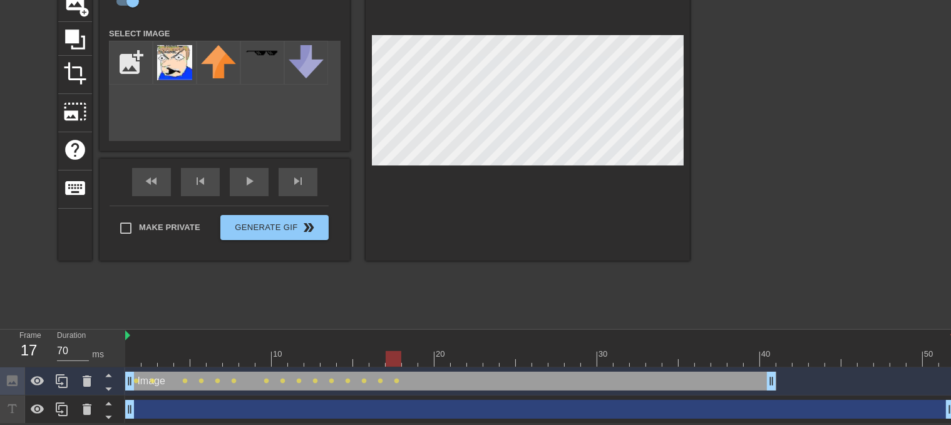
click at [134, 360] on div at bounding box center [540, 359] width 830 height 16
click at [259, 184] on div "play_arrow" at bounding box center [249, 182] width 39 height 28
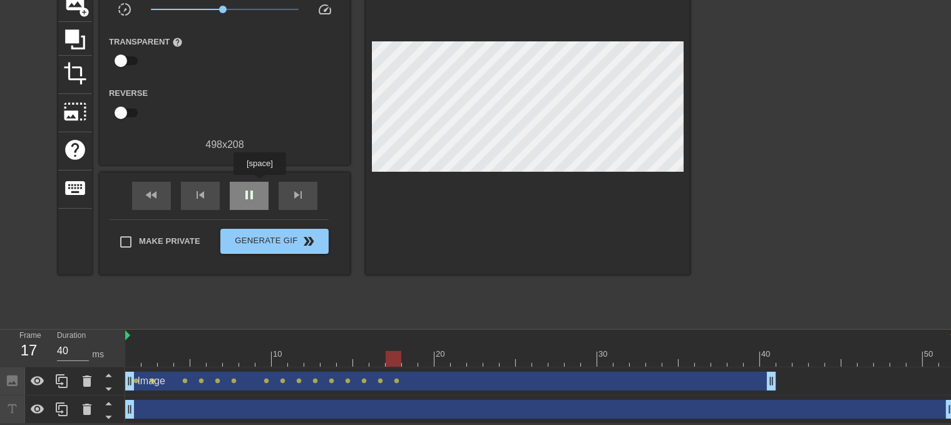
click at [259, 184] on div "pause" at bounding box center [249, 196] width 39 height 28
click at [259, 184] on div "play_arrow" at bounding box center [249, 196] width 39 height 28
drag, startPoint x: 259, startPoint y: 184, endPoint x: 264, endPoint y: 171, distance: 13.3
click at [259, 182] on div "play_arrow" at bounding box center [249, 196] width 39 height 28
drag, startPoint x: 425, startPoint y: 356, endPoint x: 389, endPoint y: 356, distance: 36.3
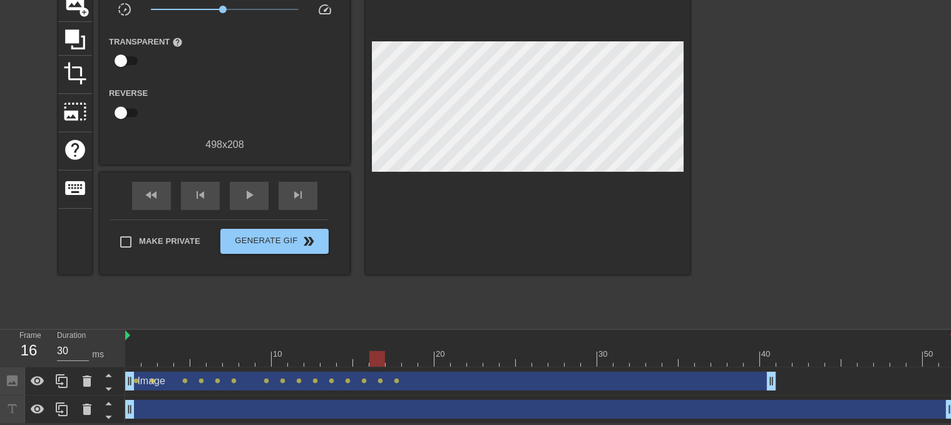
click at [389, 356] on div at bounding box center [540, 359] width 830 height 16
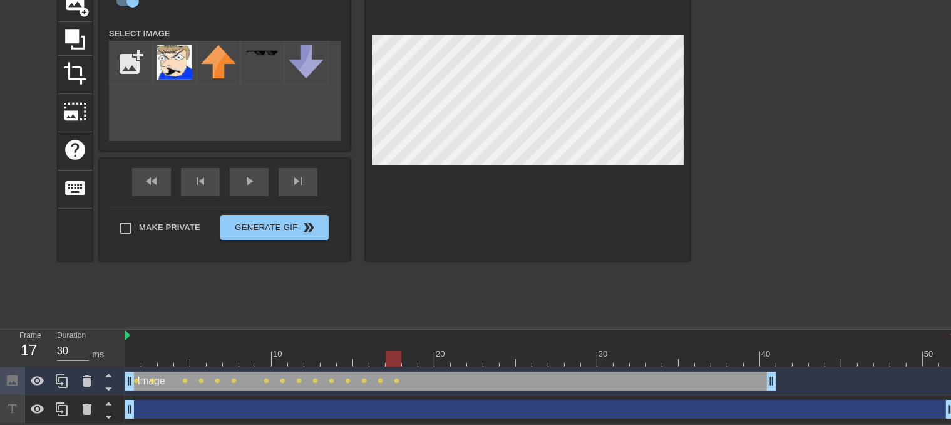
click at [403, 367] on div "Image drag_handle drag_handle lens lens lens lens lens lens lens lens lens lens…" at bounding box center [540, 381] width 830 height 28
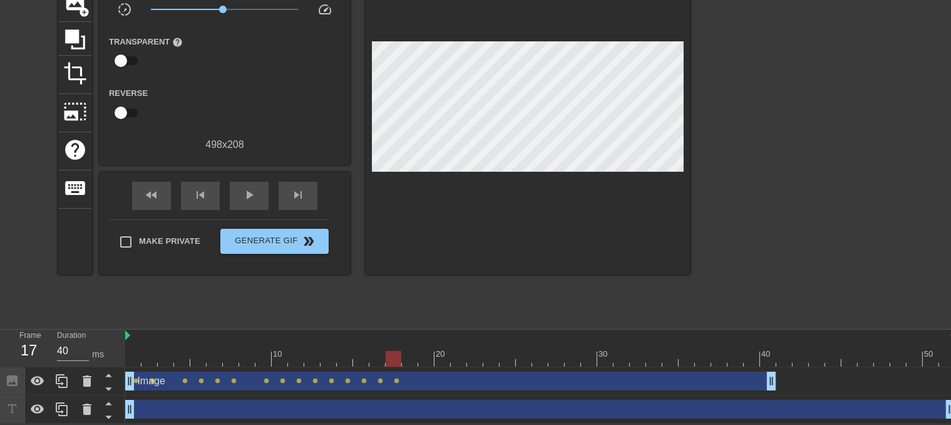
click at [411, 365] on div at bounding box center [540, 359] width 830 height 16
click at [398, 365] on div at bounding box center [540, 359] width 830 height 16
click at [408, 362] on div at bounding box center [540, 359] width 830 height 16
click at [426, 360] on div at bounding box center [540, 359] width 830 height 16
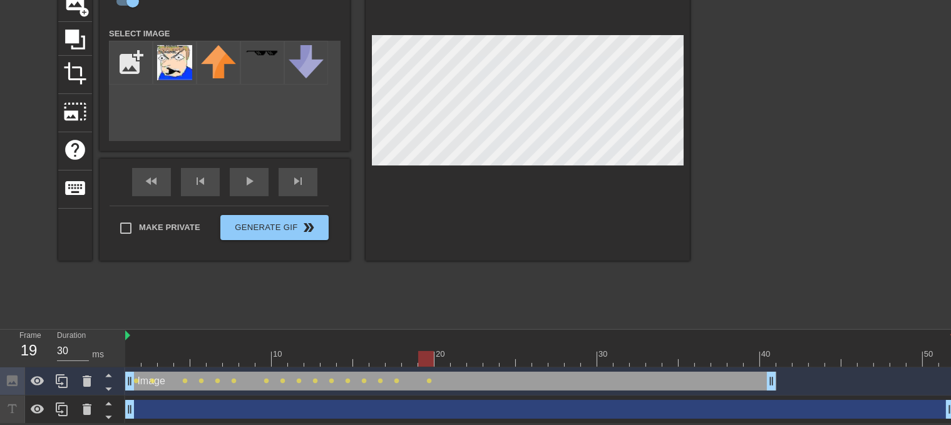
click at [443, 363] on div at bounding box center [540, 359] width 830 height 16
click at [452, 358] on div at bounding box center [540, 359] width 830 height 16
click at [436, 356] on div at bounding box center [540, 359] width 830 height 16
click at [458, 360] on div at bounding box center [540, 359] width 830 height 16
click at [441, 360] on div at bounding box center [540, 359] width 830 height 16
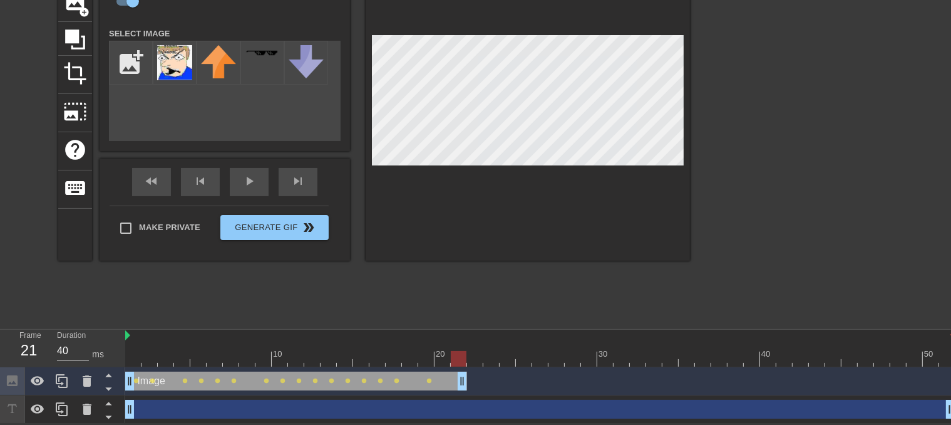
drag, startPoint x: 769, startPoint y: 380, endPoint x: 458, endPoint y: 345, distance: 313.2
click at [443, 360] on div at bounding box center [540, 359] width 830 height 16
click at [448, 32] on div at bounding box center [528, 103] width 324 height 315
drag, startPoint x: 422, startPoint y: 360, endPoint x: 461, endPoint y: 367, distance: 39.6
click at [461, 367] on div "10 20 30 40 50 Image drag_handle drag_handle lens lens lens lens lens lens lens…" at bounding box center [538, 376] width 826 height 94
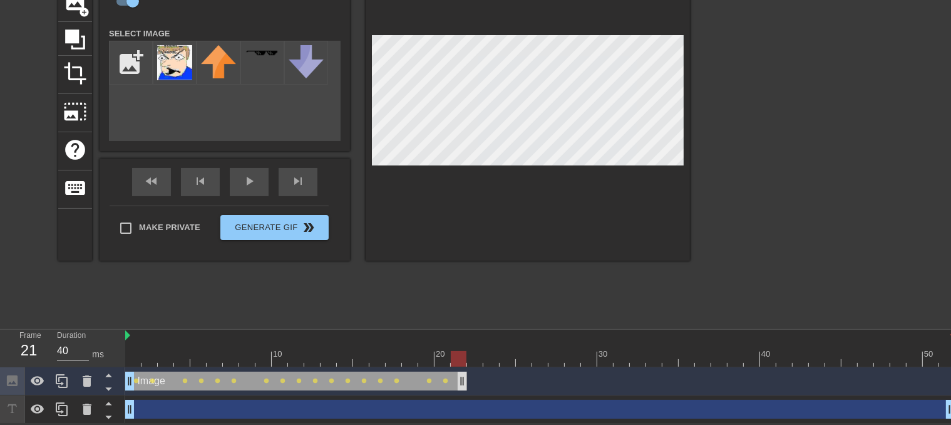
drag, startPoint x: 463, startPoint y: 386, endPoint x: 562, endPoint y: 375, distance: 99.5
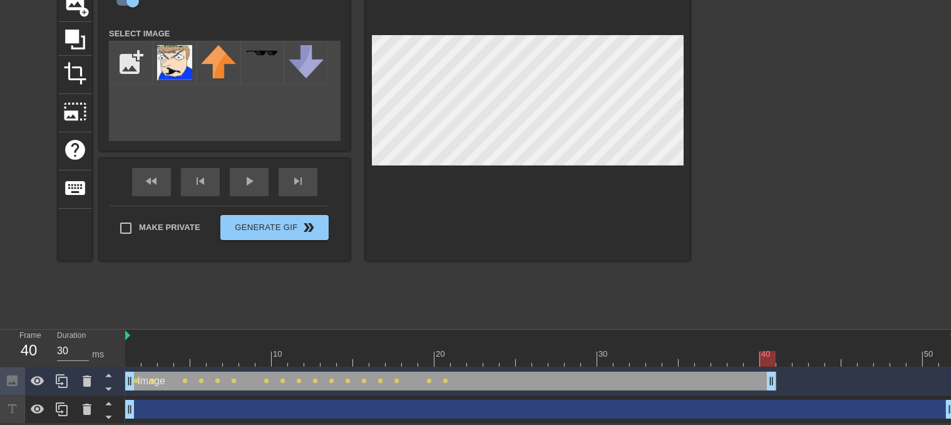
drag, startPoint x: 559, startPoint y: 384, endPoint x: 769, endPoint y: 356, distance: 211.6
click at [769, 356] on div "10 20 30 40 50 Image drag_handle drag_handle lens lens lens lens lens lens lens…" at bounding box center [538, 376] width 826 height 94
drag, startPoint x: 484, startPoint y: 352, endPoint x: 1, endPoint y: 333, distance: 483.9
click at [0, 335] on div "Frame 1 Duration 70 ms 10 20 30 40 50 Image drag_handle drag_handle lens lens l…" at bounding box center [475, 376] width 951 height 94
click at [261, 180] on div "play_arrow" at bounding box center [249, 182] width 39 height 28
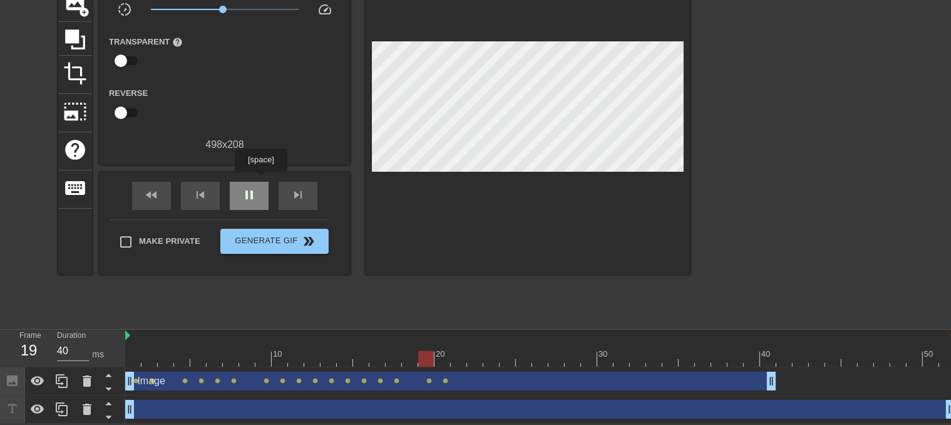
click at [261, 182] on div "pause" at bounding box center [249, 196] width 39 height 28
click at [261, 182] on div "play_arrow" at bounding box center [249, 196] width 39 height 28
click at [261, 182] on div "pause" at bounding box center [249, 196] width 39 height 28
drag, startPoint x: 437, startPoint y: 358, endPoint x: 459, endPoint y: 360, distance: 22.1
click at [459, 360] on div at bounding box center [540, 359] width 830 height 16
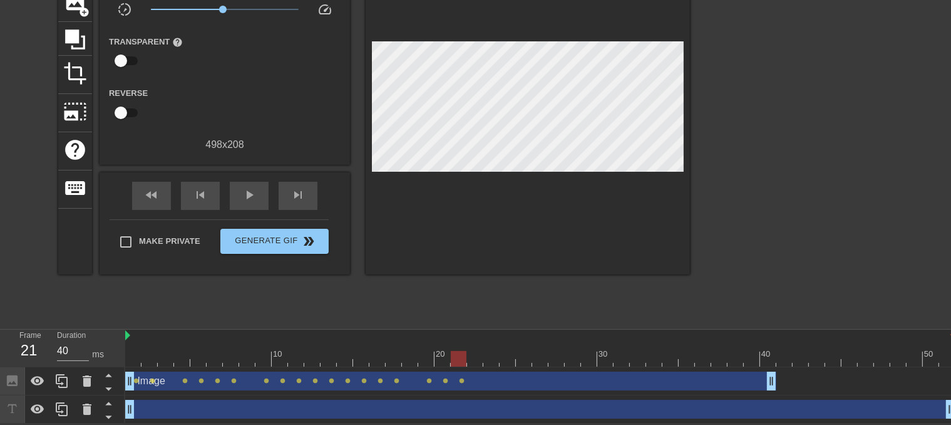
click at [470, 368] on div "Image drag_handle drag_handle lens lens lens lens lens lens lens lens lens lens…" at bounding box center [540, 381] width 830 height 28
click at [470, 355] on div at bounding box center [540, 359] width 830 height 16
click at [453, 354] on div at bounding box center [540, 359] width 830 height 16
drag, startPoint x: 473, startPoint y: 353, endPoint x: 475, endPoint y: 333, distance: 20.1
click at [473, 354] on div at bounding box center [540, 359] width 830 height 16
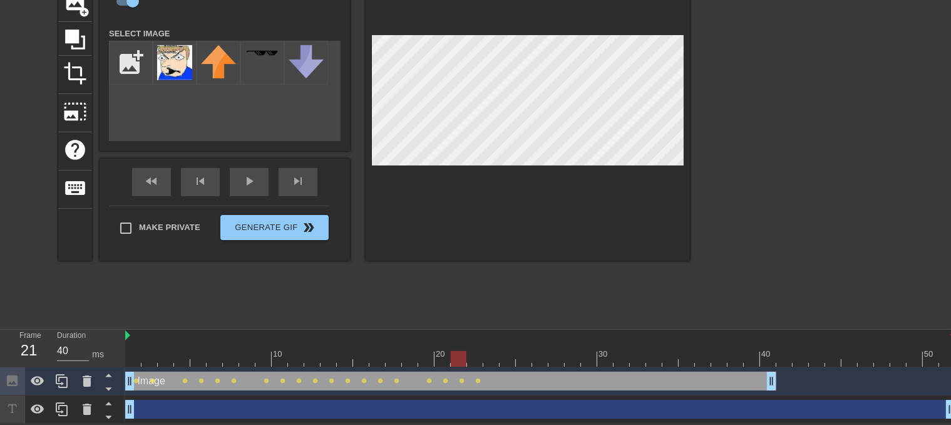
click at [464, 358] on div at bounding box center [540, 359] width 830 height 16
click at [383, 204] on div at bounding box center [528, 103] width 324 height 315
click at [346, 271] on div "title add_circle image add_circle crop photo_size_select_large help keyboard Im…" at bounding box center [374, 134] width 632 height 376
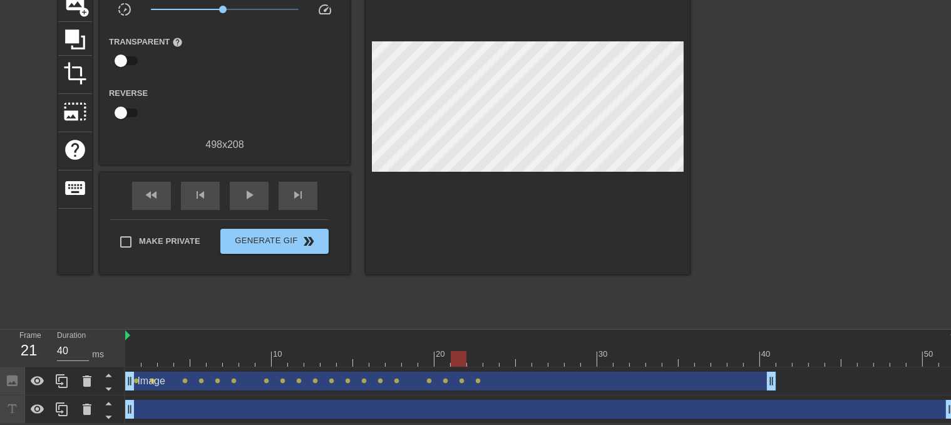
click at [413, 210] on div at bounding box center [528, 110] width 324 height 329
drag, startPoint x: 438, startPoint y: 361, endPoint x: 145, endPoint y: 353, distance: 292.6
click at [145, 353] on div at bounding box center [540, 359] width 830 height 16
click at [249, 191] on span "play_arrow" at bounding box center [249, 194] width 15 height 15
click at [249, 191] on span "pause" at bounding box center [249, 194] width 15 height 15
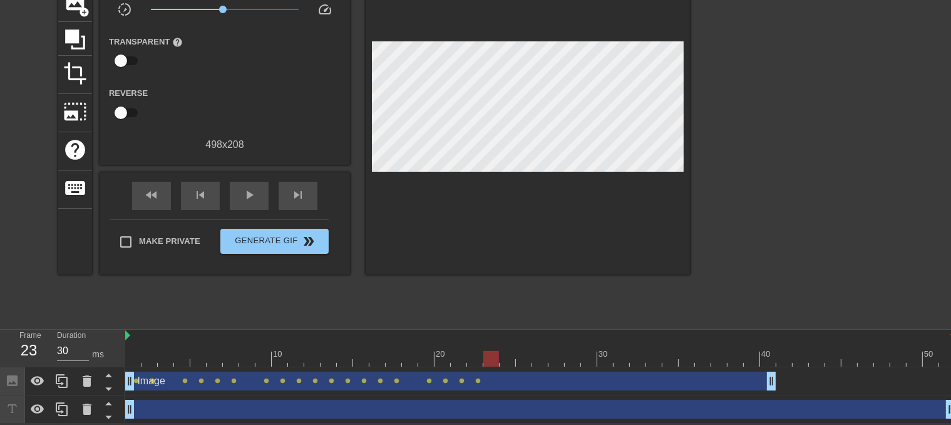
drag, startPoint x: 479, startPoint y: 364, endPoint x: 485, endPoint y: 361, distance: 6.7
click at [485, 361] on div at bounding box center [540, 359] width 830 height 16
drag, startPoint x: 479, startPoint y: 360, endPoint x: 514, endPoint y: 354, distance: 36.1
click at [514, 354] on div at bounding box center [540, 359] width 830 height 16
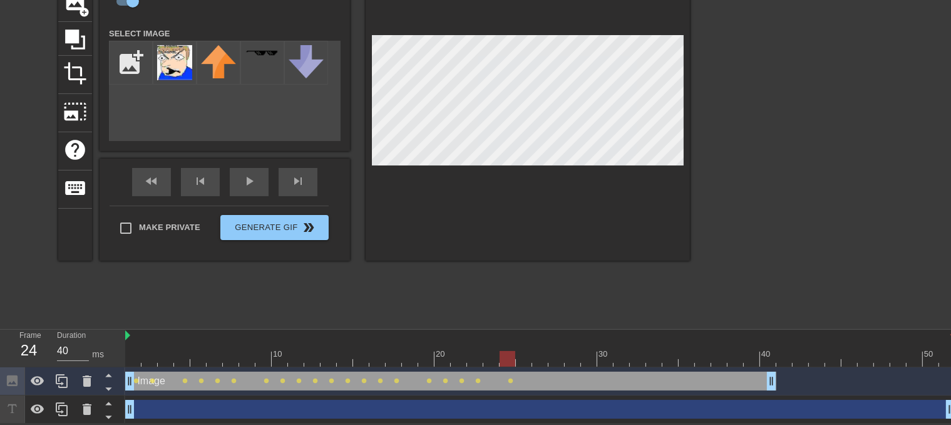
click at [515, 347] on div at bounding box center [508, 350] width 16 height 16
click at [521, 354] on div at bounding box center [540, 359] width 830 height 16
click at [470, 33] on div at bounding box center [528, 103] width 324 height 315
click at [536, 355] on div at bounding box center [540, 359] width 830 height 16
click at [554, 358] on div at bounding box center [540, 359] width 830 height 16
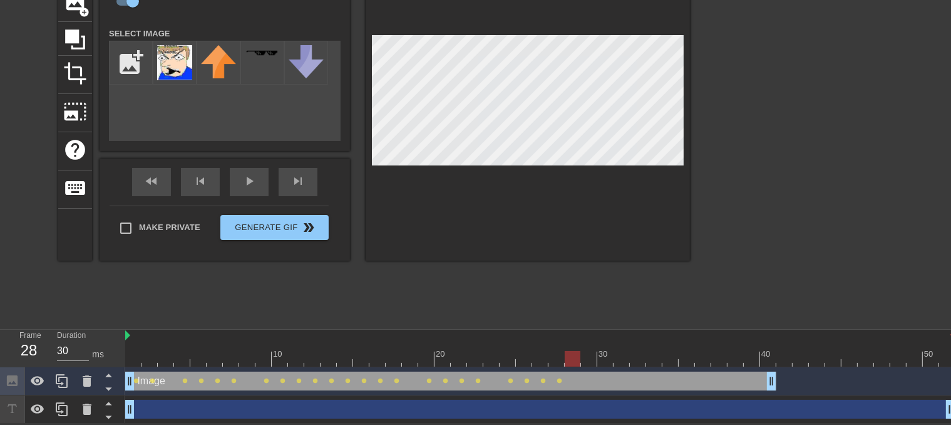
click at [573, 355] on div at bounding box center [540, 359] width 830 height 16
click at [587, 357] on div at bounding box center [540, 359] width 830 height 16
click at [603, 358] on div at bounding box center [540, 359] width 830 height 16
click at [620, 361] on div at bounding box center [540, 359] width 830 height 16
click at [606, 363] on div at bounding box center [540, 359] width 830 height 16
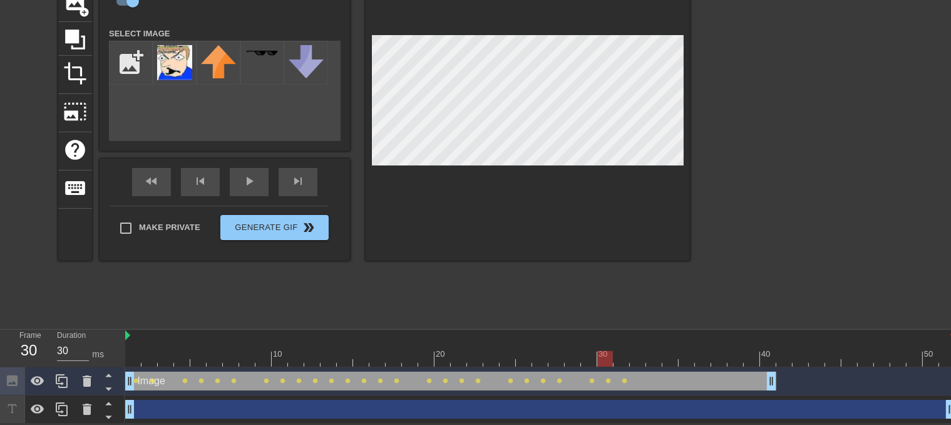
click at [587, 363] on div at bounding box center [540, 359] width 830 height 16
drag, startPoint x: 571, startPoint y: 350, endPoint x: 638, endPoint y: 351, distance: 66.4
click at [638, 351] on div at bounding box center [540, 359] width 830 height 16
click at [648, 348] on div at bounding box center [649, 354] width 3 height 13
click at [634, 355] on div at bounding box center [540, 359] width 830 height 16
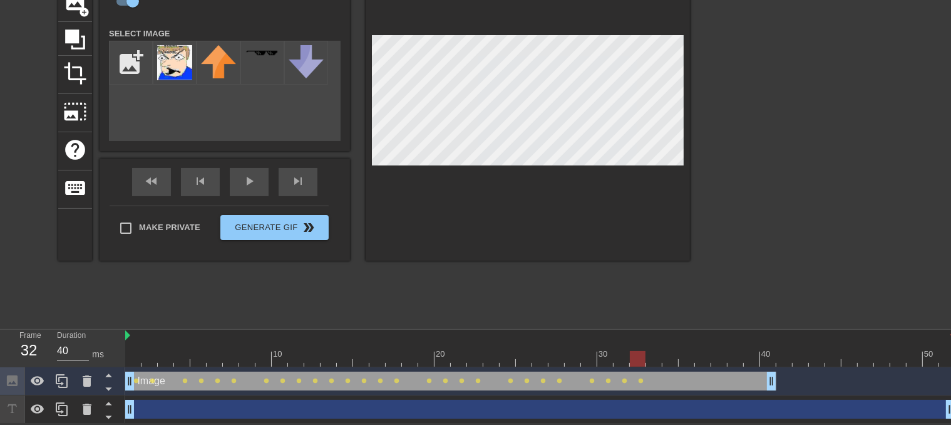
click at [649, 357] on div at bounding box center [540, 359] width 830 height 16
click at [670, 360] on div at bounding box center [540, 359] width 830 height 16
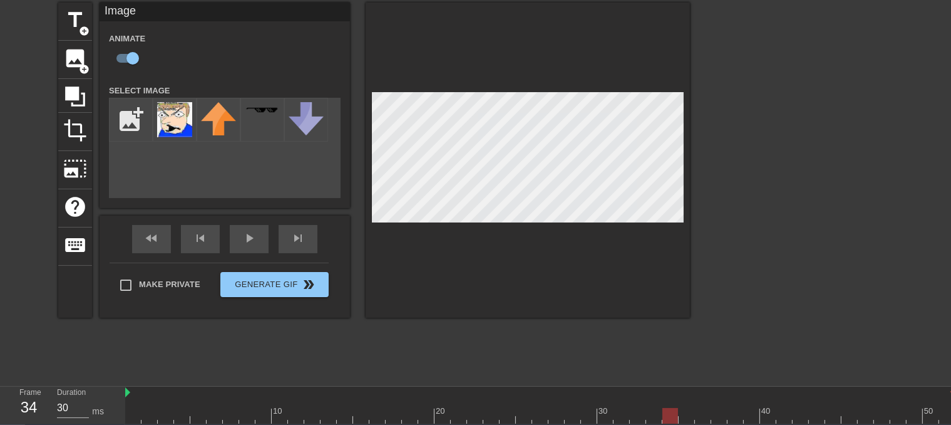
scroll to position [42, 0]
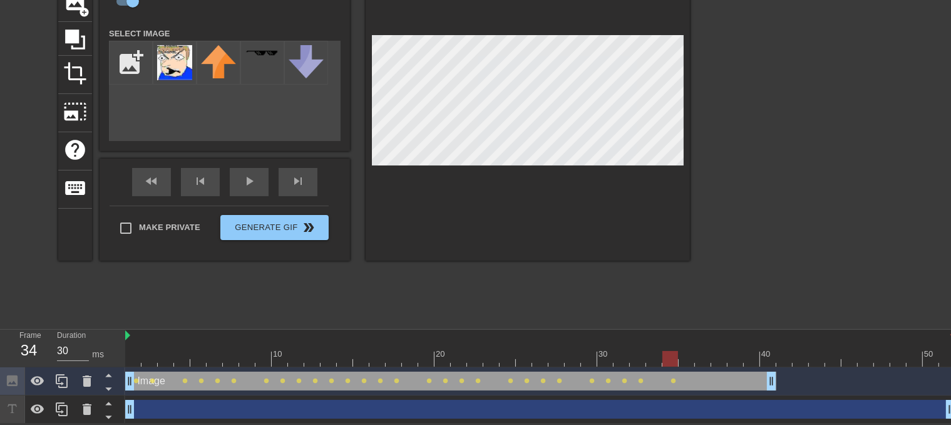
click at [686, 360] on div at bounding box center [540, 359] width 830 height 16
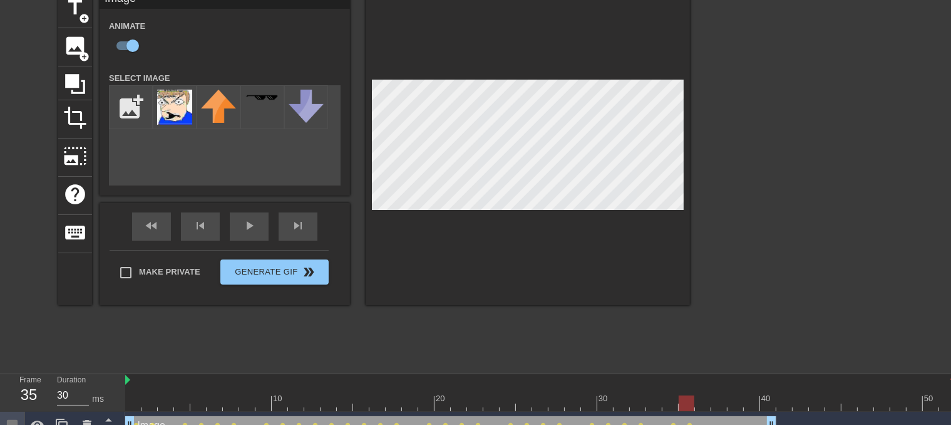
scroll to position [63, 0]
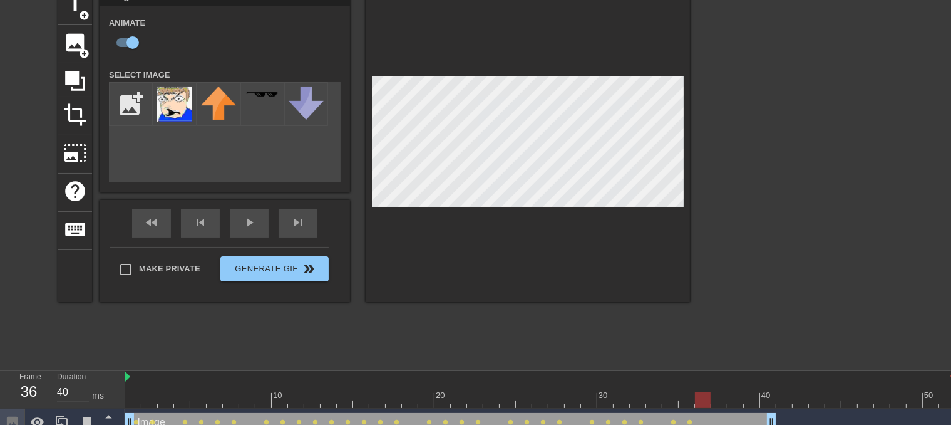
drag, startPoint x: 666, startPoint y: 401, endPoint x: 700, endPoint y: 393, distance: 34.8
click at [700, 393] on div at bounding box center [540, 400] width 830 height 16
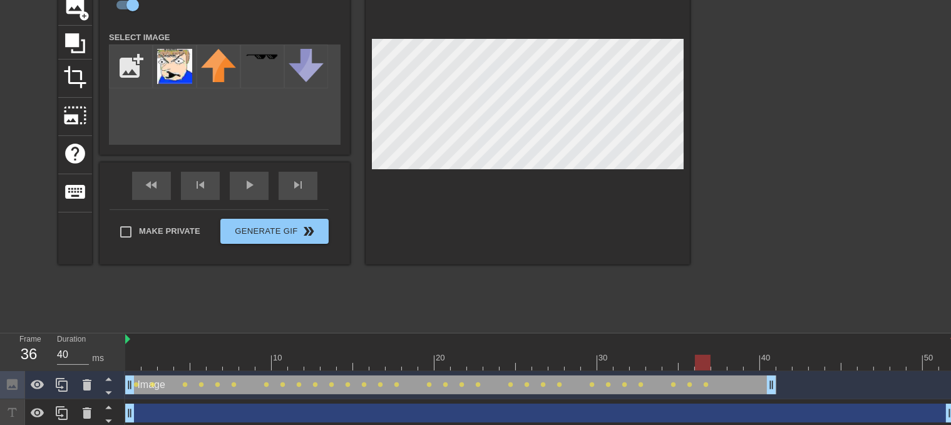
scroll to position [105, 0]
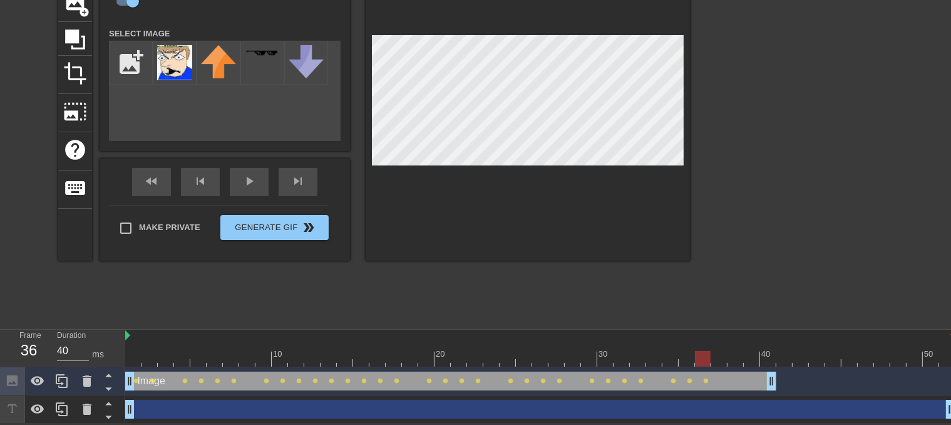
drag, startPoint x: 686, startPoint y: 362, endPoint x: 709, endPoint y: 357, distance: 23.1
click at [709, 357] on div at bounding box center [540, 359] width 830 height 16
drag, startPoint x: 685, startPoint y: 353, endPoint x: 720, endPoint y: 351, distance: 35.7
click at [720, 351] on div at bounding box center [540, 359] width 830 height 16
drag, startPoint x: 700, startPoint y: 351, endPoint x: 745, endPoint y: 348, distance: 45.3
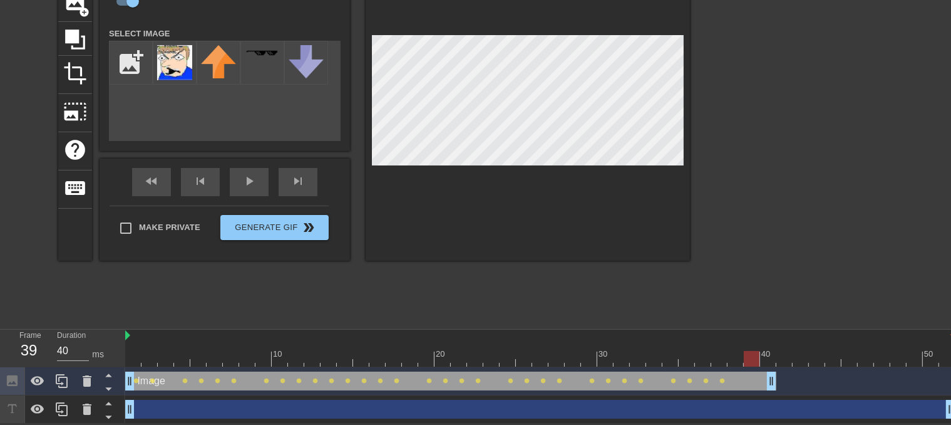
click at [745, 348] on div "10 20 30 40 50" at bounding box center [540, 347] width 830 height 37
drag, startPoint x: 721, startPoint y: 354, endPoint x: 760, endPoint y: 361, distance: 39.4
click at [760, 361] on div at bounding box center [540, 359] width 830 height 16
drag, startPoint x: 772, startPoint y: 386, endPoint x: 758, endPoint y: 386, distance: 13.8
drag, startPoint x: 298, startPoint y: 367, endPoint x: 153, endPoint y: 250, distance: 186.1
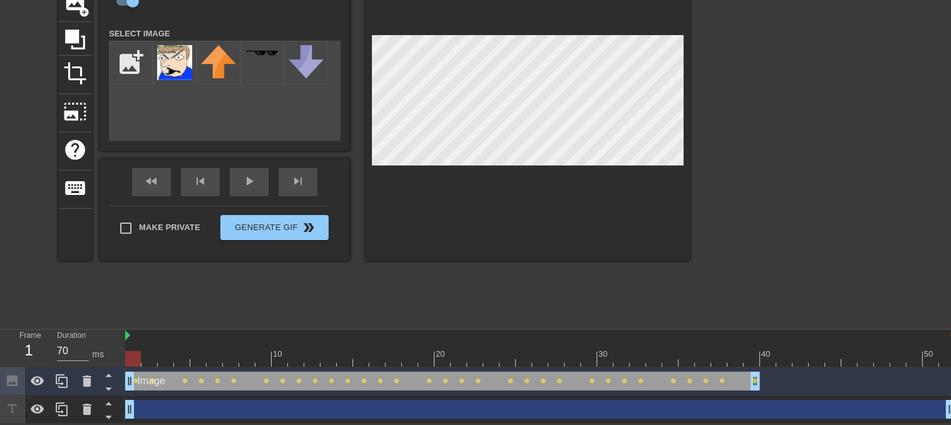
click at [85, 353] on div "Frame 1 Duration 70 ms 10 20 30 40 50 Image drag_handle drag_handle lens lens l…" at bounding box center [475, 376] width 951 height 94
click at [241, 176] on div "fast_rewind skip_previous play_arrow skip_next" at bounding box center [225, 181] width 204 height 47
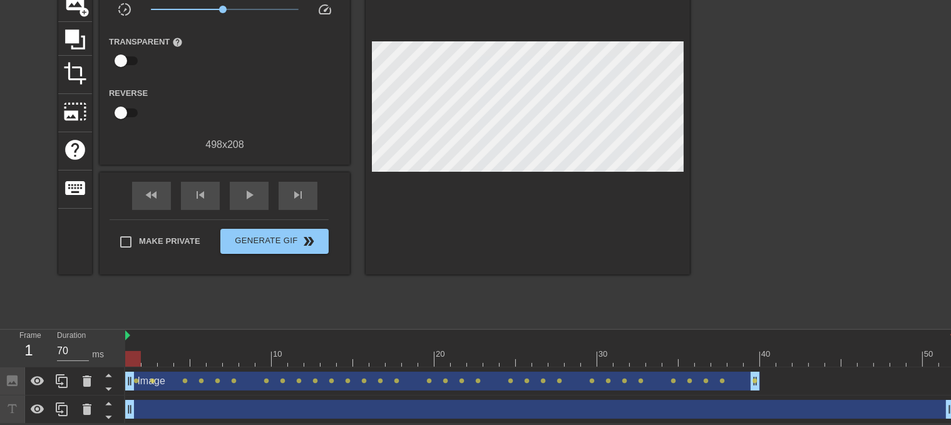
click at [244, 177] on div "fast_rewind skip_previous play_arrow skip_next" at bounding box center [225, 195] width 204 height 47
click at [249, 188] on div "play_arrow" at bounding box center [249, 196] width 39 height 28
click at [249, 188] on span "pause" at bounding box center [249, 194] width 15 height 15
click at [249, 188] on span "play_arrow" at bounding box center [249, 194] width 15 height 15
click at [249, 188] on span "pause" at bounding box center [249, 194] width 15 height 15
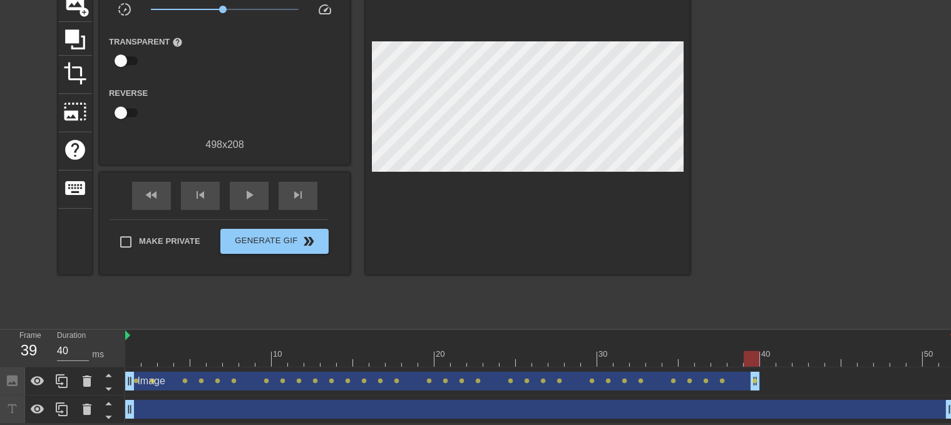
type input "30"
drag, startPoint x: 770, startPoint y: 348, endPoint x: 764, endPoint y: 355, distance: 9.4
click at [764, 355] on div "10 20 30 40 50" at bounding box center [540, 347] width 830 height 37
click at [80, 107] on span "photo_size_select_large" at bounding box center [75, 112] width 24 height 24
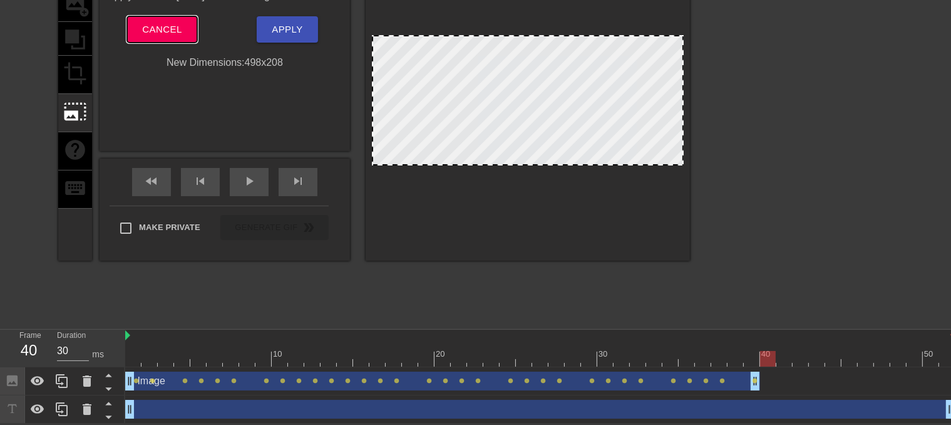
click at [150, 29] on span "Cancel" at bounding box center [161, 29] width 39 height 16
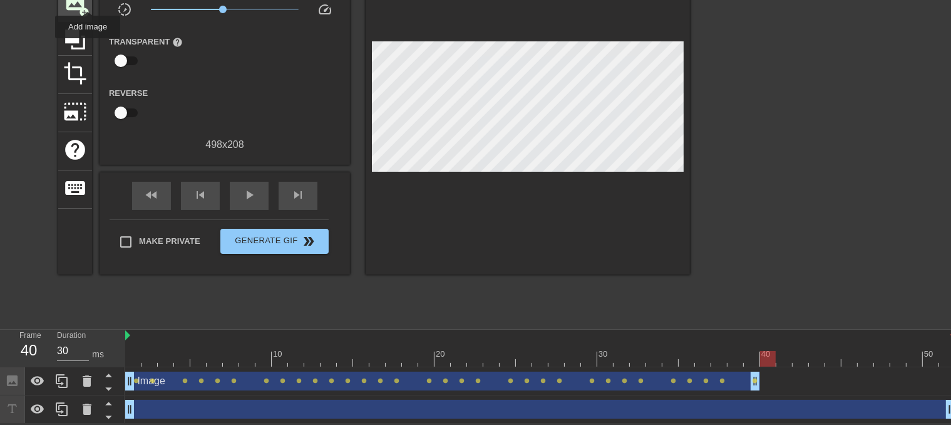
click at [82, 7] on span "add_circle" at bounding box center [84, 12] width 11 height 11
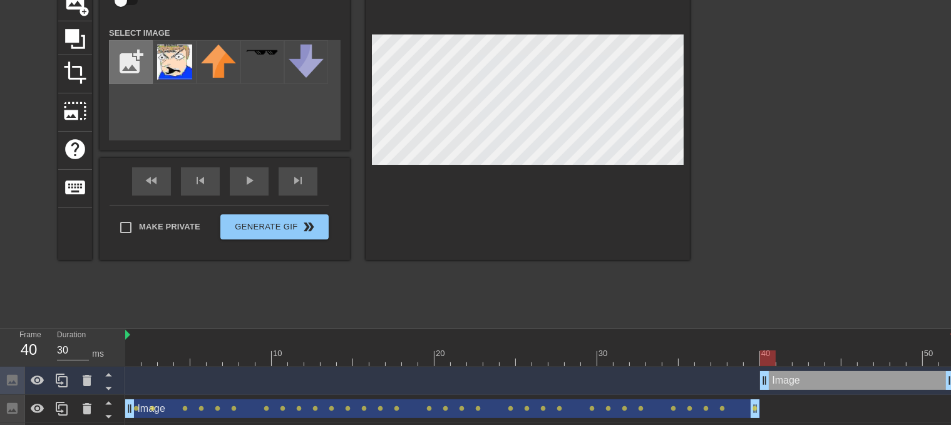
click at [143, 66] on input "file" at bounding box center [131, 62] width 43 height 43
type input "C:\fakepath\FACE one.png"
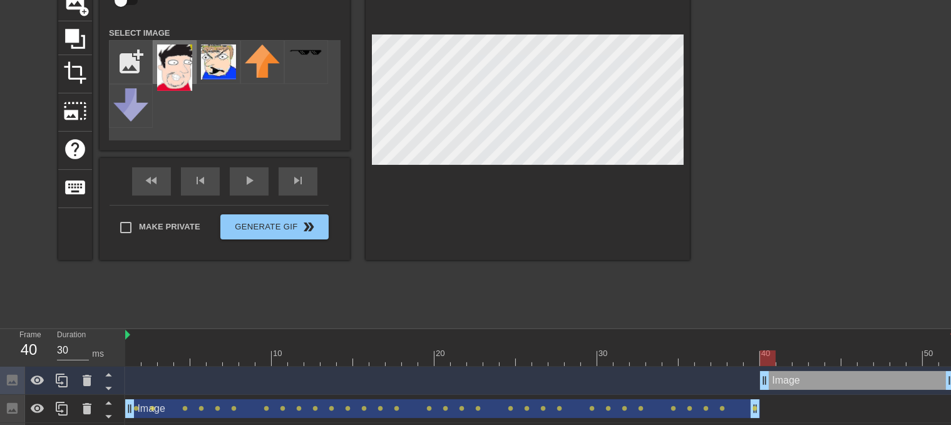
click at [188, 61] on div at bounding box center [175, 62] width 44 height 44
drag, startPoint x: 773, startPoint y: 385, endPoint x: 778, endPoint y: 416, distance: 31.1
click at [778, 416] on div "Image drag_handle drag_handle Image drag_handle drag_handle lens lens lens lens…" at bounding box center [538, 408] width 826 height 85
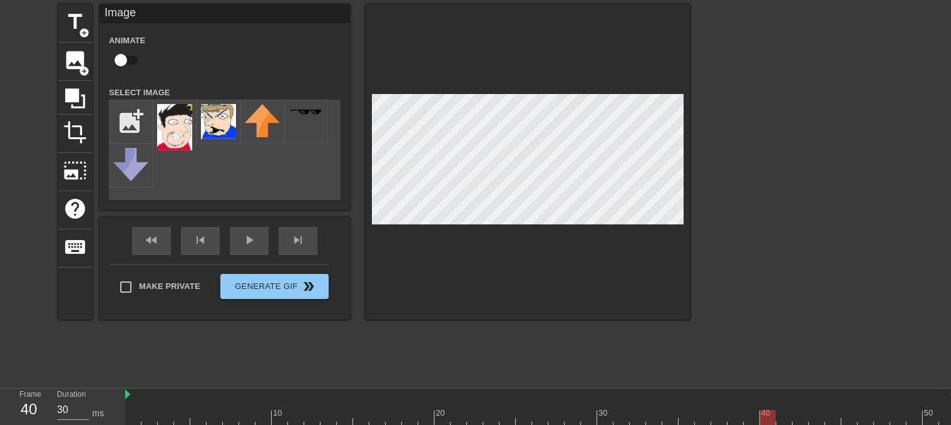
scroll to position [42, 0]
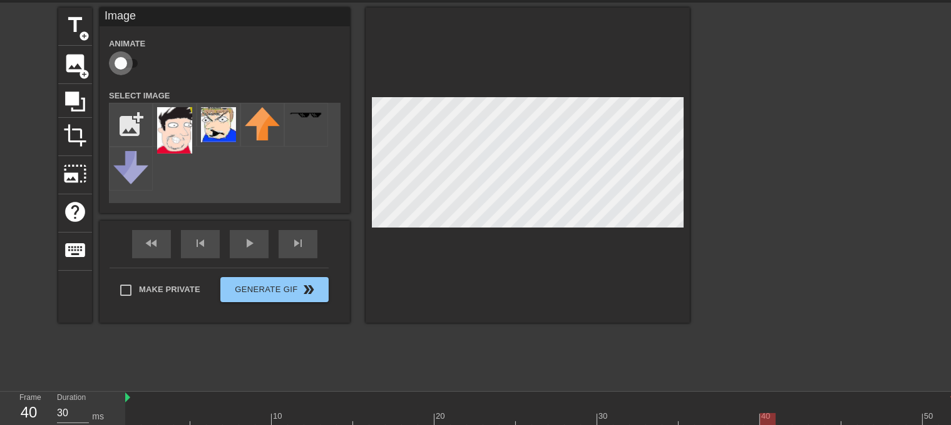
click at [130, 60] on input "checkbox" at bounding box center [120, 63] width 71 height 24
checkbox input "true"
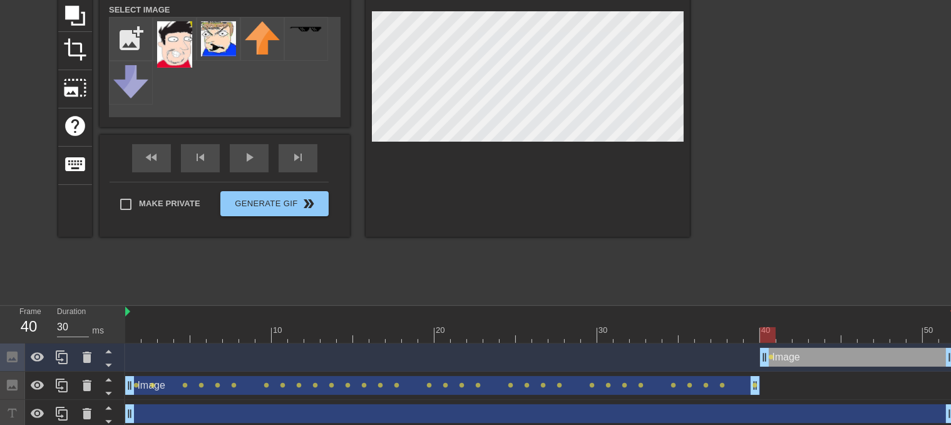
scroll to position [133, 0]
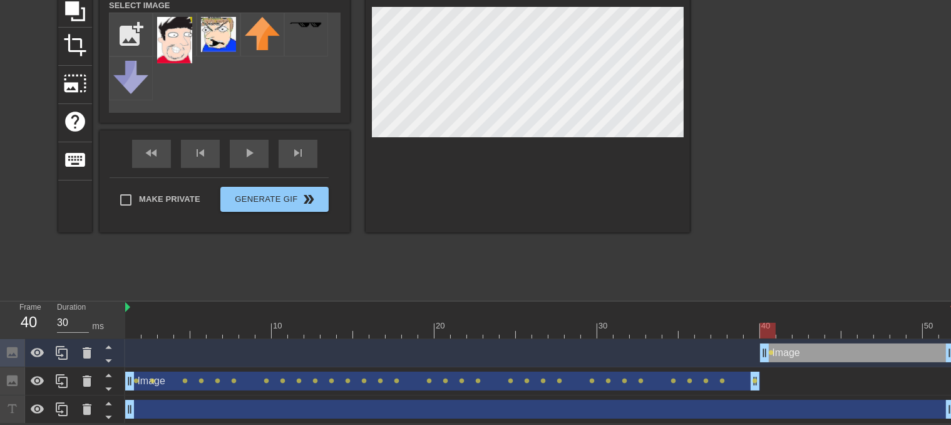
click at [770, 329] on div at bounding box center [768, 331] width 16 height 16
click at [780, 329] on div at bounding box center [540, 331] width 830 height 16
click at [764, 328] on div at bounding box center [540, 331] width 830 height 16
click at [775, 329] on div at bounding box center [768, 331] width 16 height 16
click at [780, 330] on div at bounding box center [540, 331] width 830 height 16
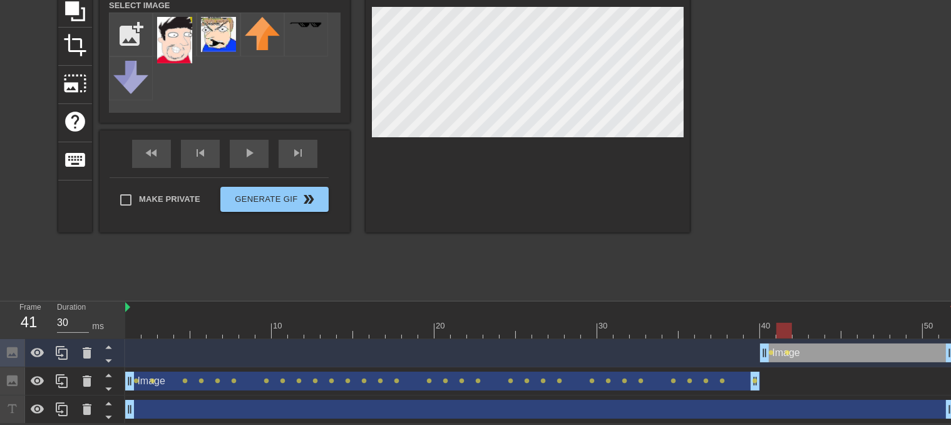
click at [789, 332] on div at bounding box center [785, 331] width 16 height 16
click at [805, 334] on div at bounding box center [540, 331] width 830 height 16
type input "30"
click at [767, 334] on div at bounding box center [540, 331] width 830 height 16
click at [439, 170] on div at bounding box center [528, 74] width 324 height 315
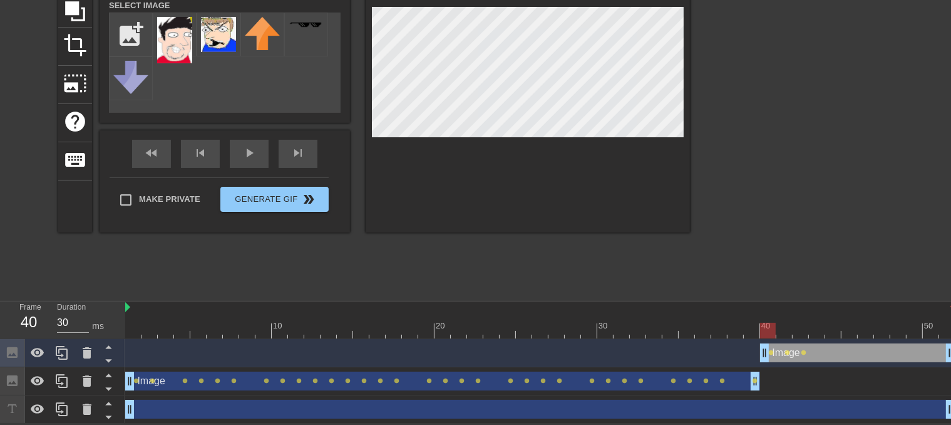
click at [788, 340] on div "Image drag_handle drag_handle lens lens lens" at bounding box center [540, 353] width 830 height 28
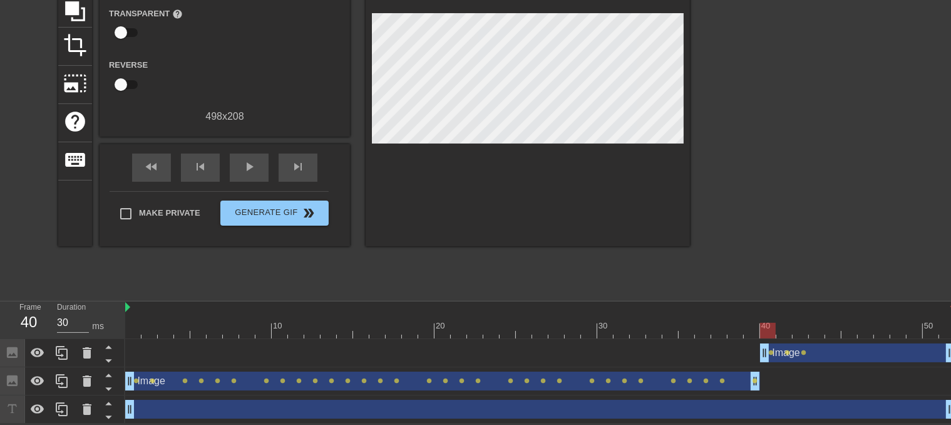
click at [784, 335] on div at bounding box center [540, 331] width 830 height 16
click at [782, 348] on div "Image drag_handle drag_handle" at bounding box center [857, 352] width 195 height 19
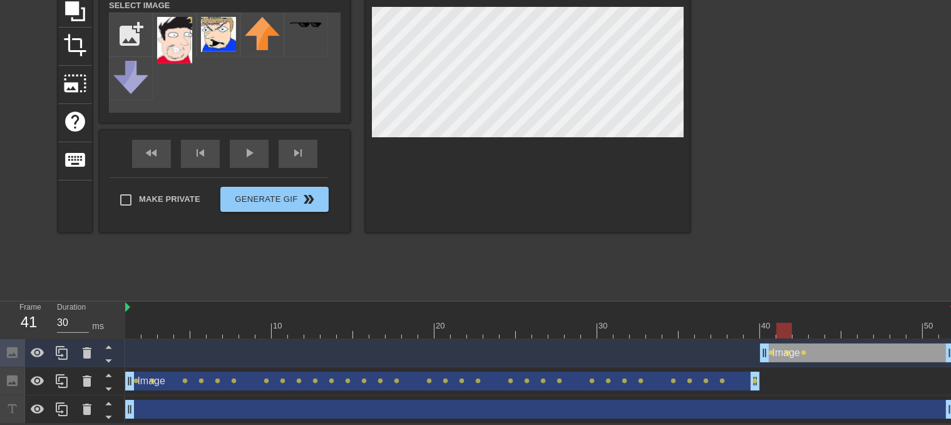
click at [784, 333] on div at bounding box center [785, 331] width 16 height 16
click at [790, 350] on span "lens" at bounding box center [788, 352] width 6 height 6
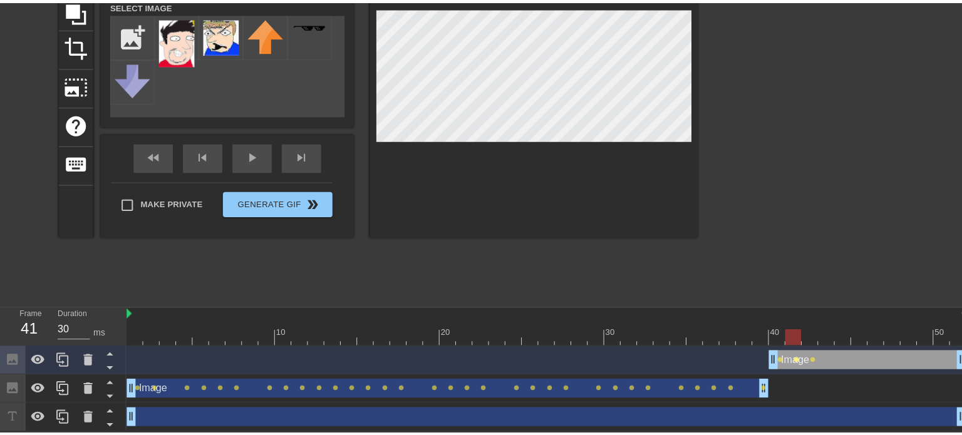
scroll to position [123, 0]
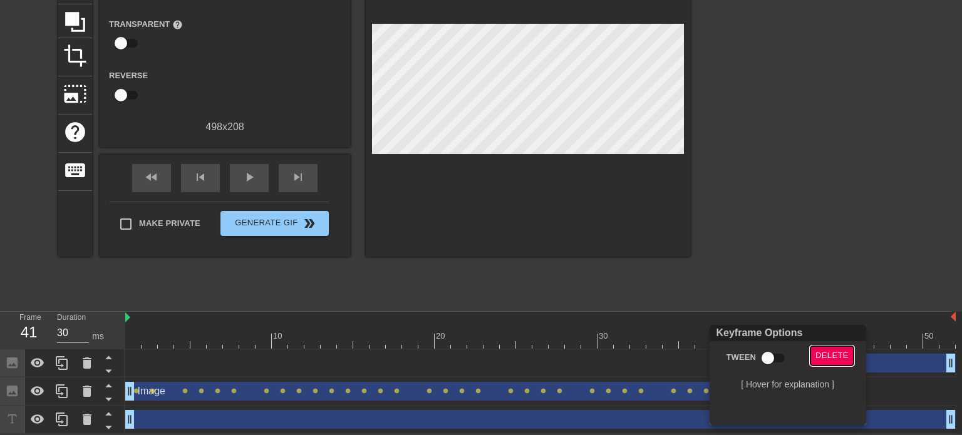
click at [822, 356] on span "Delete" at bounding box center [831, 356] width 33 height 14
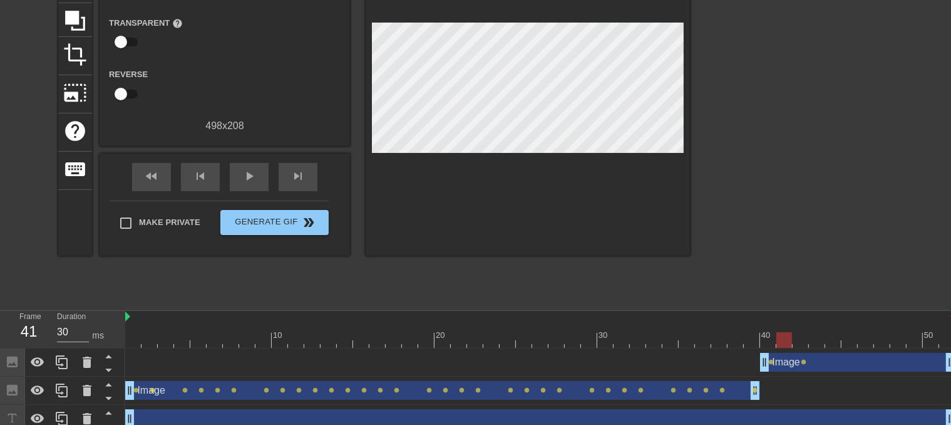
click at [787, 370] on div "Image drag_handle drag_handle" at bounding box center [857, 362] width 195 height 19
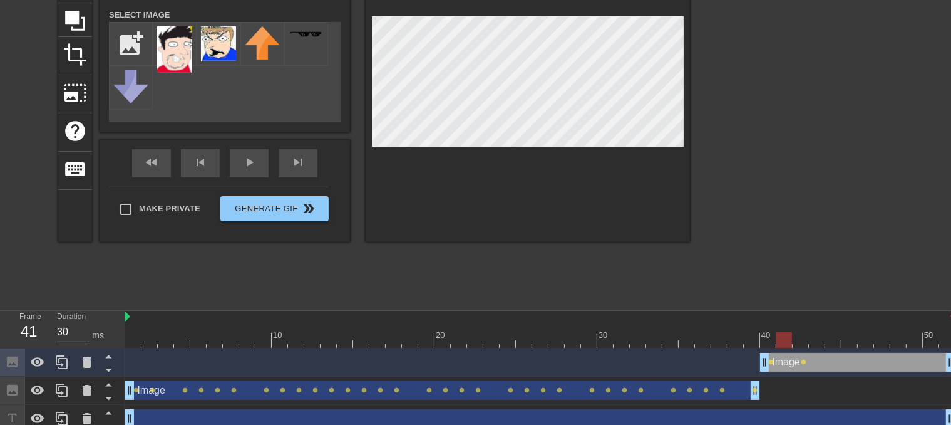
click at [785, 354] on div "Image drag_handle drag_handle" at bounding box center [857, 362] width 195 height 19
drag, startPoint x: 785, startPoint y: 354, endPoint x: 814, endPoint y: 370, distance: 32.2
click at [814, 370] on div "Image drag_handle drag_handle" at bounding box center [857, 362] width 195 height 19
click at [86, 358] on icon at bounding box center [87, 361] width 9 height 11
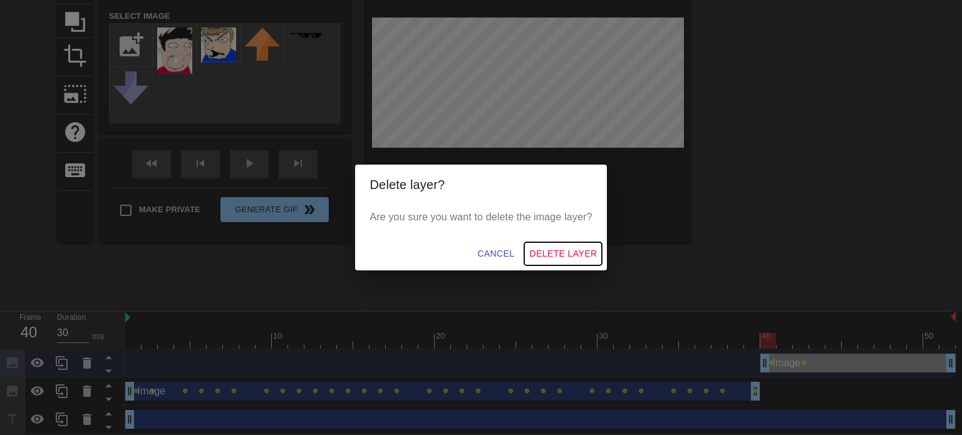
click at [570, 256] on span "Delete Layer" at bounding box center [563, 254] width 68 height 16
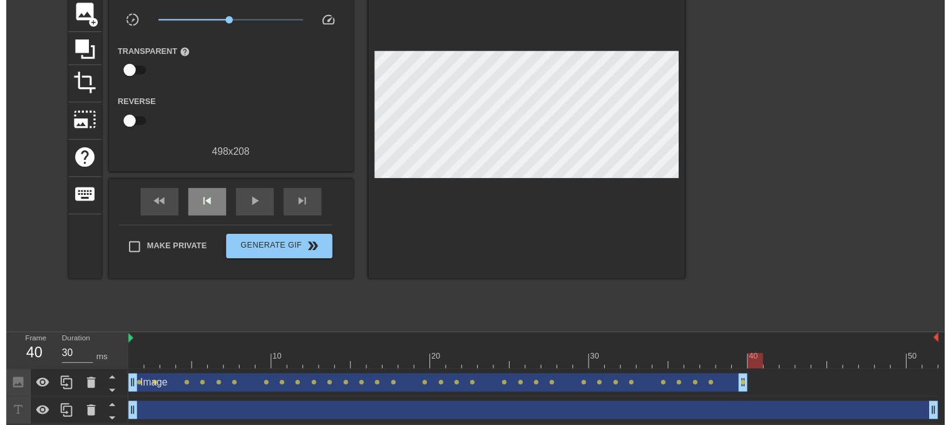
scroll to position [105, 0]
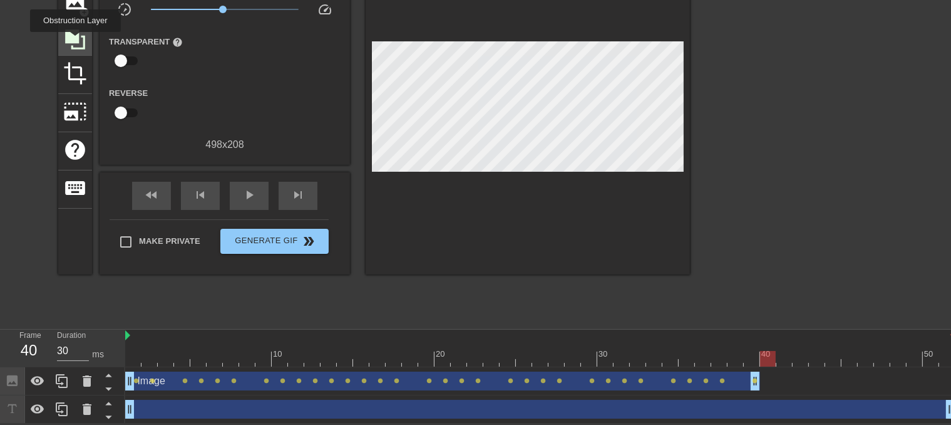
click at [75, 41] on icon at bounding box center [75, 40] width 24 height 24
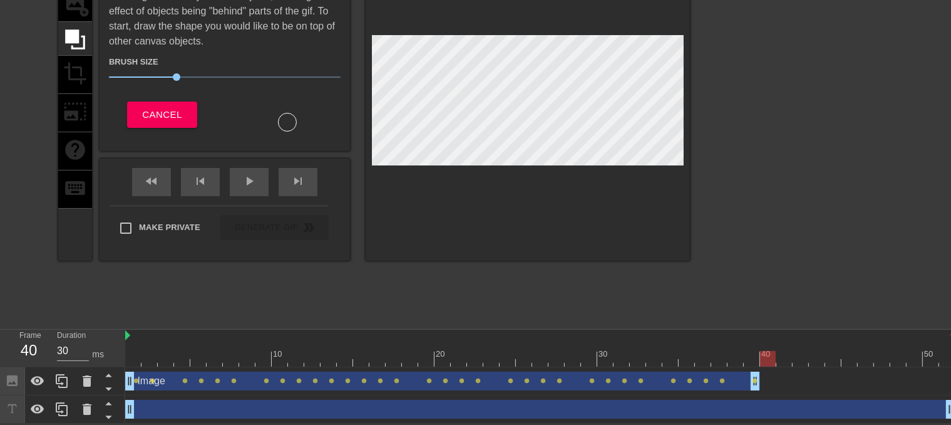
click at [68, 72] on div "title add_circle image add_circle crop photo_size_select_large help keyboard" at bounding box center [75, 103] width 34 height 315
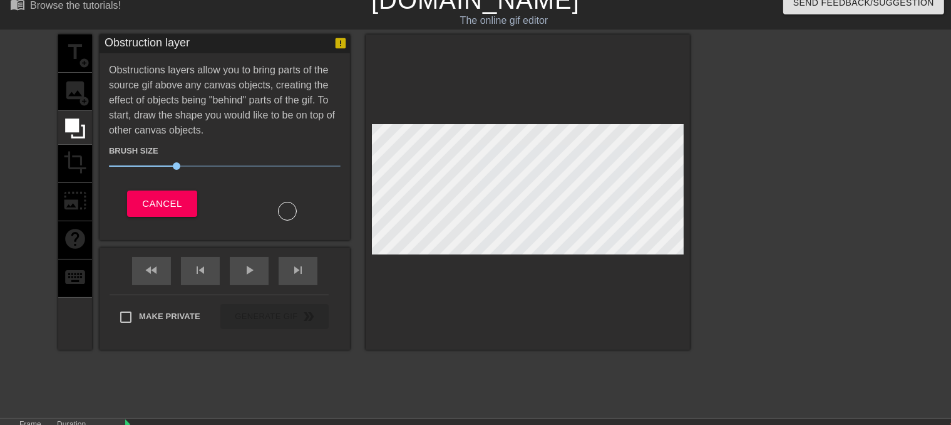
scroll to position [0, 0]
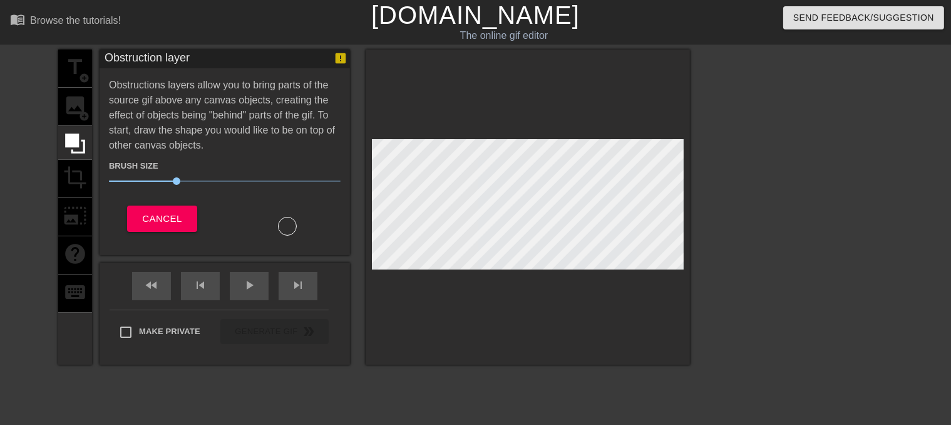
drag, startPoint x: 85, startPoint y: 106, endPoint x: 167, endPoint y: 188, distance: 116.0
click at [85, 107] on div "title add_circle image add_circle crop photo_size_select_large help keyboard" at bounding box center [75, 206] width 34 height 315
click at [164, 202] on div "Brush Size 30 Cancel" at bounding box center [225, 194] width 232 height 83
click at [155, 217] on span "Cancel" at bounding box center [161, 218] width 39 height 16
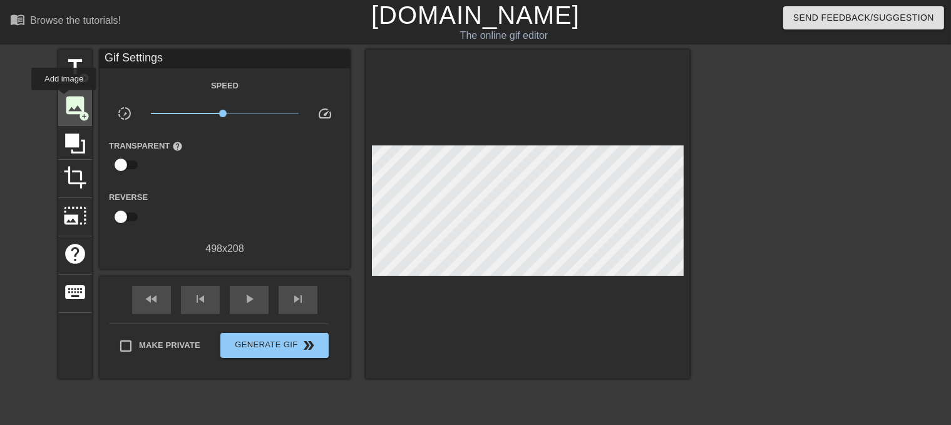
click at [64, 99] on span "image" at bounding box center [75, 105] width 24 height 24
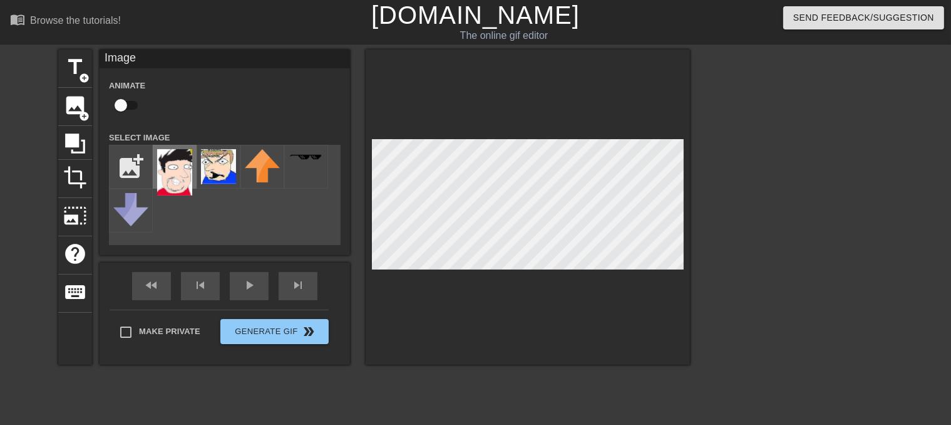
click at [165, 167] on img at bounding box center [174, 172] width 35 height 46
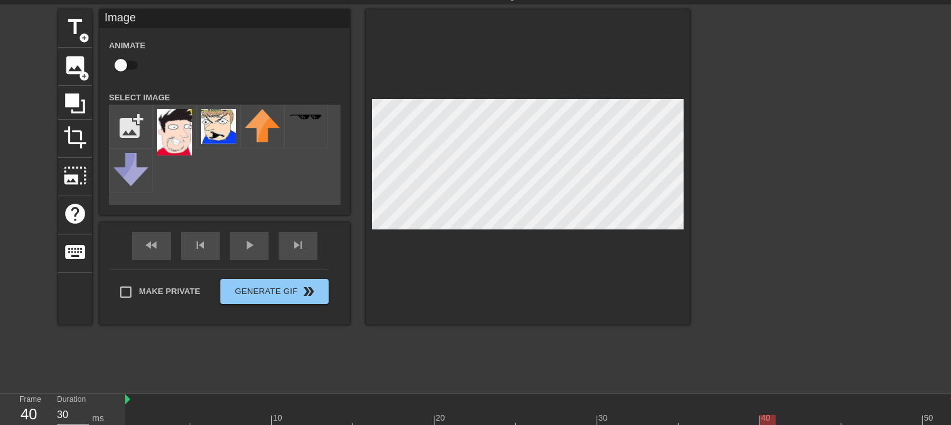
scroll to position [125, 0]
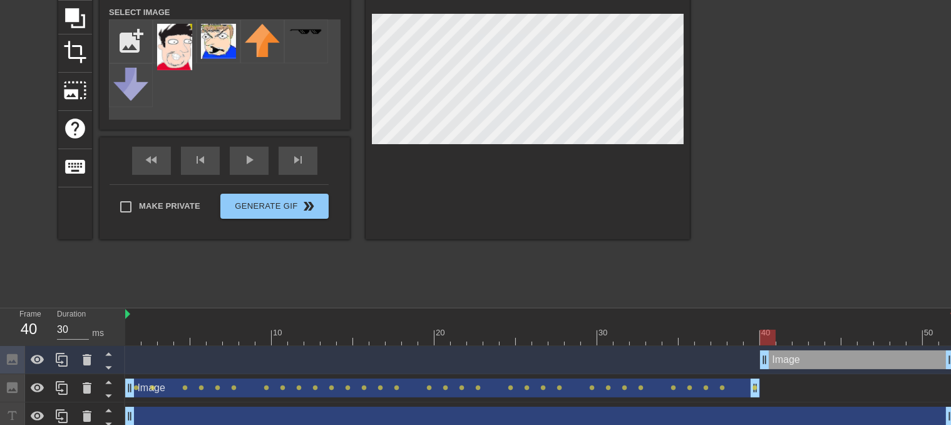
click at [515, 175] on div at bounding box center [528, 81] width 324 height 315
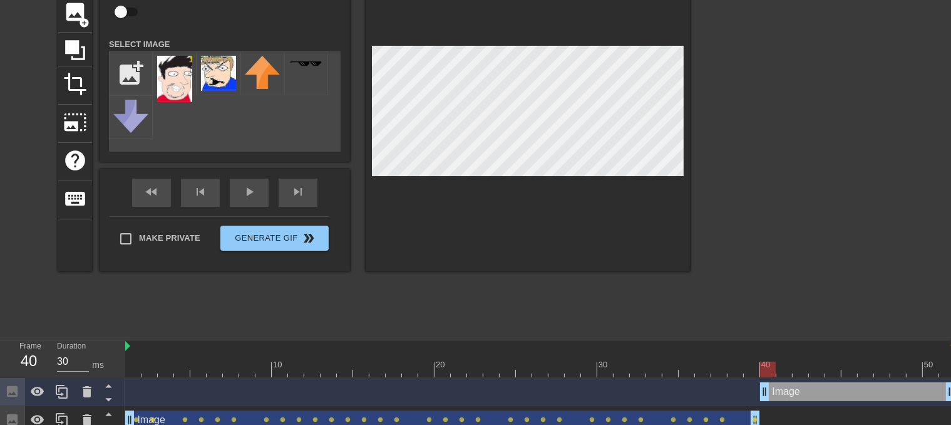
scroll to position [0, 0]
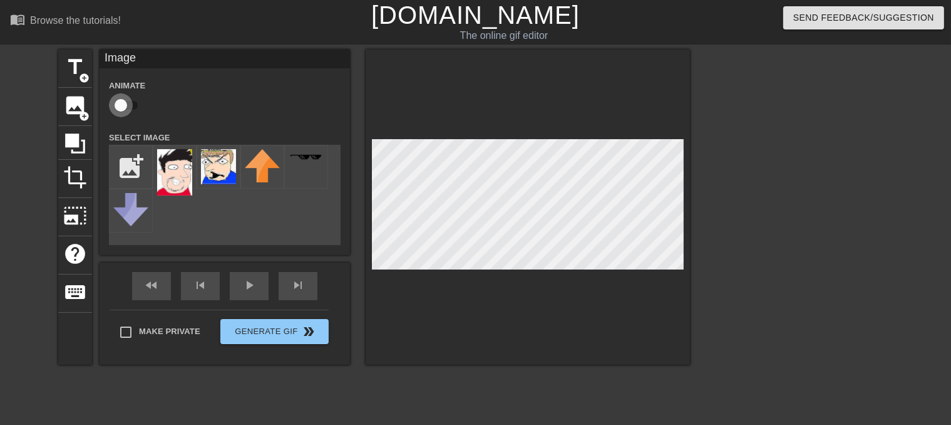
click at [123, 97] on input "checkbox" at bounding box center [120, 105] width 71 height 24
checkbox input "true"
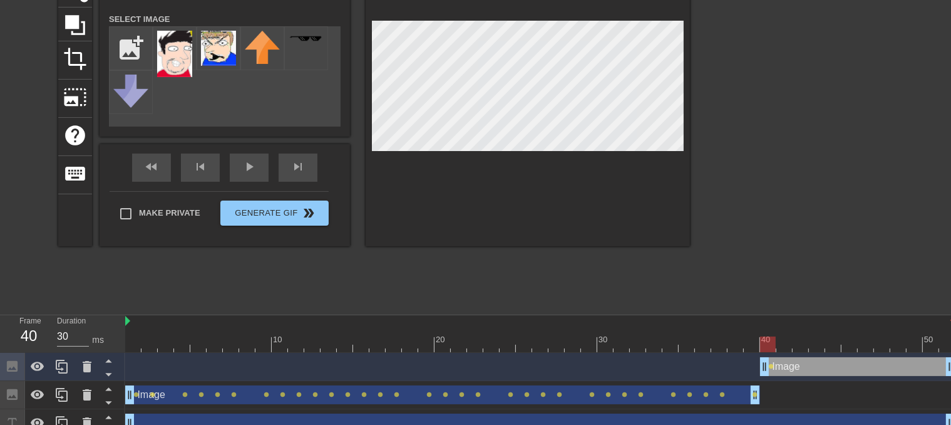
scroll to position [125, 0]
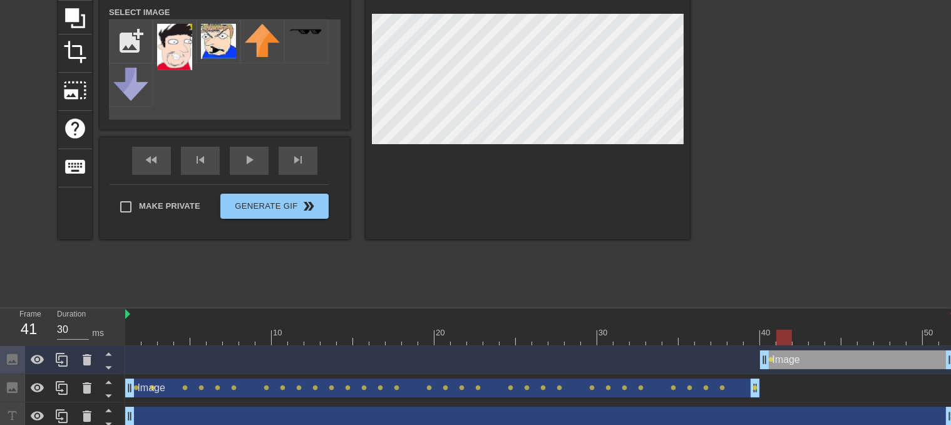
click at [780, 336] on div at bounding box center [540, 337] width 830 height 16
click at [797, 336] on div at bounding box center [540, 337] width 830 height 16
drag, startPoint x: 810, startPoint y: 338, endPoint x: 829, endPoint y: 335, distance: 19.0
click at [829, 335] on div at bounding box center [540, 337] width 830 height 16
click at [846, 335] on div at bounding box center [540, 337] width 830 height 16
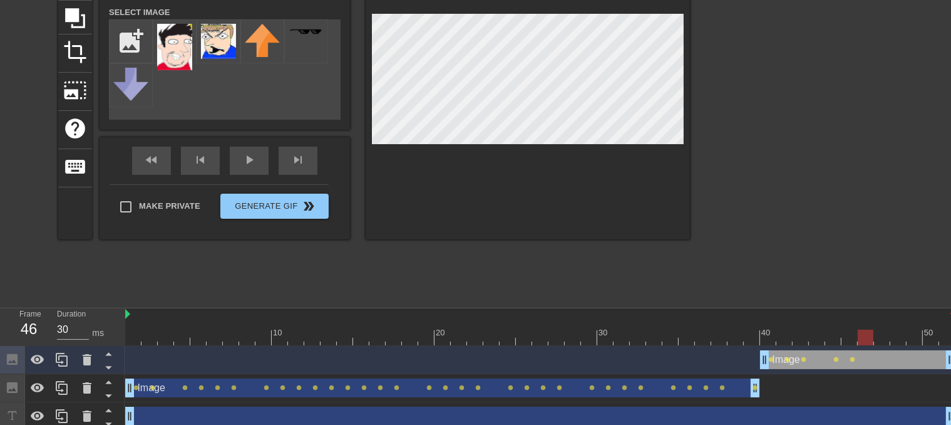
click at [859, 336] on div at bounding box center [540, 337] width 830 height 16
click at [871, 330] on div at bounding box center [866, 337] width 16 height 16
click at [866, 335] on div at bounding box center [866, 337] width 16 height 16
click at [866, 340] on div at bounding box center [866, 337] width 16 height 16
click at [876, 338] on div at bounding box center [540, 337] width 830 height 16
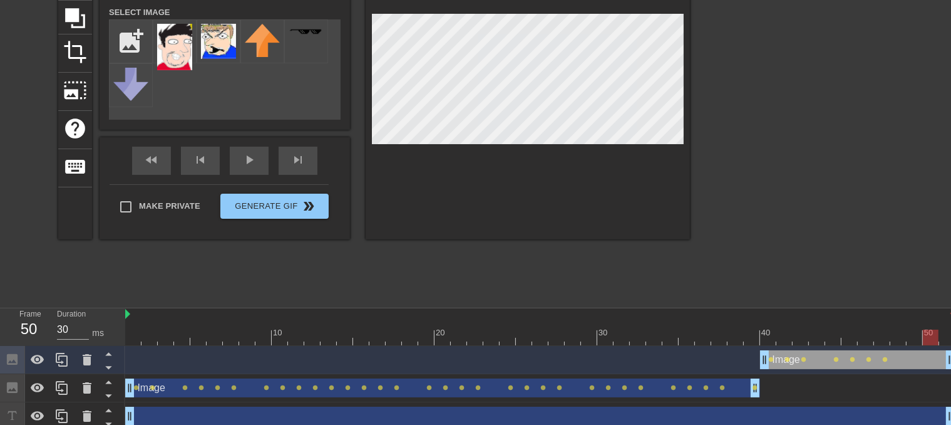
drag, startPoint x: 842, startPoint y: 339, endPoint x: 886, endPoint y: 385, distance: 63.8
click at [915, 346] on div "10 20 30 40 50 Image drag_handle drag_handle lens lens lens lens lens lens lens…" at bounding box center [538, 369] width 826 height 122
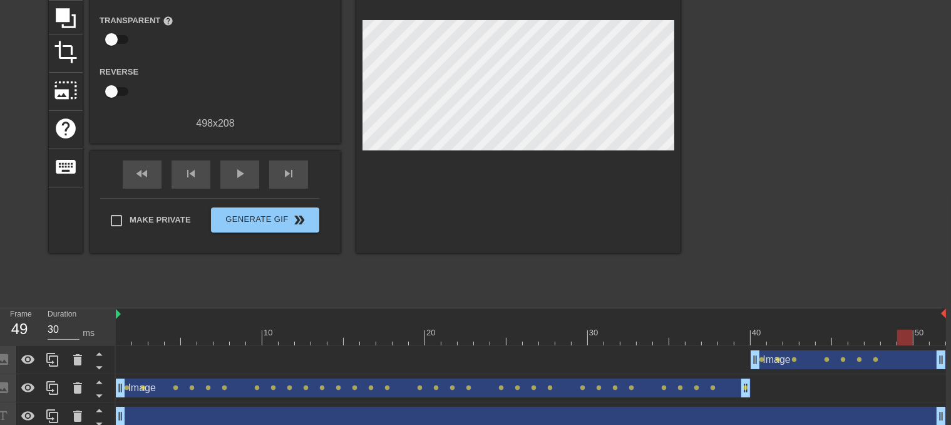
drag, startPoint x: 890, startPoint y: 338, endPoint x: 900, endPoint y: 339, distance: 10.1
click at [900, 339] on div at bounding box center [531, 337] width 830 height 16
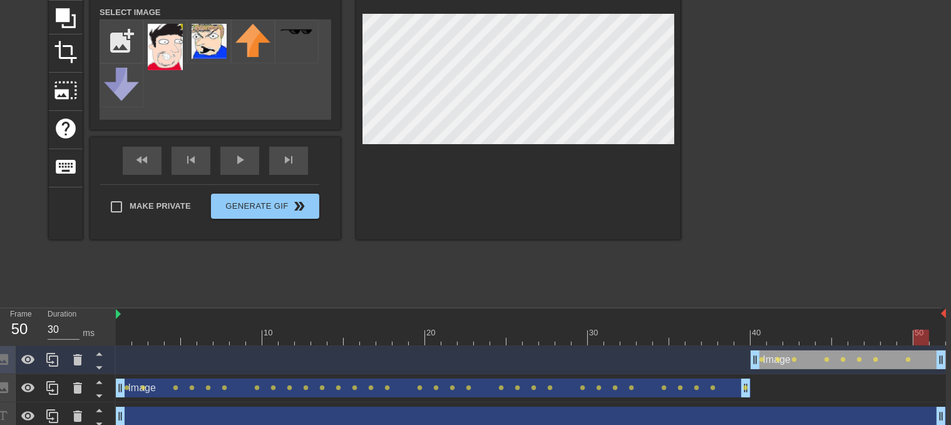
click at [914, 340] on div at bounding box center [531, 337] width 830 height 16
click at [927, 339] on div at bounding box center [922, 337] width 16 height 16
click at [932, 339] on div at bounding box center [531, 337] width 830 height 16
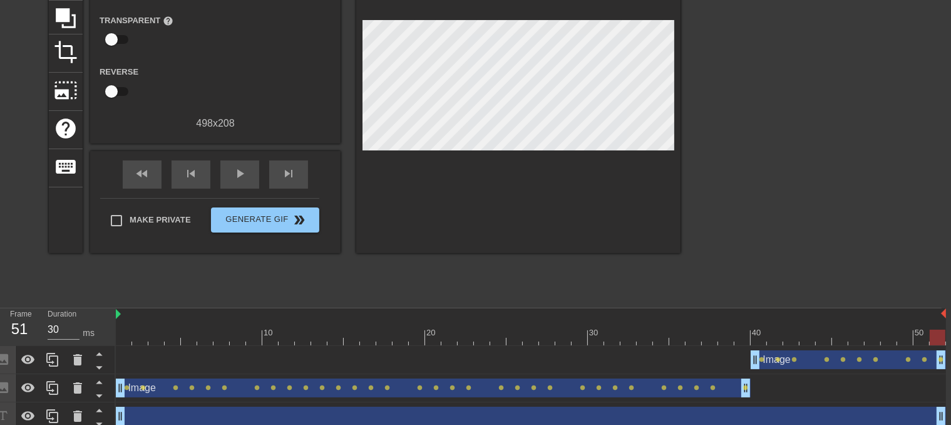
click at [222, 142] on div "Gif Settings Speed slow_motion_video x0.944 speed Transparent help Reverse 498 …" at bounding box center [215, 88] width 251 height 329
click at [237, 163] on div "play_arrow" at bounding box center [239, 174] width 39 height 28
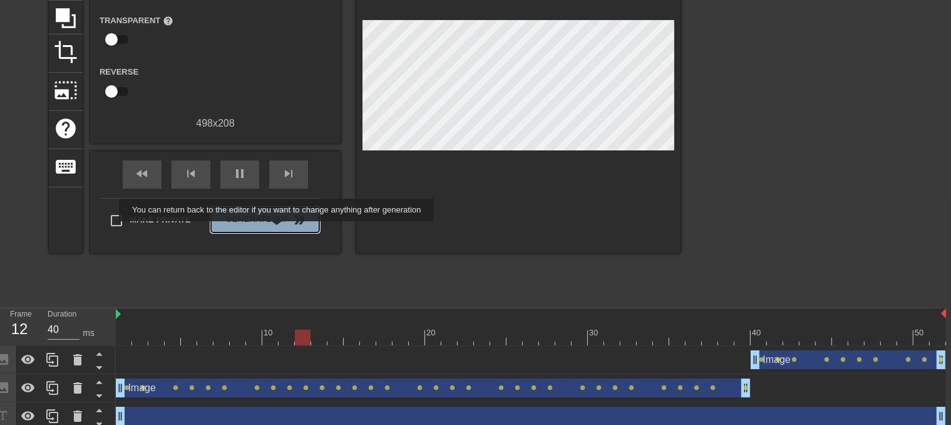
type input "30"
click at [278, 230] on button "Generate Gif double_arrow" at bounding box center [265, 219] width 108 height 25
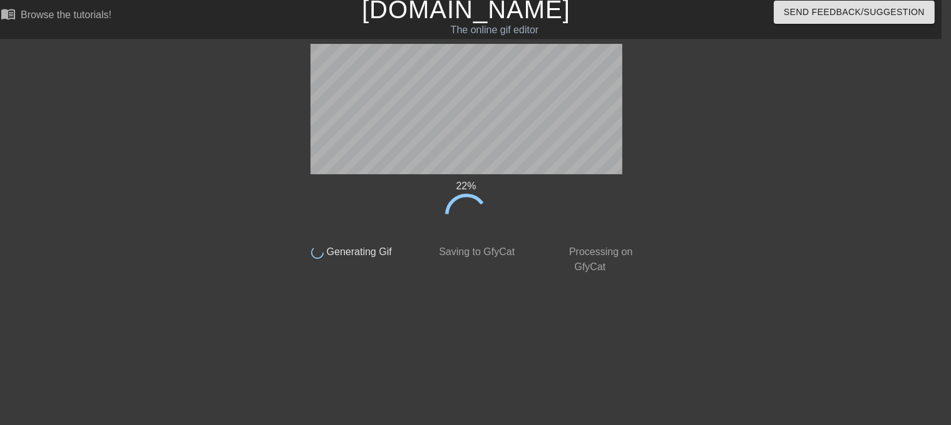
click at [0, 233] on div "22 % done Generating Gif done Saving to GfyCat done Processing on GfyCat title …" at bounding box center [466, 232] width 951 height 376
click at [0, 167] on div "100 % done Generating Gif done Saving to GfyCat done Processing on GfyCat title…" at bounding box center [466, 232] width 951 height 376
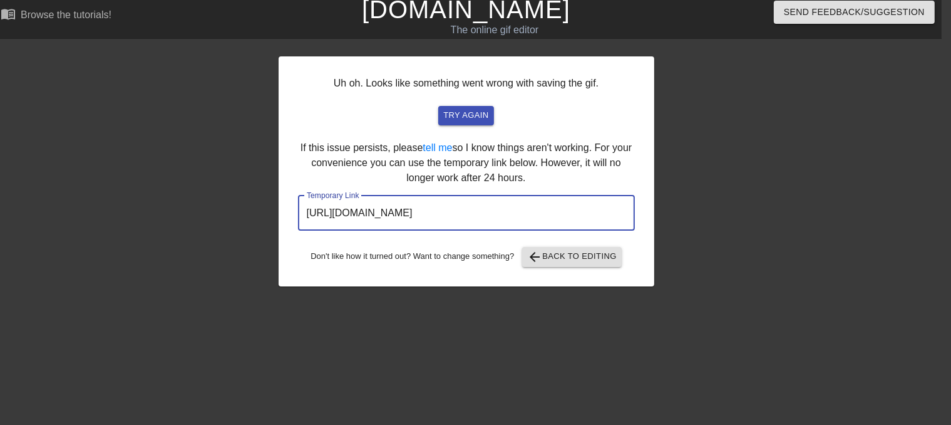
drag, startPoint x: 557, startPoint y: 209, endPoint x: 193, endPoint y: 197, distance: 364.7
click at [193, 197] on div "Uh oh. Looks like something went wrong with saving the gif. try again If this i…" at bounding box center [466, 232] width 951 height 376
